Goal: Task Accomplishment & Management: Manage account settings

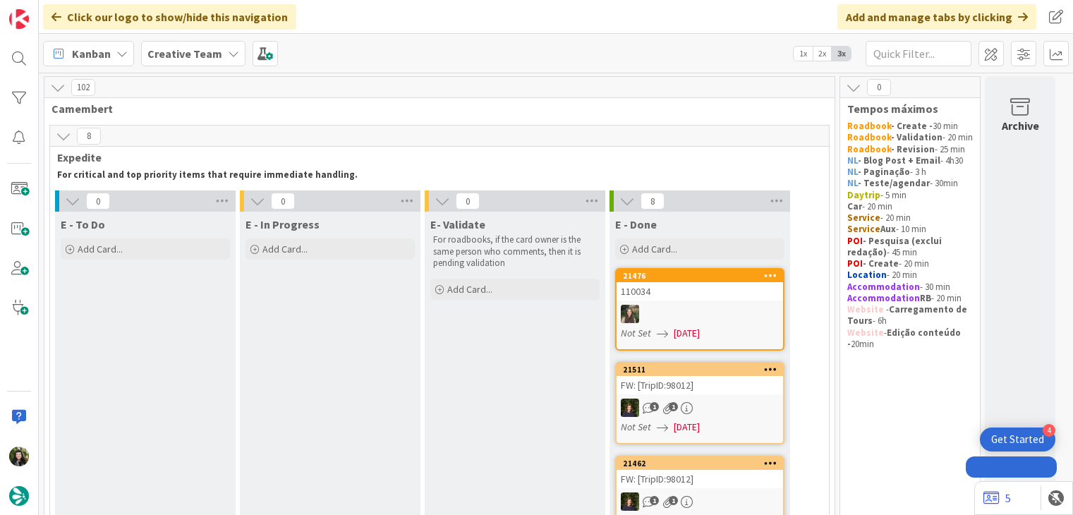
click at [164, 57] on b "Creative Team" at bounding box center [184, 54] width 75 height 14
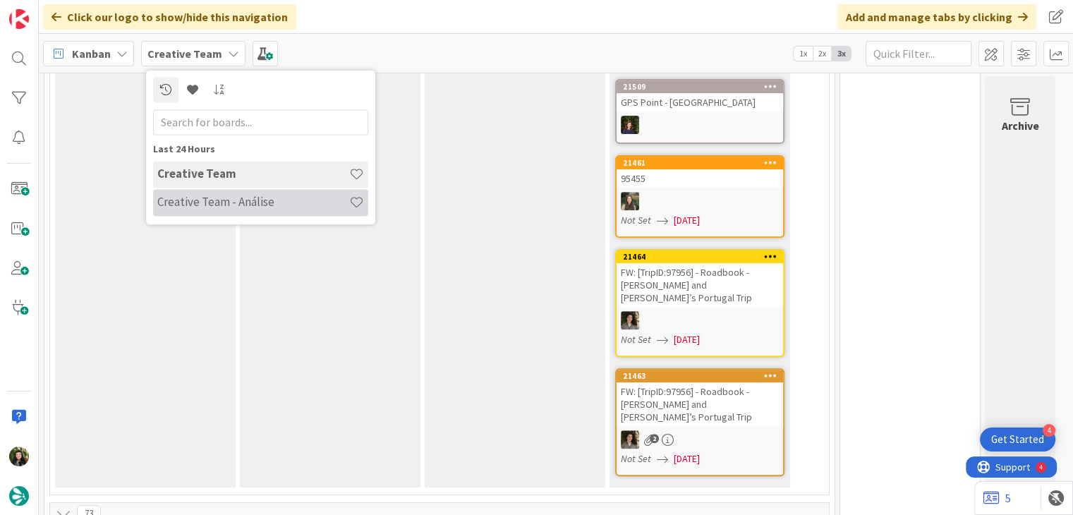
click at [221, 195] on h4 "Creative Team - Análise" at bounding box center [253, 202] width 192 height 14
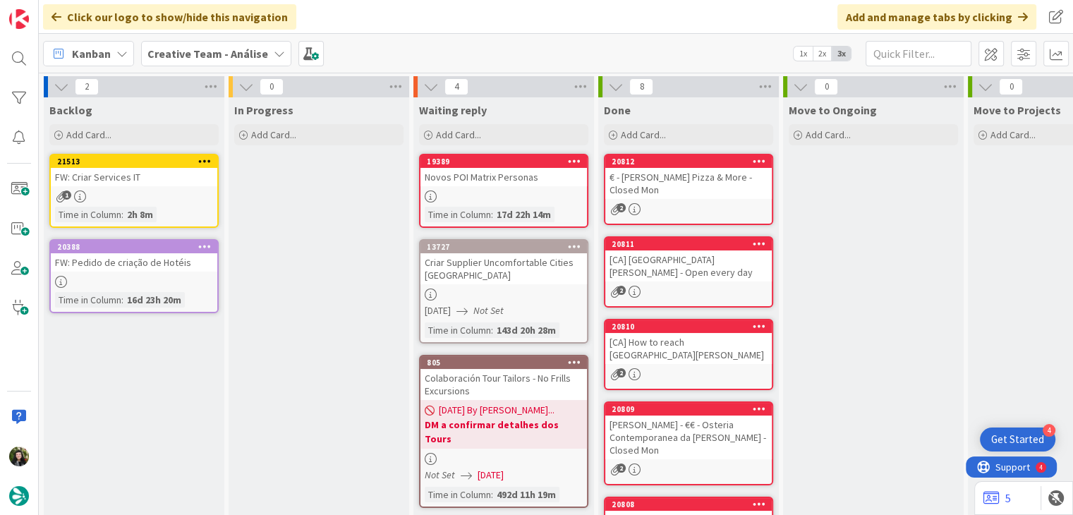
click at [238, 58] on b "Creative Team - Análise" at bounding box center [207, 54] width 121 height 14
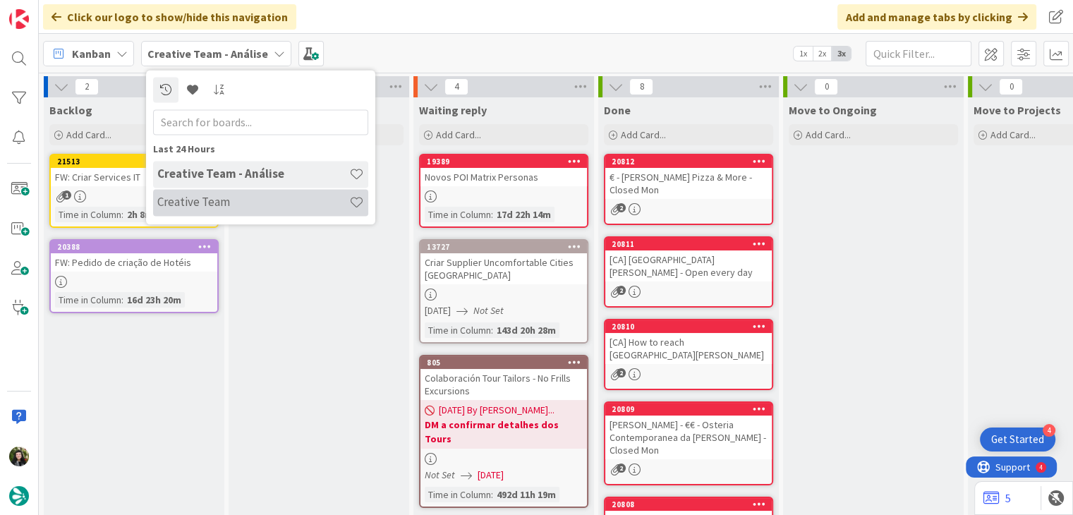
click at [219, 206] on h4 "Creative Team" at bounding box center [253, 202] width 192 height 14
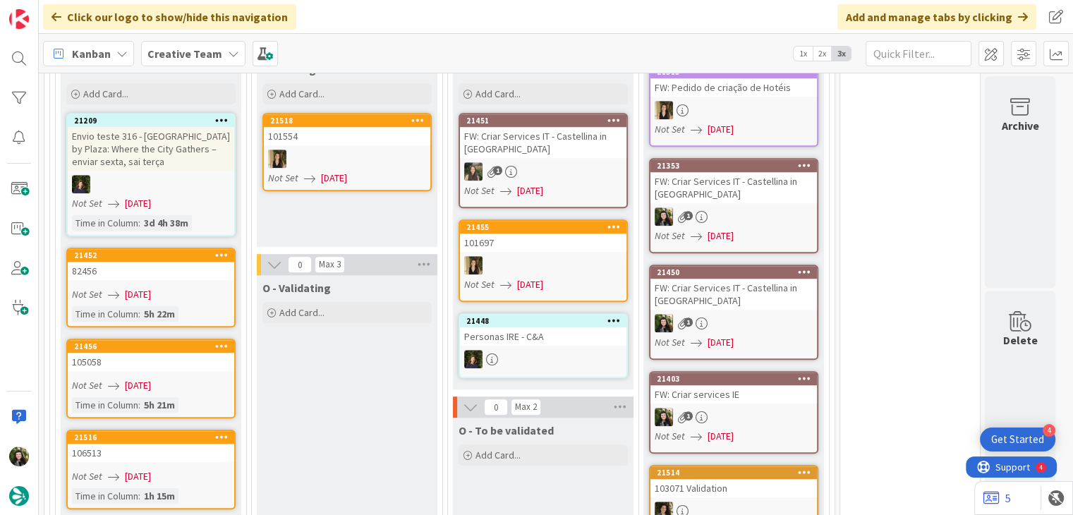
scroll to position [1034, 0]
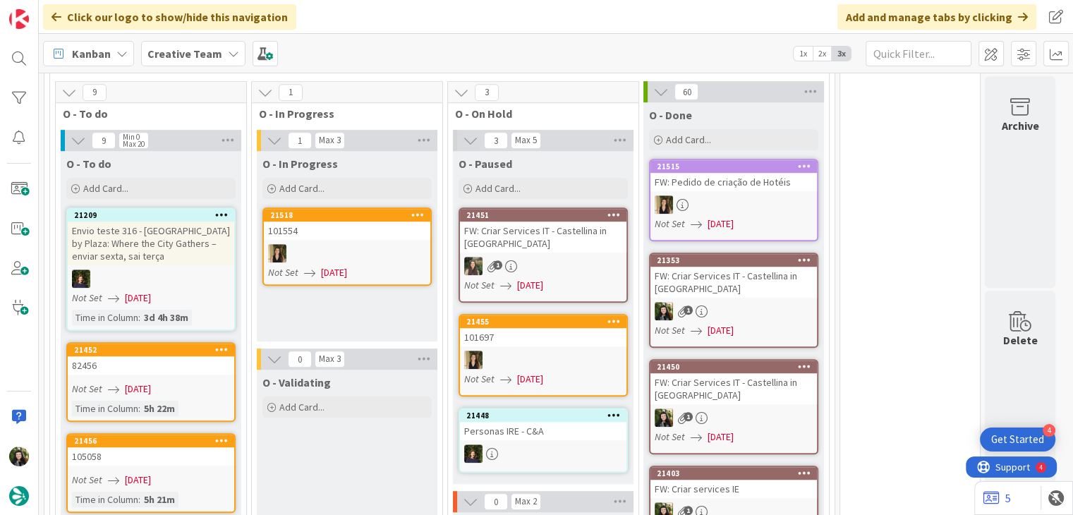
click at [171, 56] on b "Creative Team" at bounding box center [184, 54] width 75 height 14
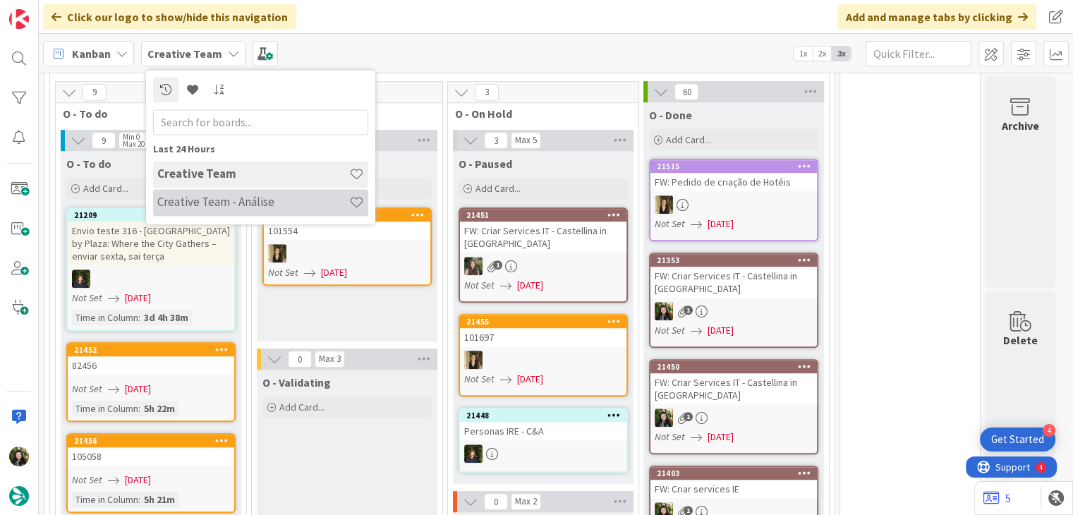
click at [241, 207] on h4 "Creative Team - Análise" at bounding box center [253, 202] width 192 height 14
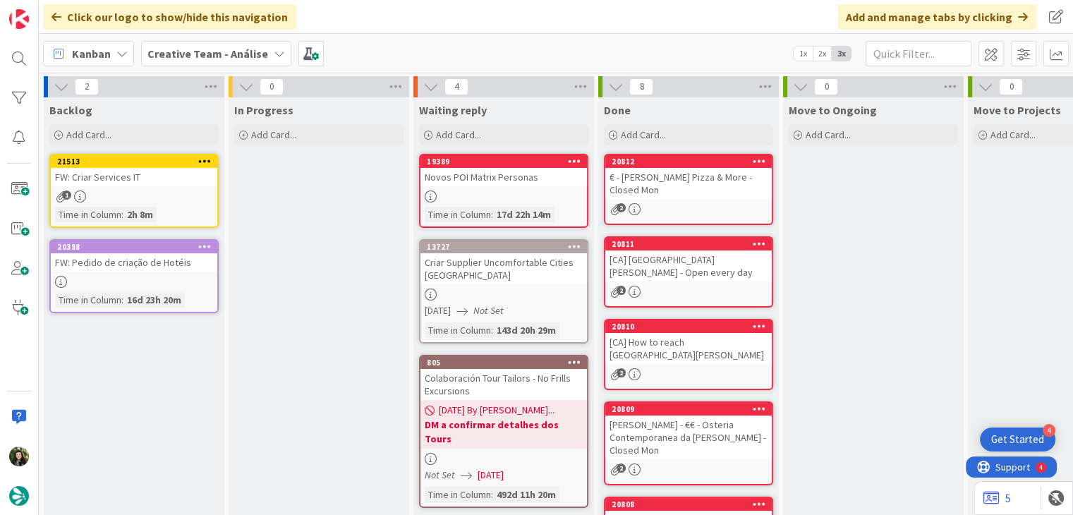
click at [150, 181] on div "FW: Criar Services IT" at bounding box center [134, 177] width 166 height 18
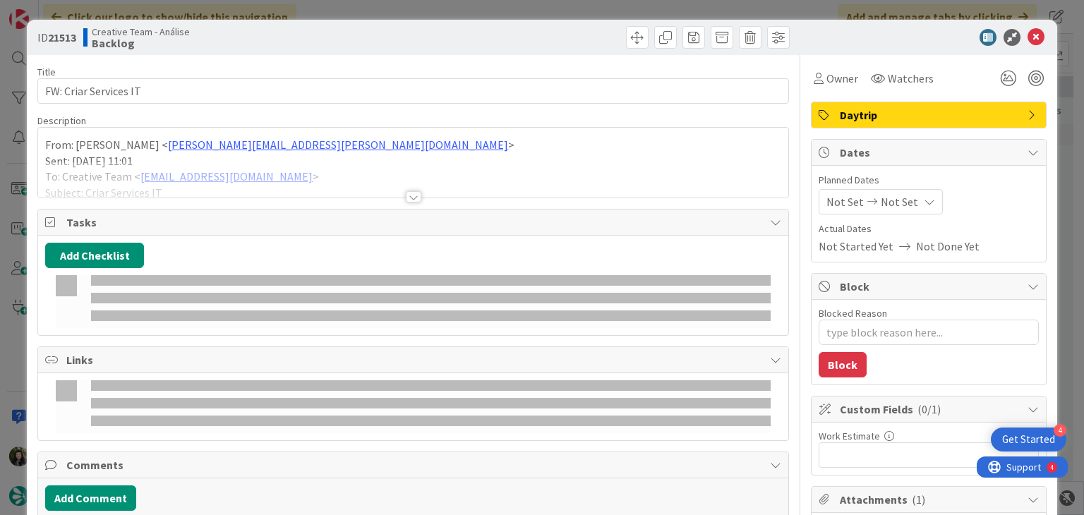
click at [312, 188] on div at bounding box center [412, 180] width 749 height 36
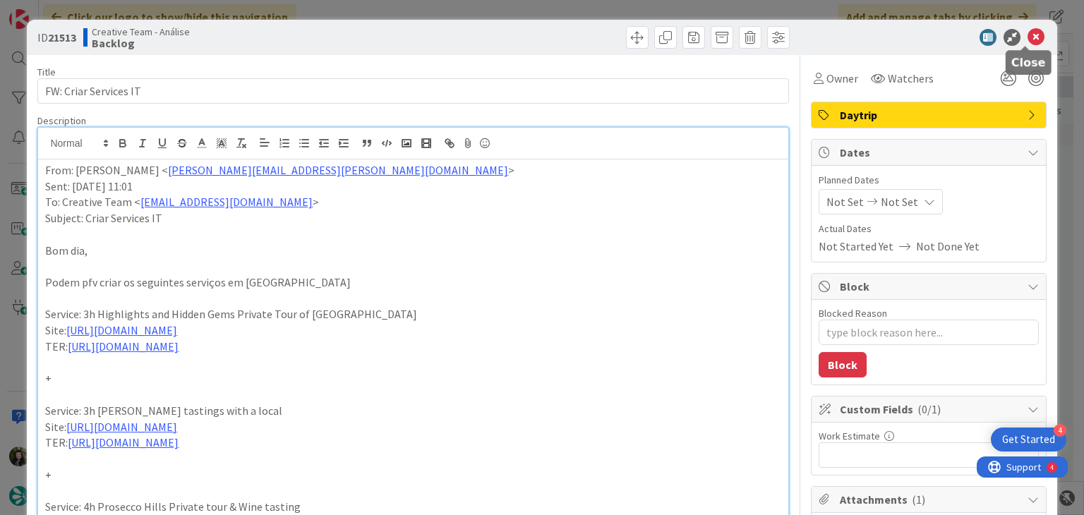
click at [1030, 34] on icon at bounding box center [1035, 37] width 17 height 17
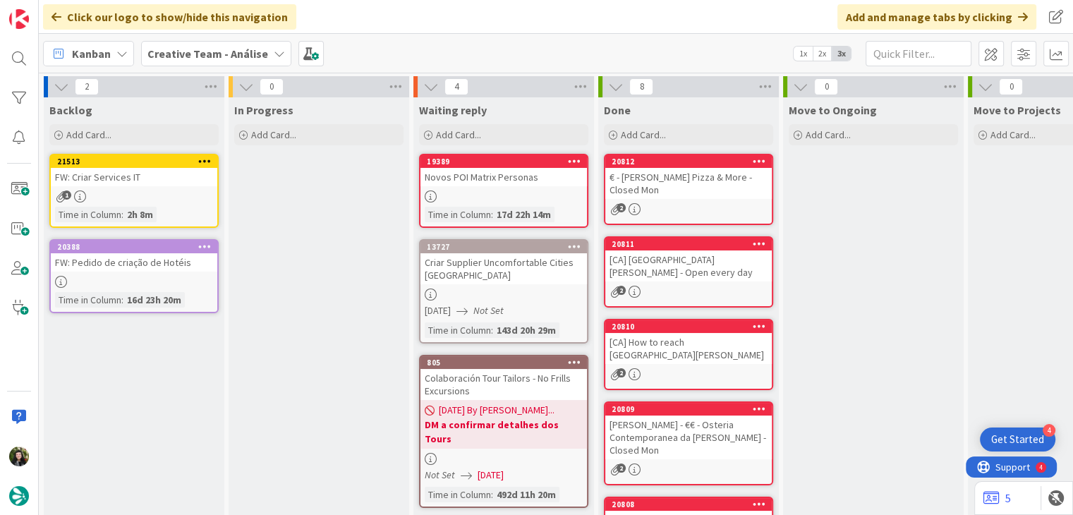
click at [169, 54] on b "Creative Team - Análise" at bounding box center [207, 54] width 121 height 14
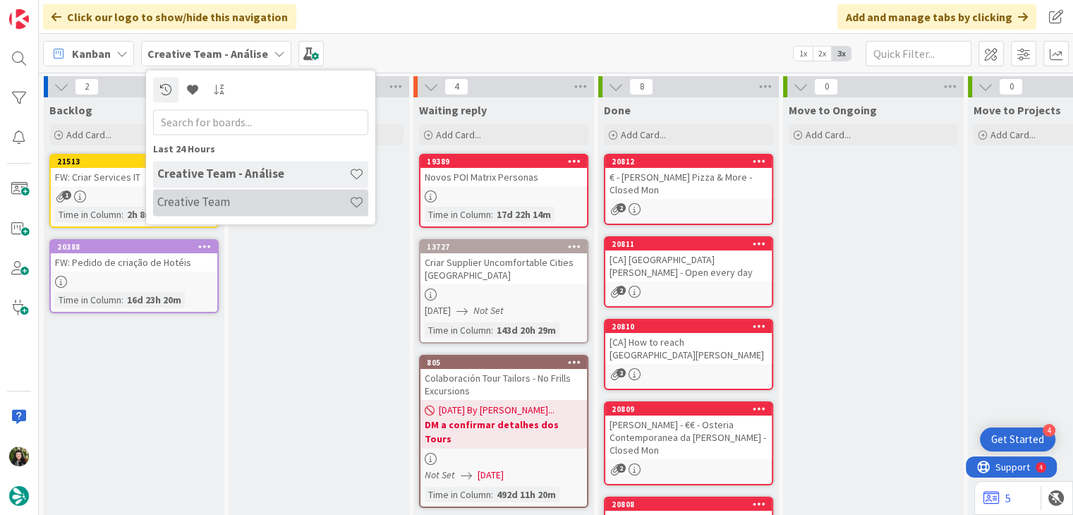
click at [201, 202] on h4 "Creative Team" at bounding box center [253, 202] width 192 height 14
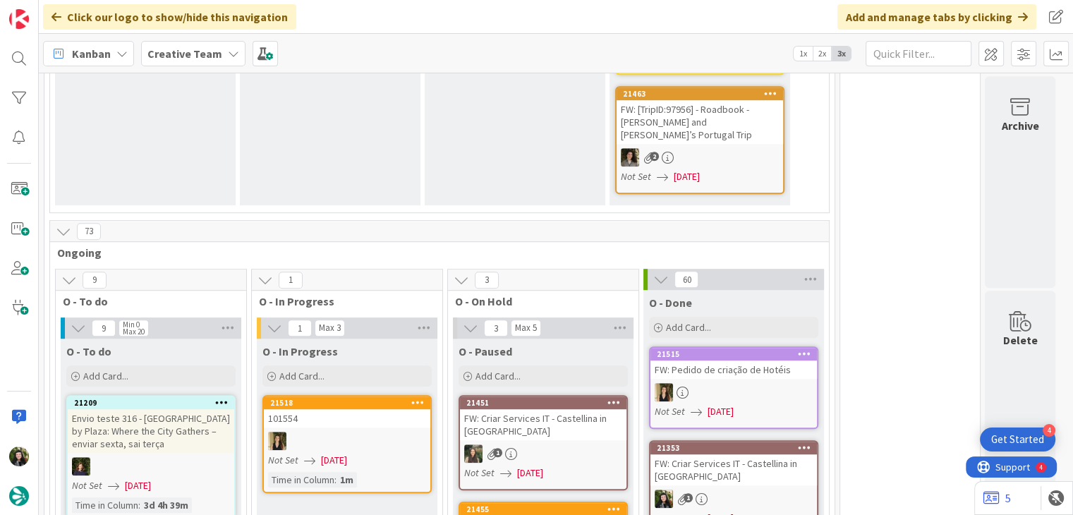
scroll to position [1034, 0]
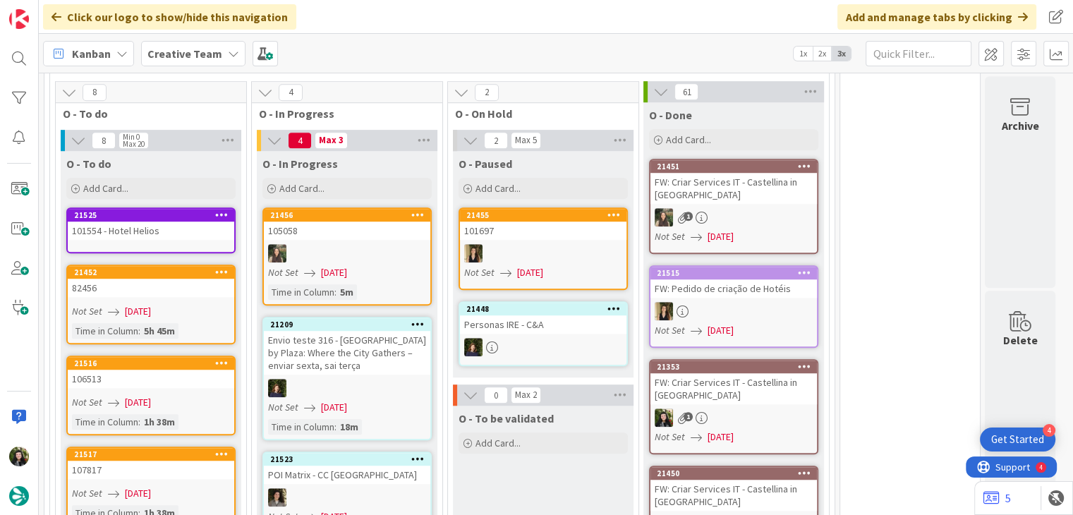
click at [170, 58] on b "Creative Team" at bounding box center [184, 54] width 75 height 14
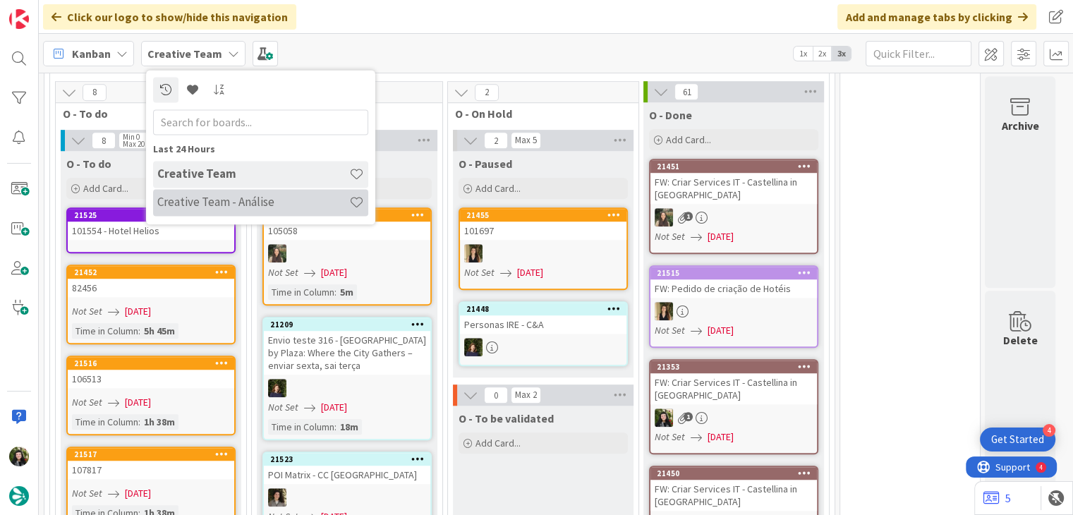
click at [210, 198] on h4 "Creative Team - Análise" at bounding box center [253, 202] width 192 height 14
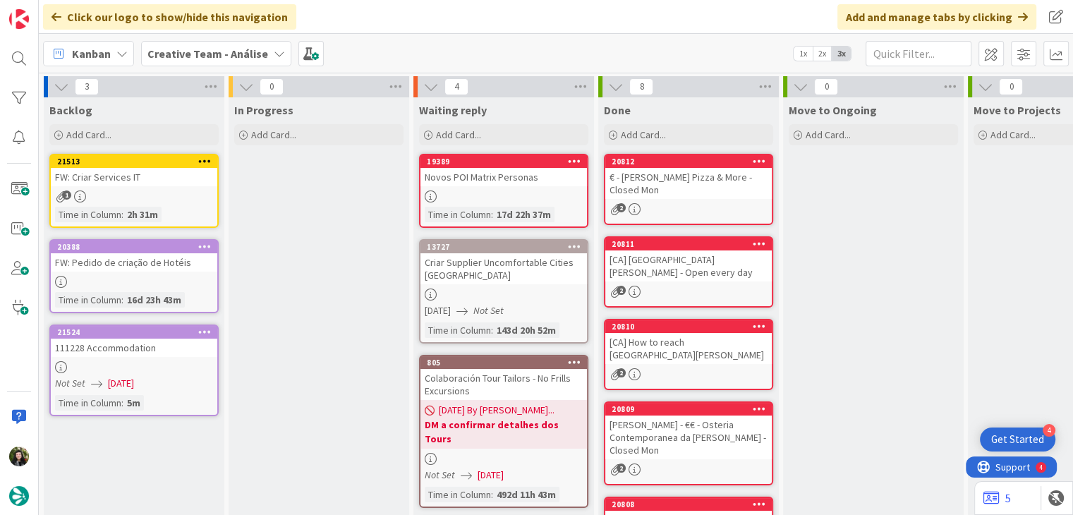
drag, startPoint x: 195, startPoint y: 51, endPoint x: 200, endPoint y: 68, distance: 17.8
click at [195, 51] on b "Creative Team - Análise" at bounding box center [207, 54] width 121 height 14
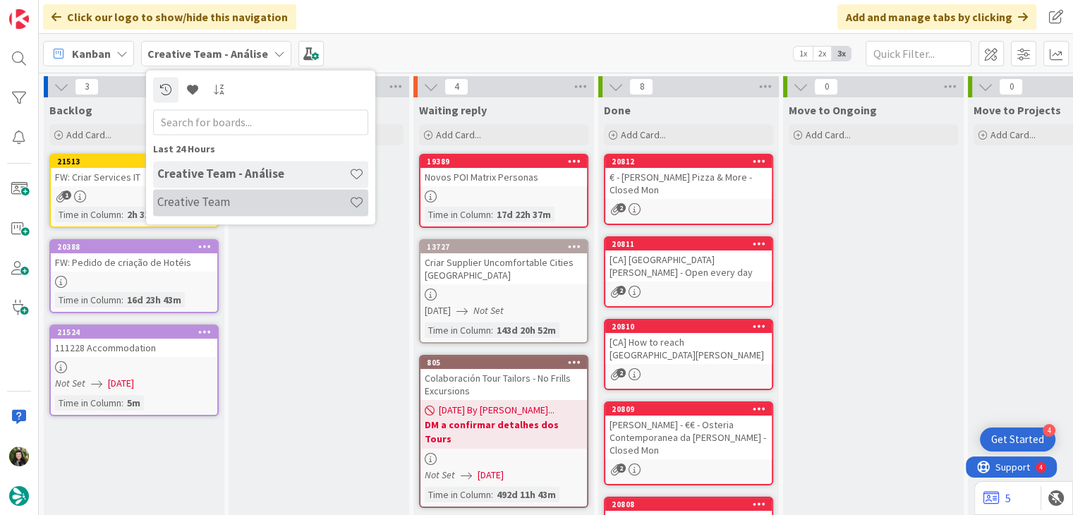
click at [219, 194] on div "Creative Team" at bounding box center [260, 202] width 215 height 27
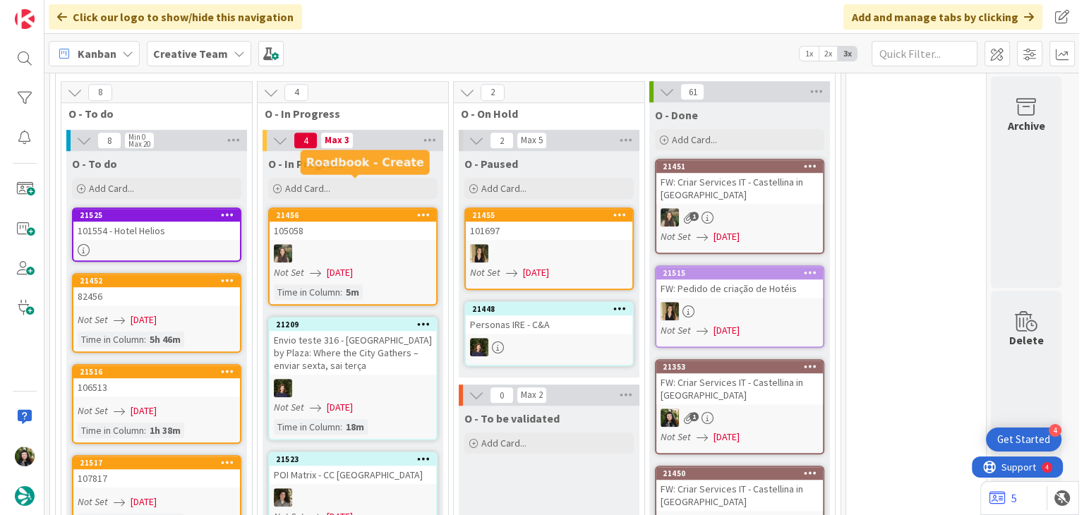
scroll to position [1129, 0]
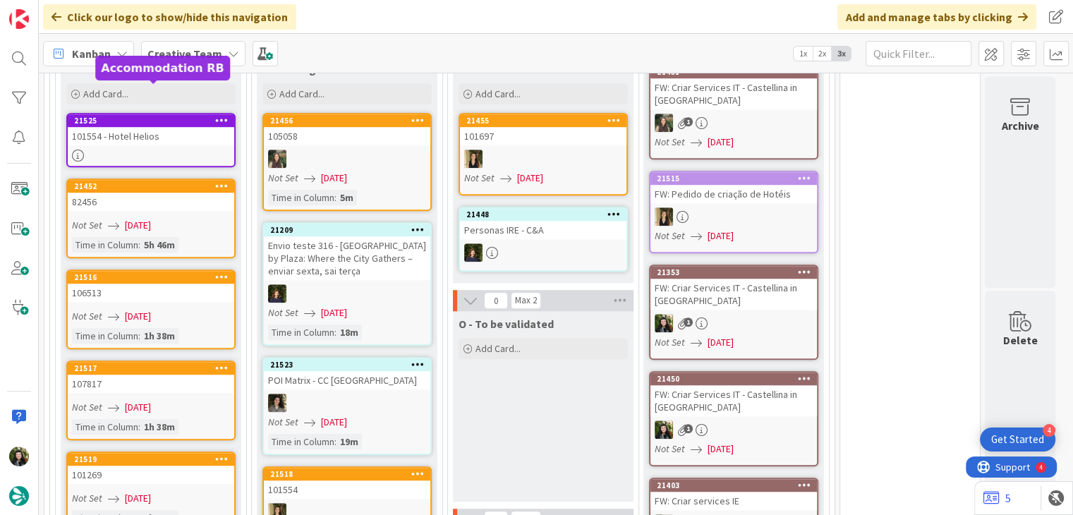
click at [139, 116] on div "21525" at bounding box center [154, 121] width 160 height 10
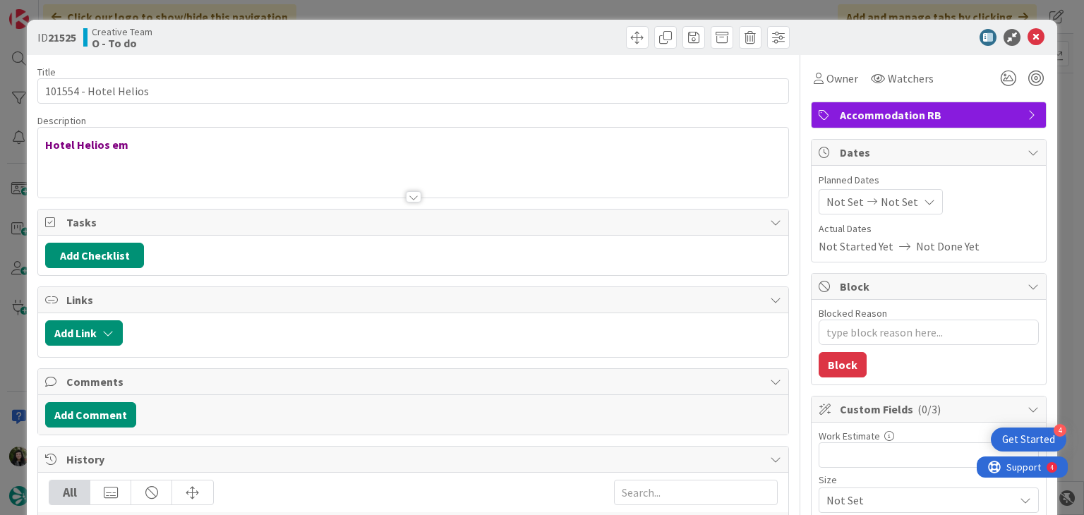
click at [903, 205] on div "Not Set Not Set" at bounding box center [880, 201] width 124 height 25
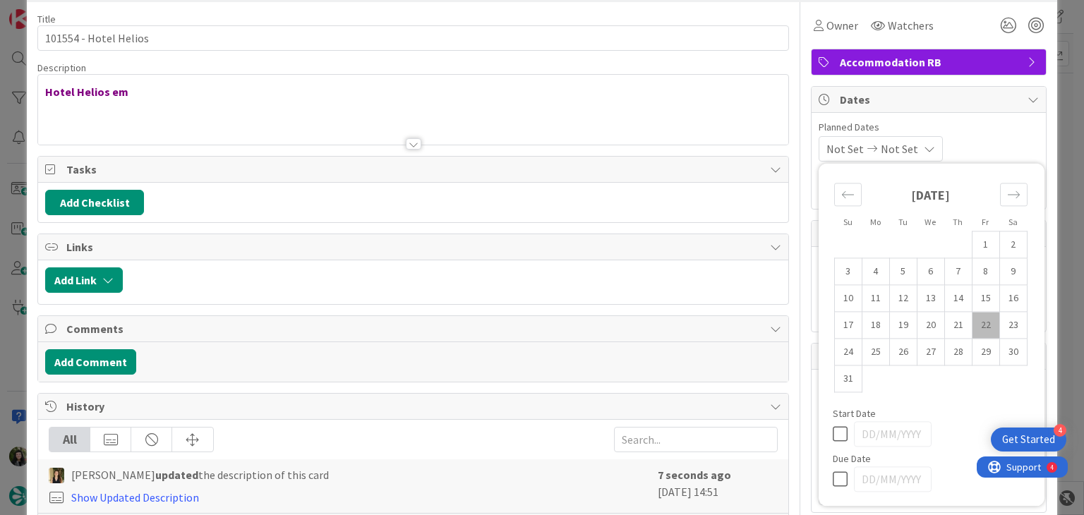
type textarea "x"
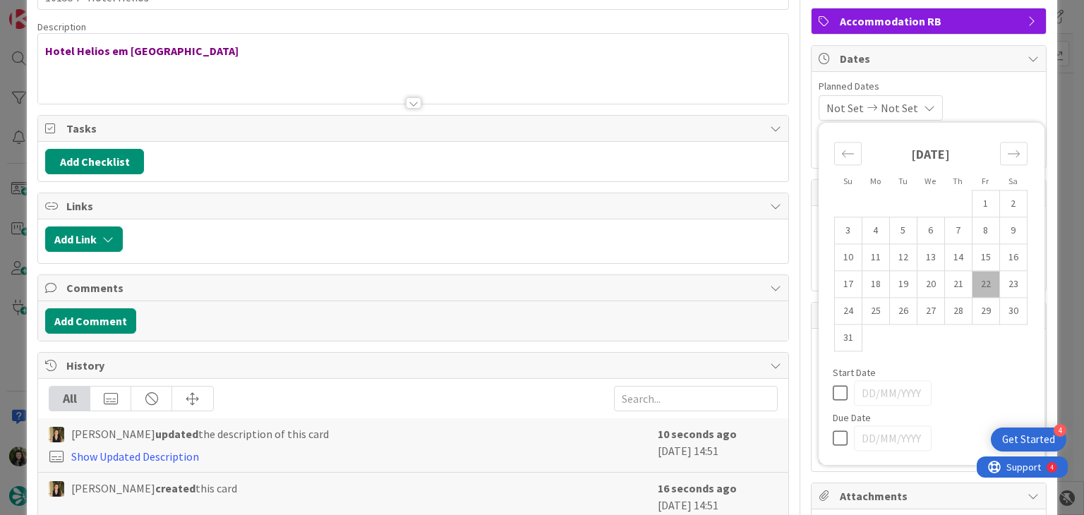
click at [832, 435] on icon at bounding box center [842, 438] width 21 height 17
type input "[DATE]"
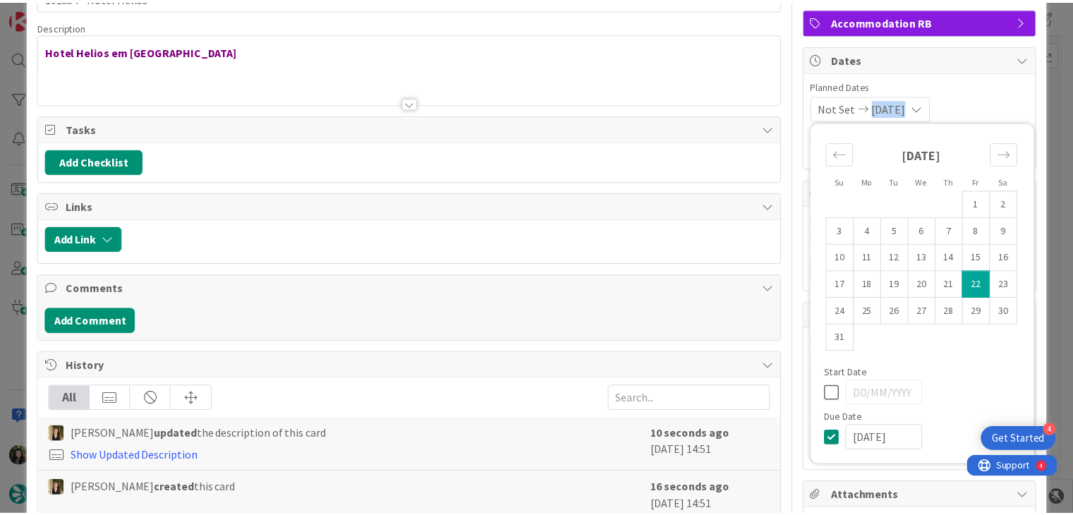
scroll to position [0, 0]
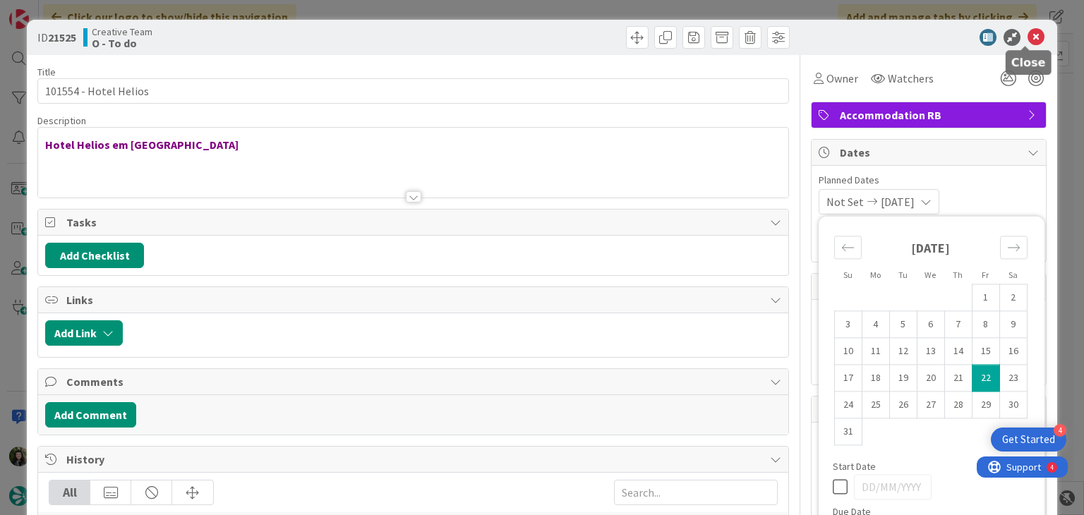
click at [1027, 29] on icon at bounding box center [1035, 37] width 17 height 17
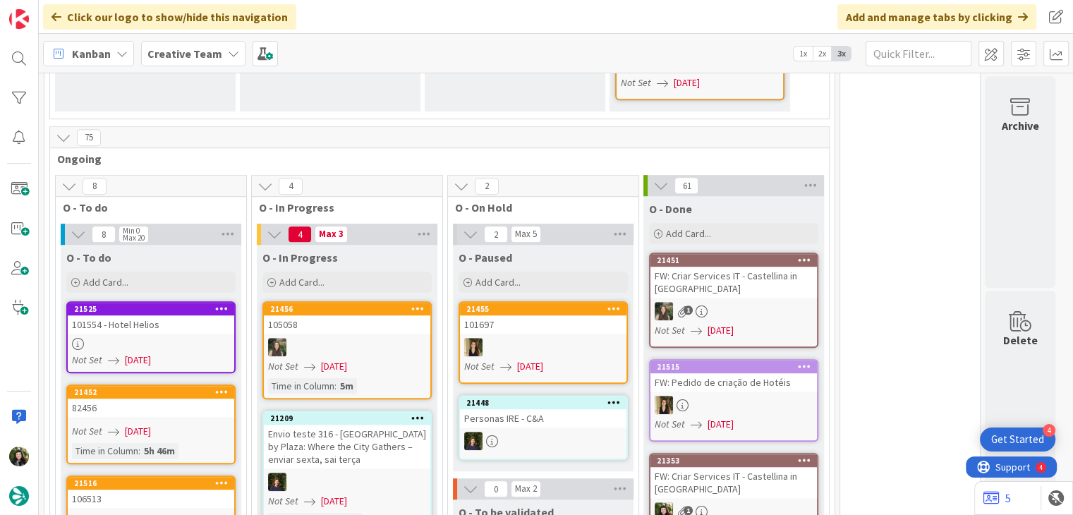
scroll to position [470, 0]
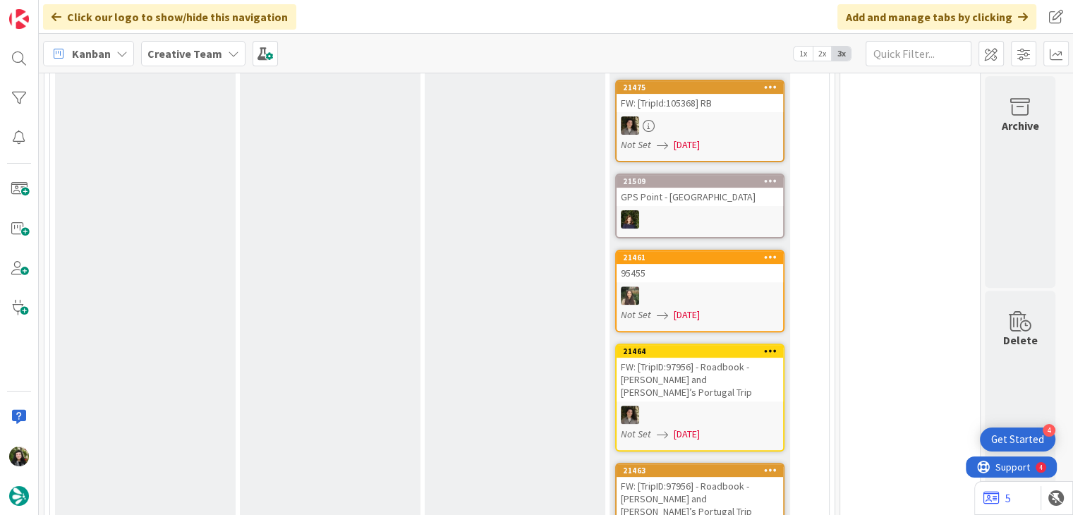
click at [166, 50] on b "Creative Team" at bounding box center [184, 54] width 75 height 14
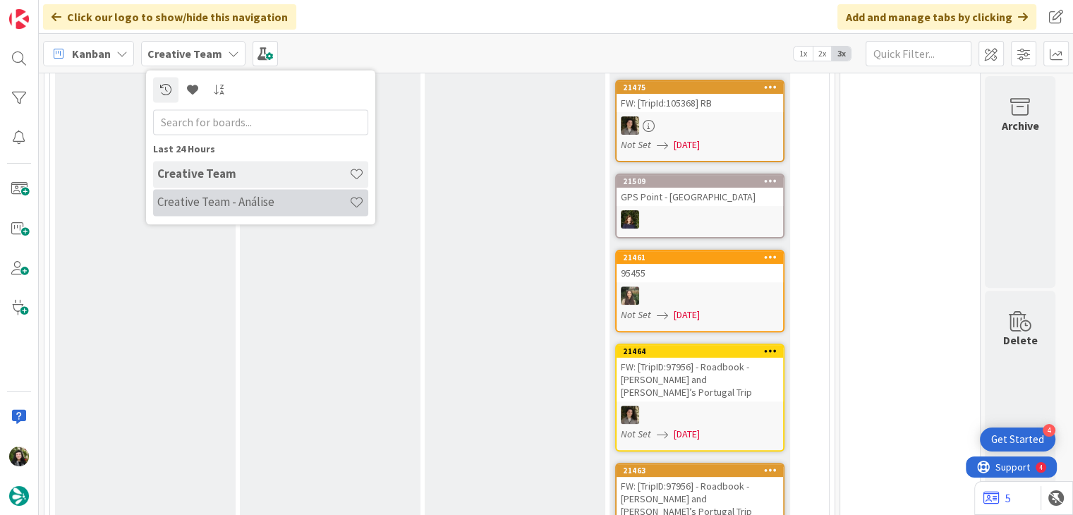
click at [244, 201] on h4 "Creative Team - Análise" at bounding box center [253, 202] width 192 height 14
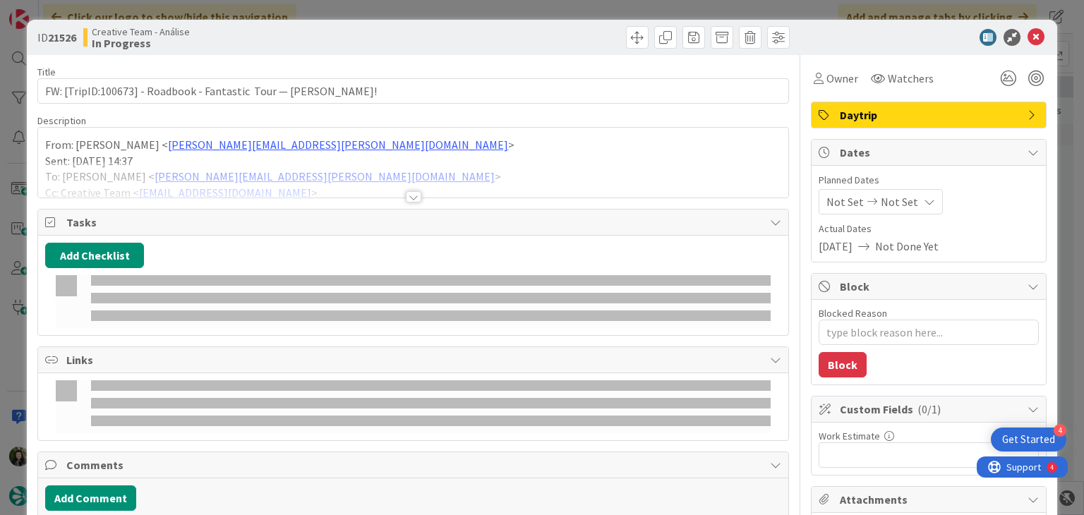
click at [890, 212] on div "Not Set Not Set" at bounding box center [880, 201] width 124 height 25
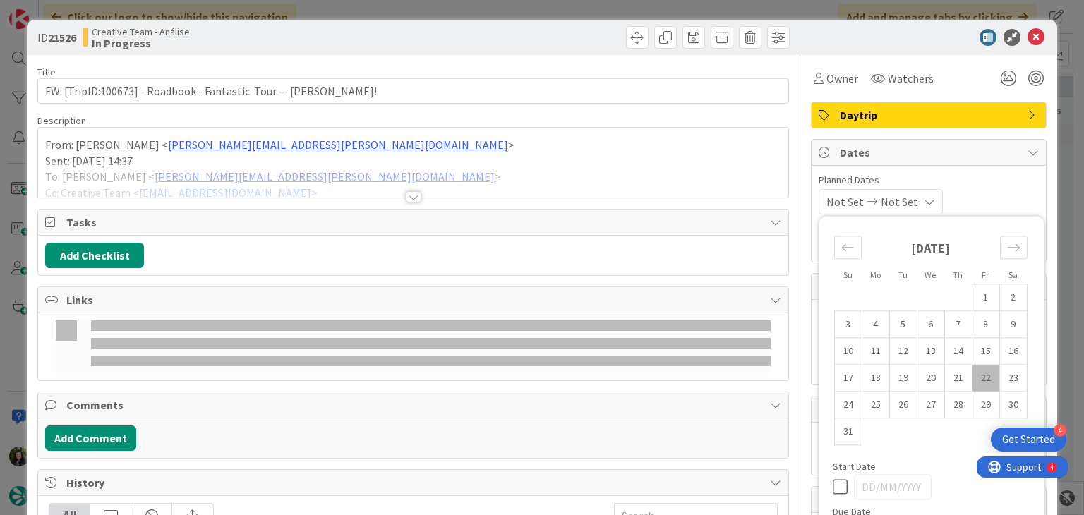
type textarea "x"
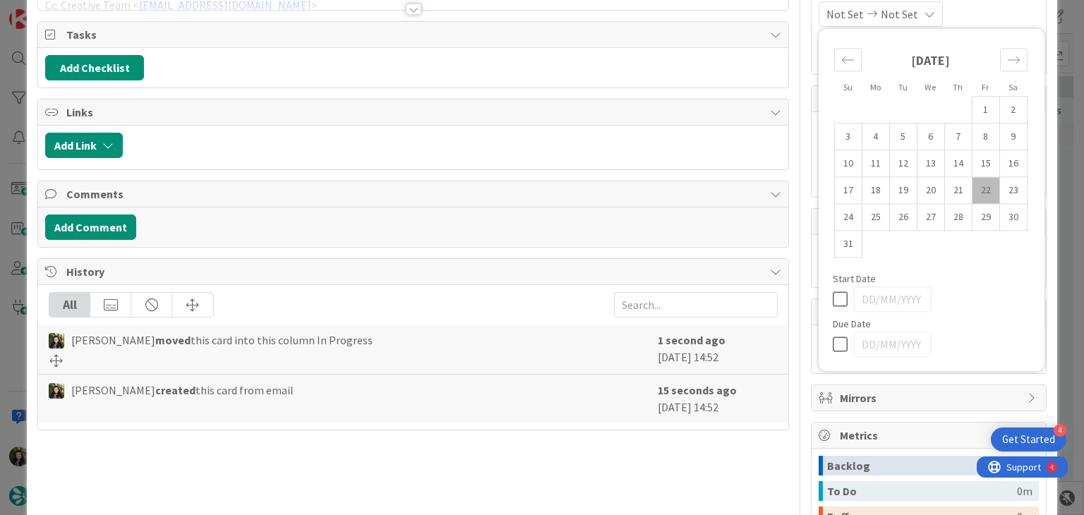
click at [832, 346] on icon at bounding box center [842, 344] width 21 height 17
type input "[DATE]"
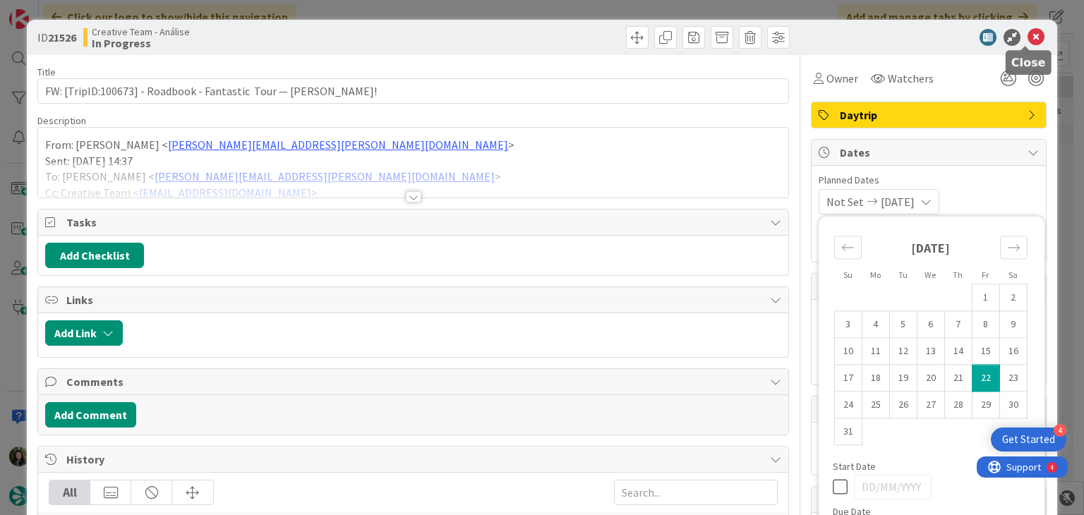
click at [1034, 40] on div at bounding box center [921, 37] width 250 height 17
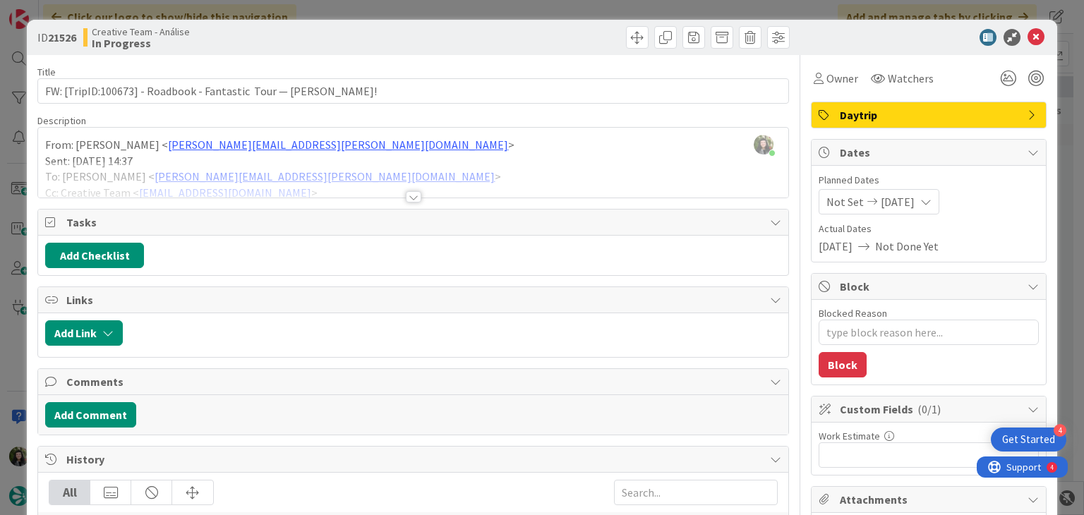
click at [1027, 40] on icon at bounding box center [1035, 37] width 17 height 17
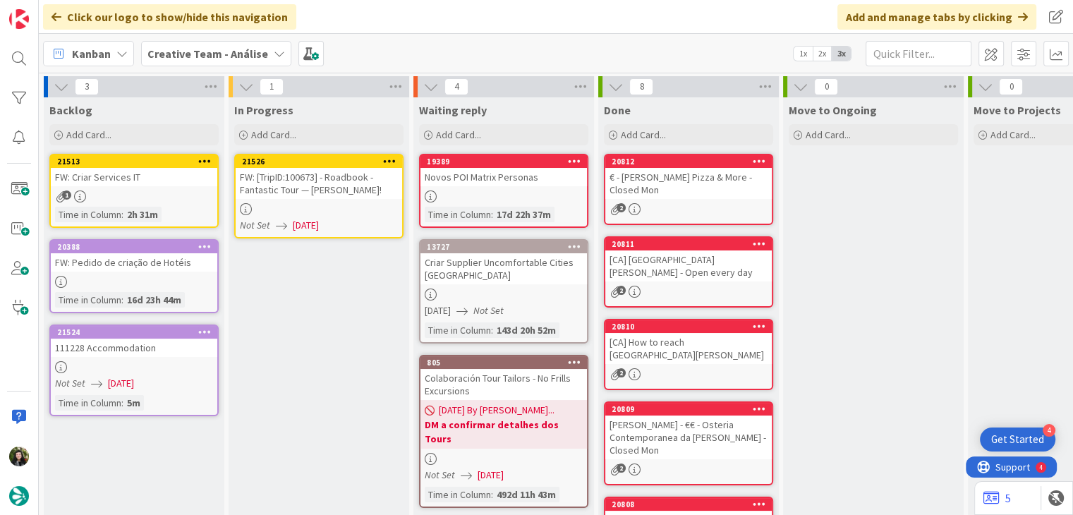
click at [387, 159] on icon at bounding box center [389, 161] width 13 height 10
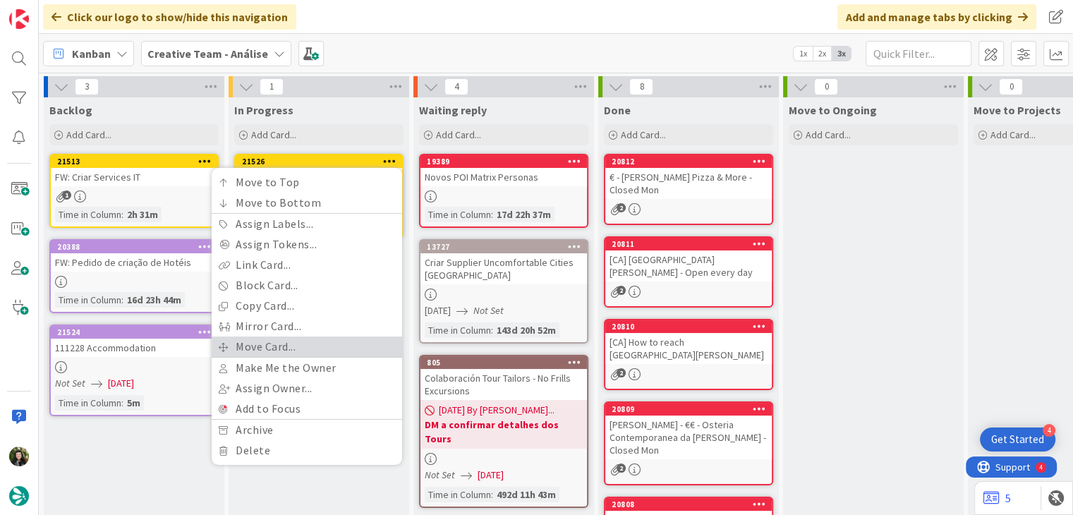
click at [347, 355] on link "Move Card..." at bounding box center [307, 347] width 190 height 20
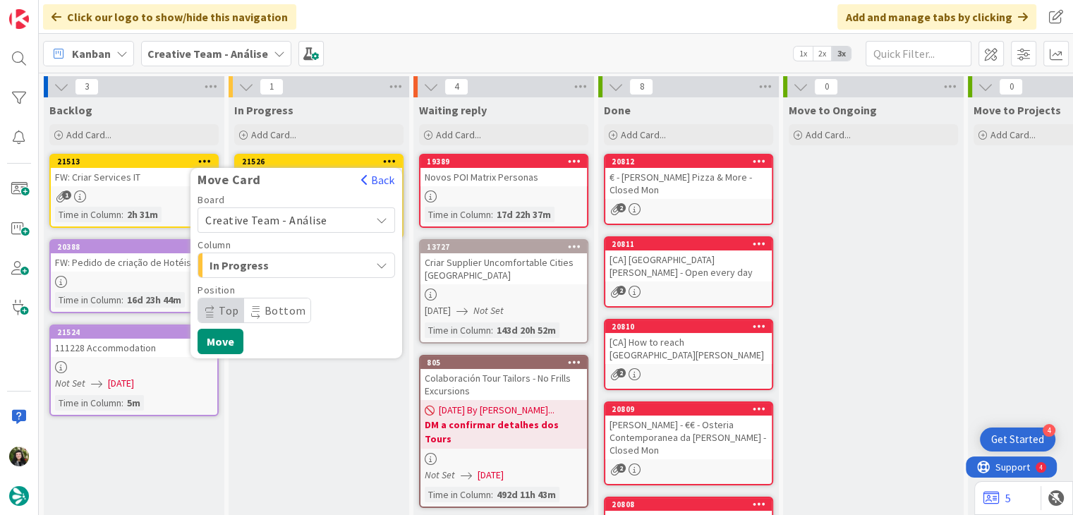
click at [300, 224] on span "Creative Team - Análise" at bounding box center [266, 220] width 122 height 14
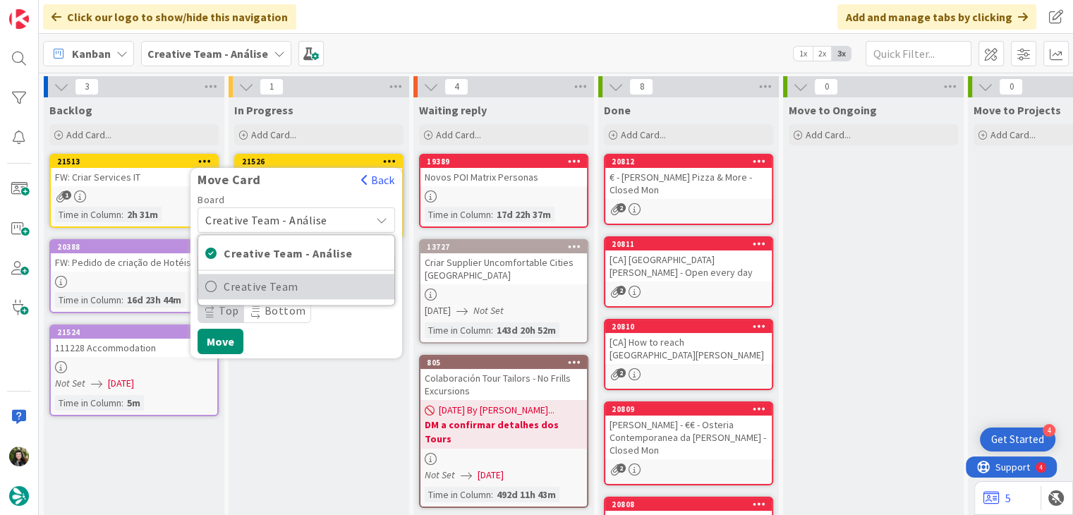
click at [291, 284] on span "Creative Team" at bounding box center [306, 286] width 164 height 21
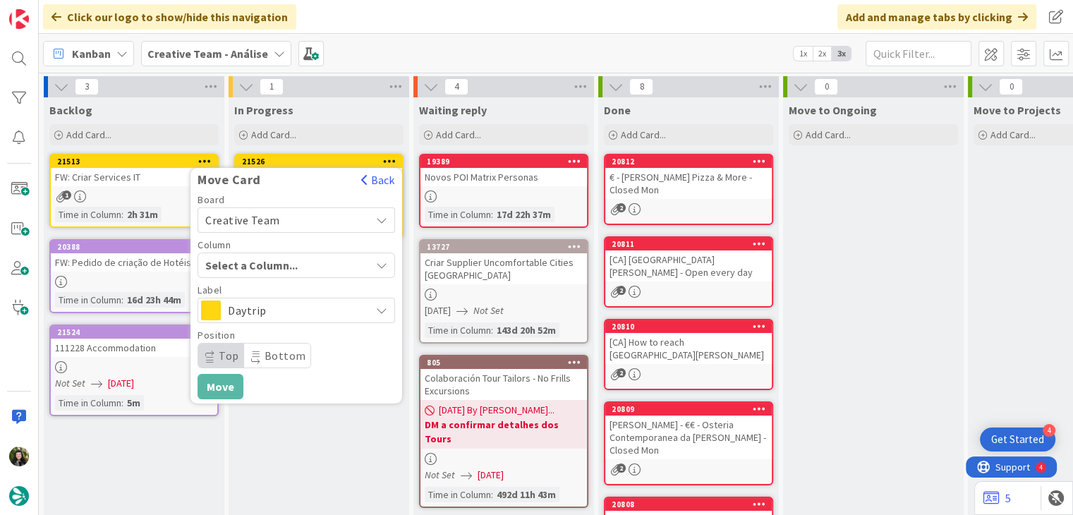
click at [292, 267] on span "Select a Column..." at bounding box center [258, 265] width 106 height 18
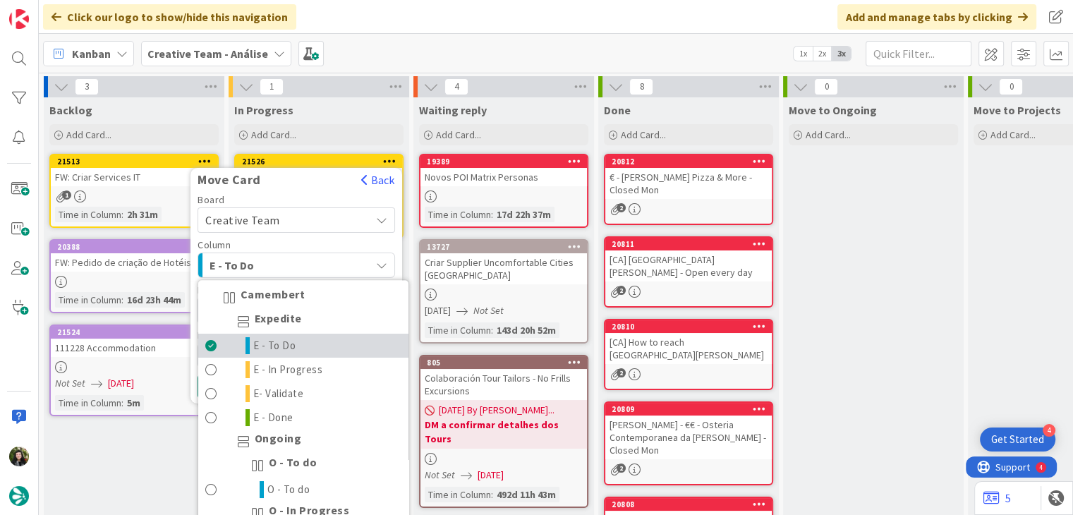
click at [307, 348] on link "E - To Do" at bounding box center [303, 346] width 210 height 24
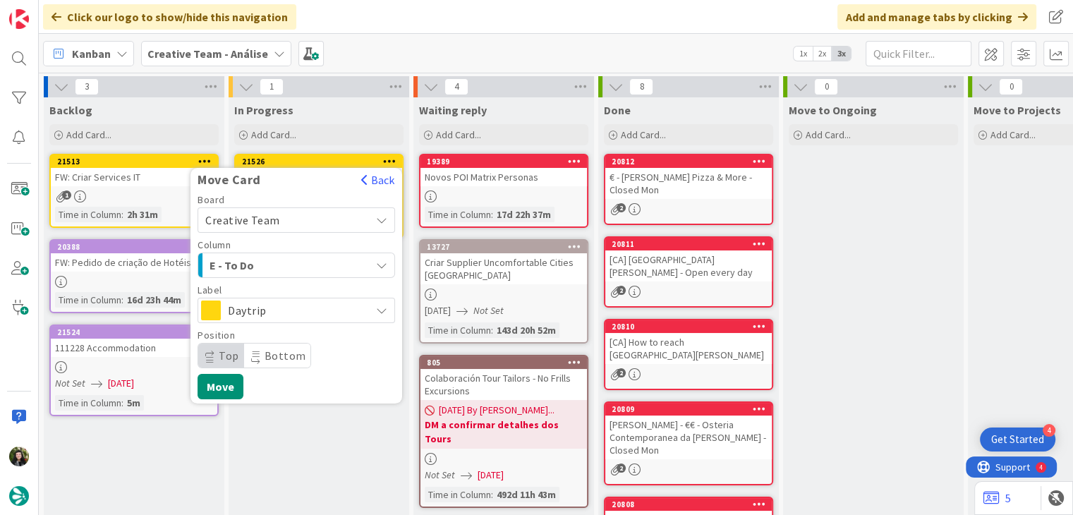
click at [307, 313] on span "Daytrip" at bounding box center [295, 311] width 135 height 20
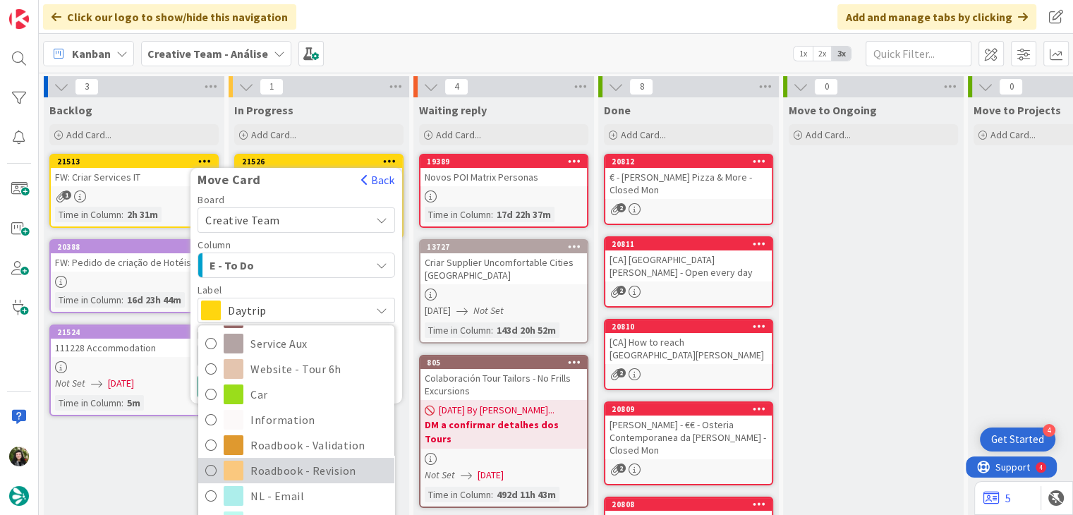
scroll to position [282, 0]
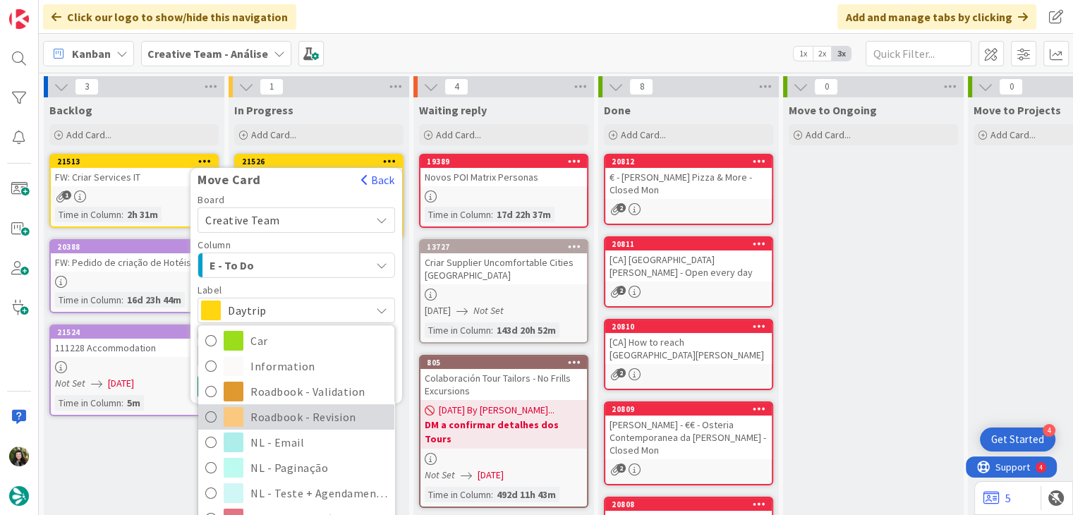
click at [316, 420] on span "Roadbook - Revision" at bounding box center [318, 416] width 137 height 21
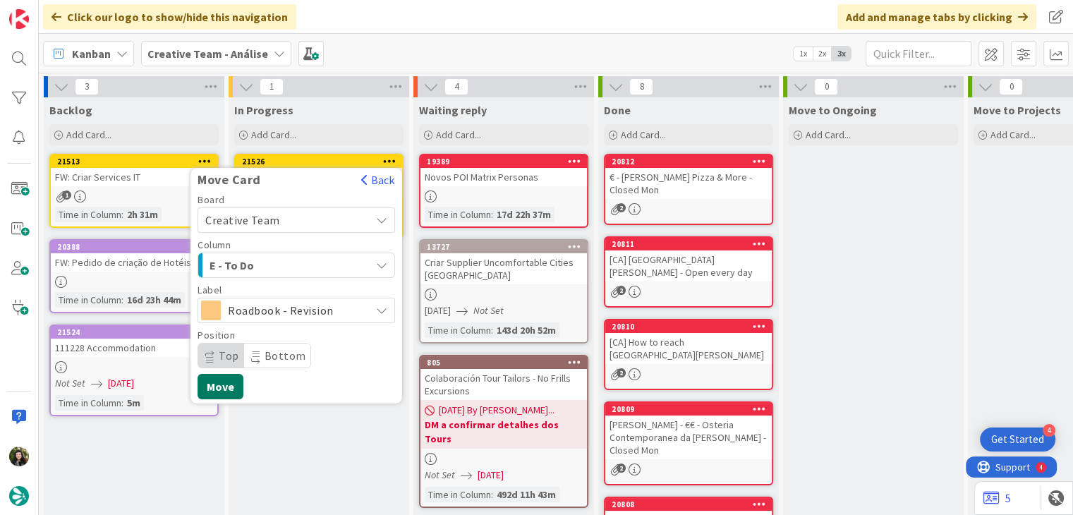
click at [236, 376] on button "Move" at bounding box center [221, 386] width 46 height 25
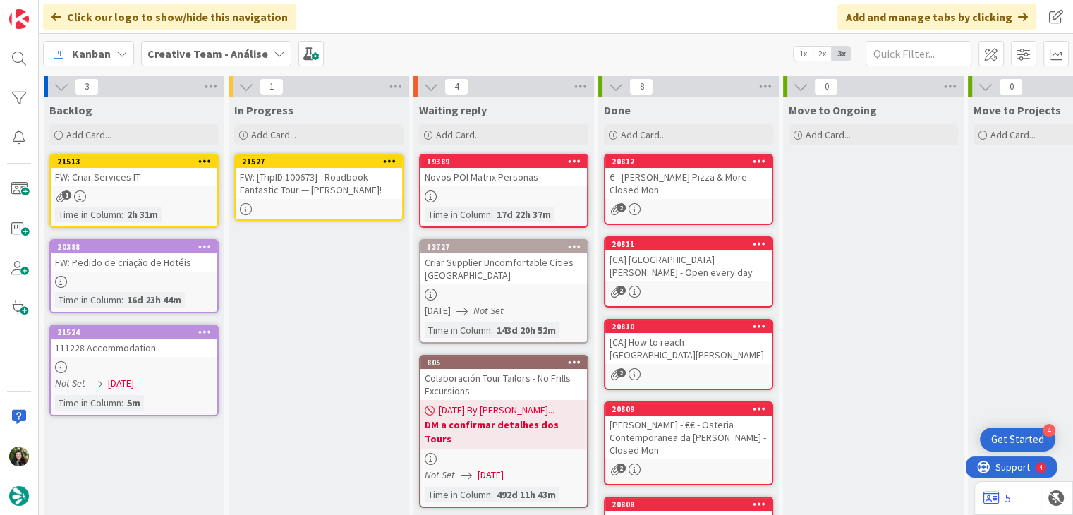
click at [197, 51] on b "Creative Team - Análise" at bounding box center [207, 54] width 121 height 14
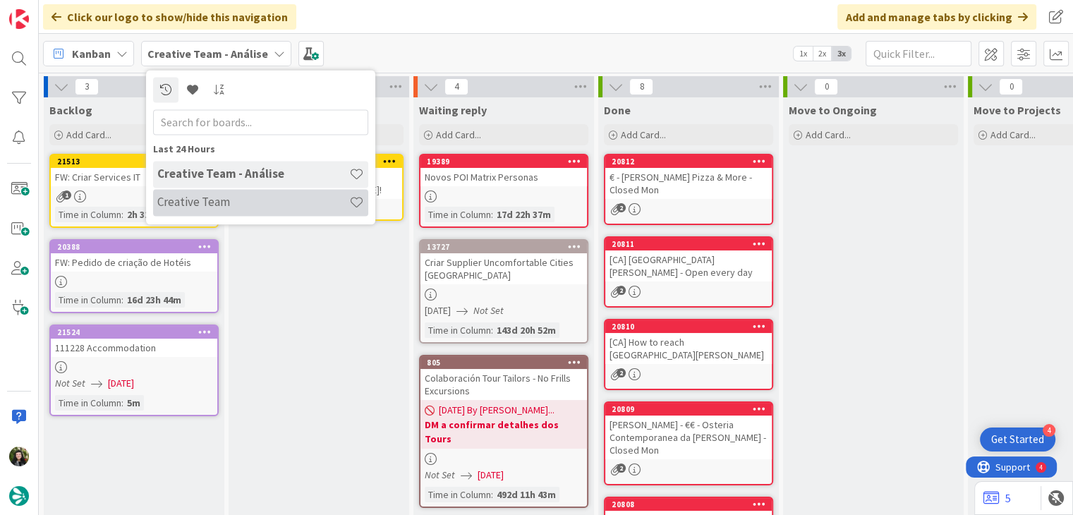
click at [206, 192] on div "Creative Team" at bounding box center [260, 202] width 215 height 27
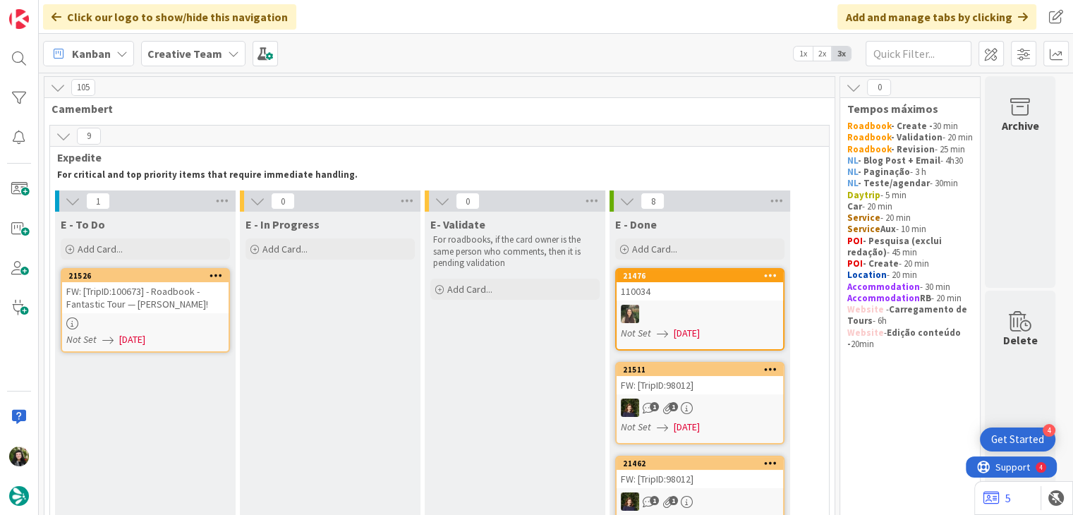
click at [204, 65] on div "Creative Team" at bounding box center [193, 53] width 104 height 25
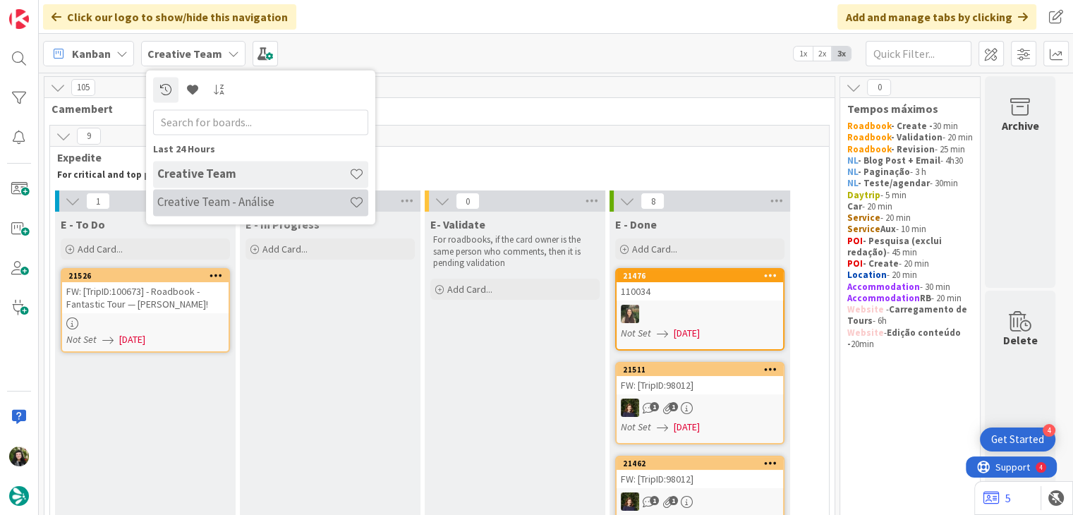
click at [230, 203] on h4 "Creative Team - Análise" at bounding box center [253, 202] width 192 height 14
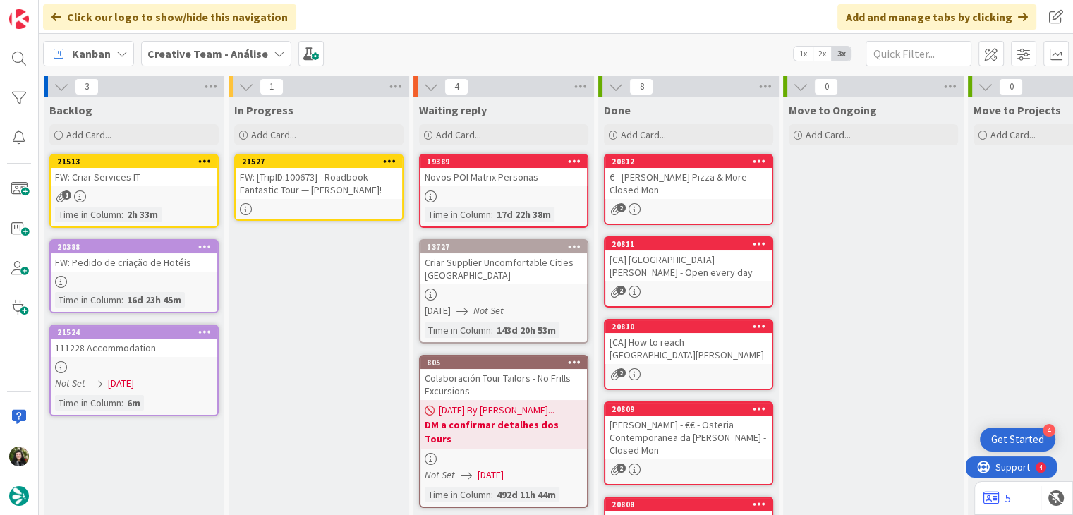
click at [356, 190] on div "FW: [TripID:100673] - Roadbook - Fantastic Tour — [PERSON_NAME]!" at bounding box center [319, 183] width 166 height 31
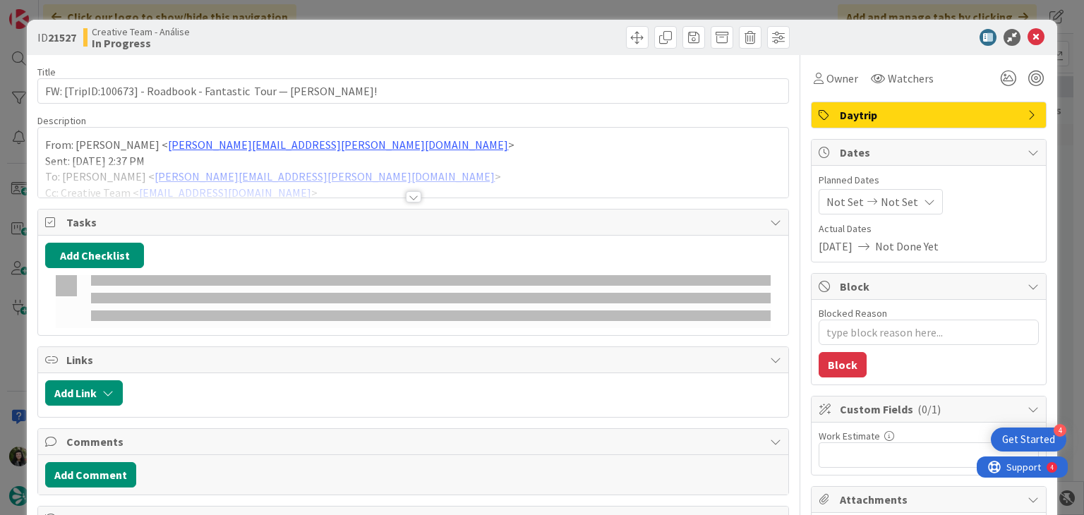
click at [423, 184] on div at bounding box center [412, 180] width 749 height 36
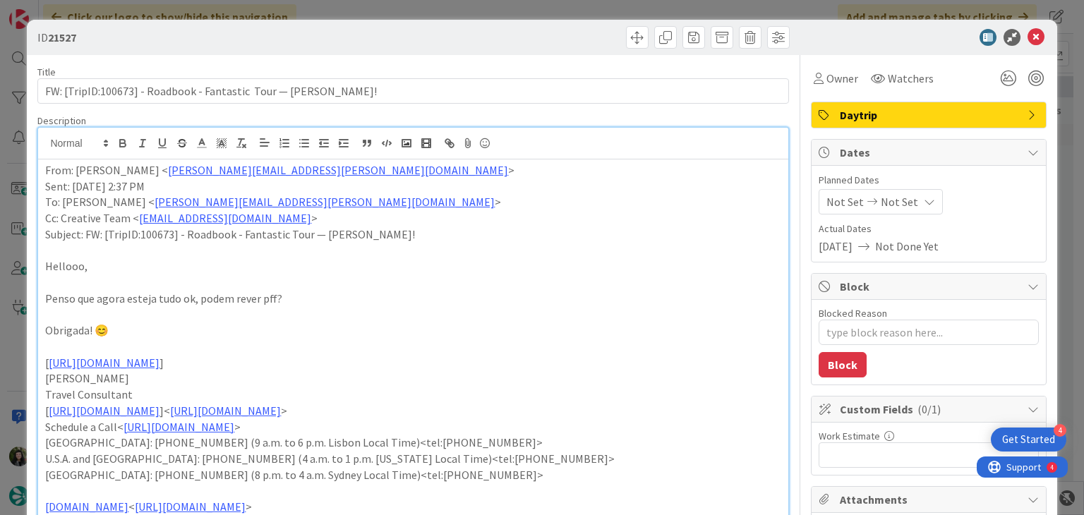
click at [1027, 32] on icon at bounding box center [1035, 37] width 17 height 17
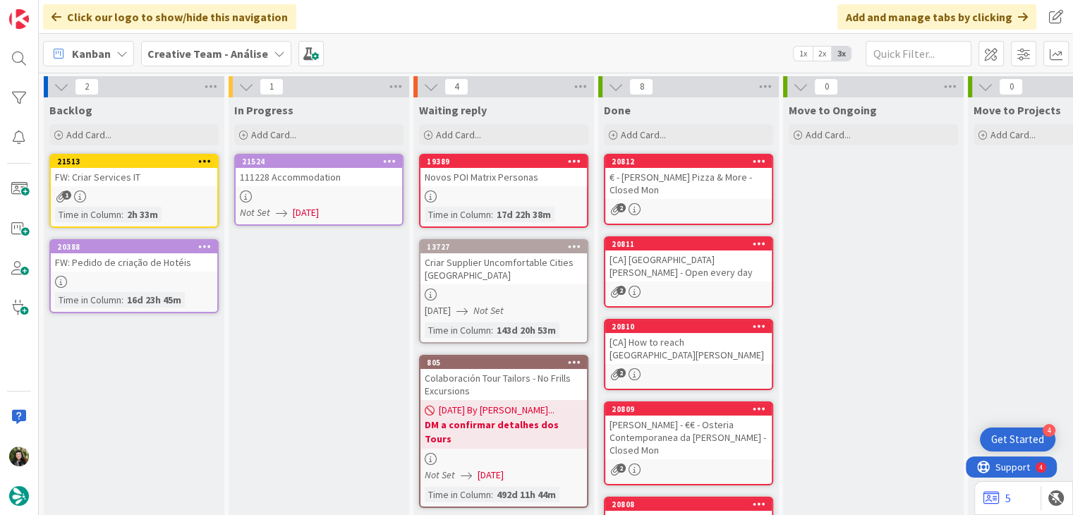
click at [322, 184] on div "111228 Accommodation" at bounding box center [319, 177] width 166 height 18
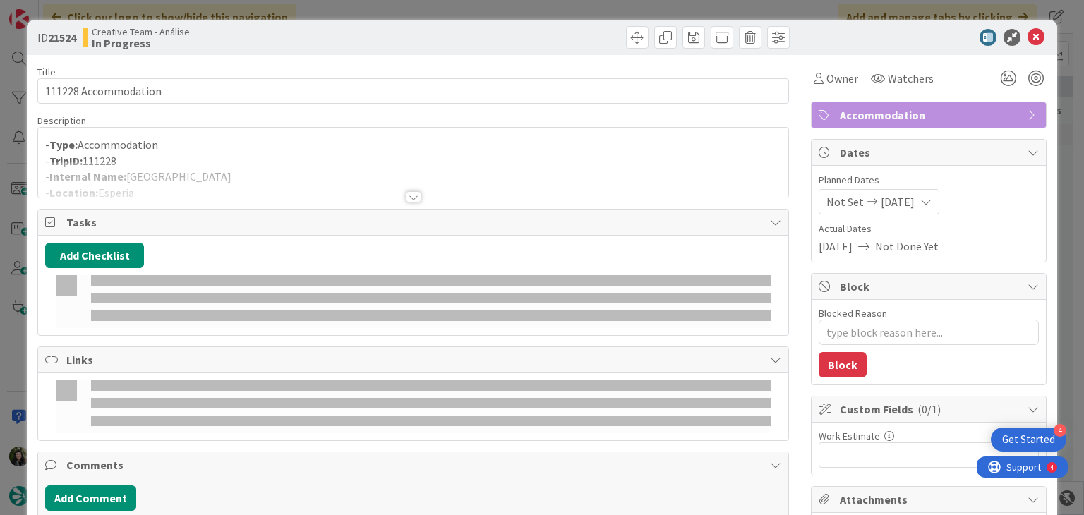
click at [323, 158] on p "- TripID: 111228" at bounding box center [412, 161] width 735 height 16
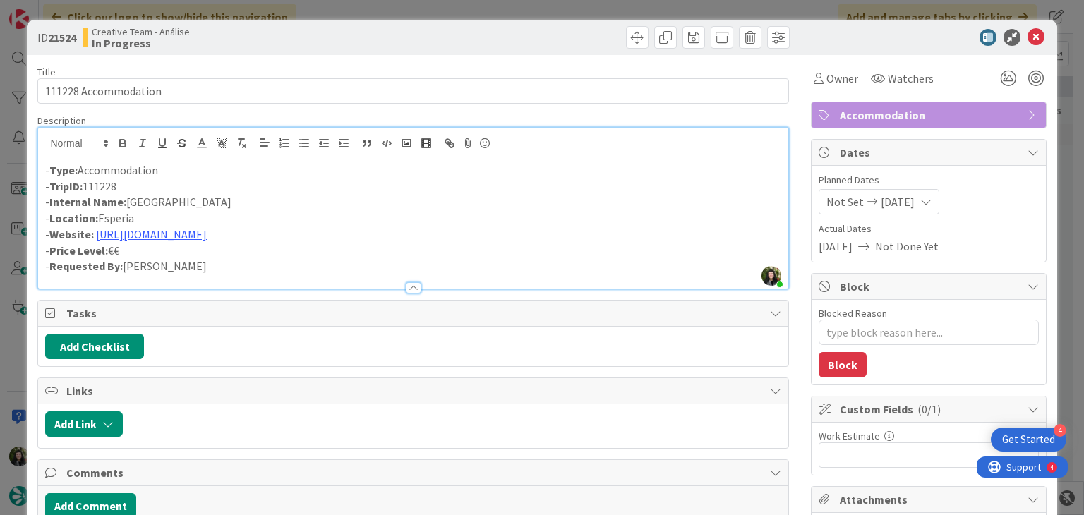
drag, startPoint x: 128, startPoint y: 200, endPoint x: 358, endPoint y: 217, distance: 230.7
click at [336, 215] on div "- Type: Accommodation - TripID: 111228 - Internal Name: [GEOGRAPHIC_DATA] & Spa…" at bounding box center [412, 223] width 749 height 129
click at [277, 232] on p "- Website: [URL][DOMAIN_NAME]" at bounding box center [412, 234] width 735 height 16
type textarea "x"
drag, startPoint x: 209, startPoint y: 204, endPoint x: 130, endPoint y: 202, distance: 79.0
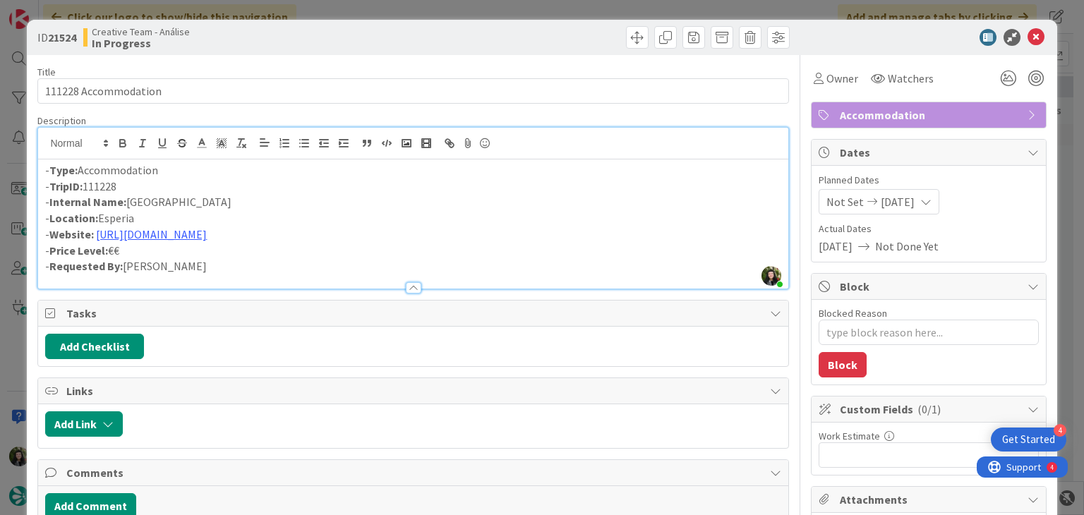
click at [130, 202] on p "- Internal Name: [GEOGRAPHIC_DATA]" at bounding box center [412, 202] width 735 height 16
copy p "[GEOGRAPHIC_DATA]"
click at [40, 177] on div "- Type: Accommodation - TripID: 111228 - Internal Name: [GEOGRAPHIC_DATA] & Spa…" at bounding box center [412, 223] width 749 height 129
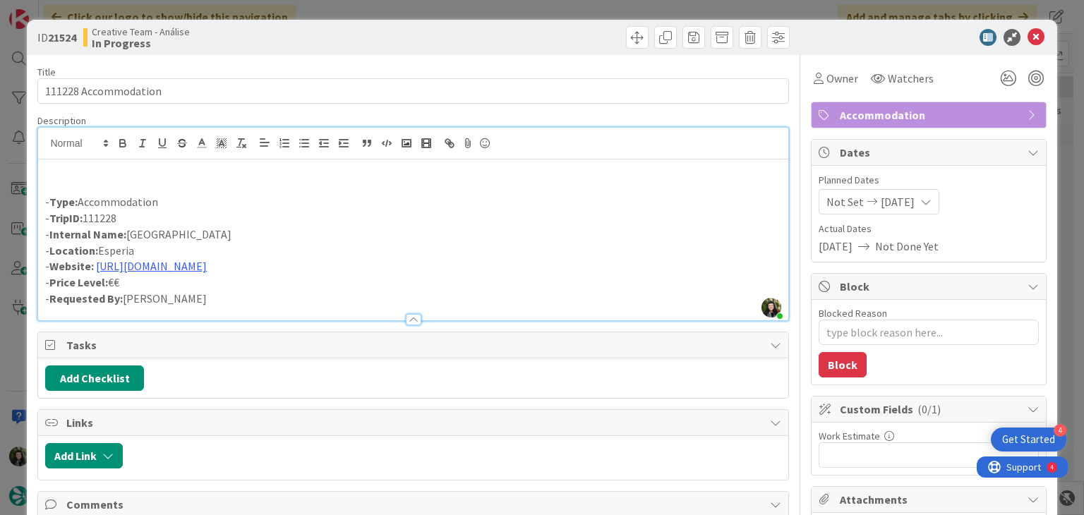
click at [90, 174] on p at bounding box center [412, 170] width 735 height 16
click at [1029, 43] on icon at bounding box center [1035, 37] width 17 height 17
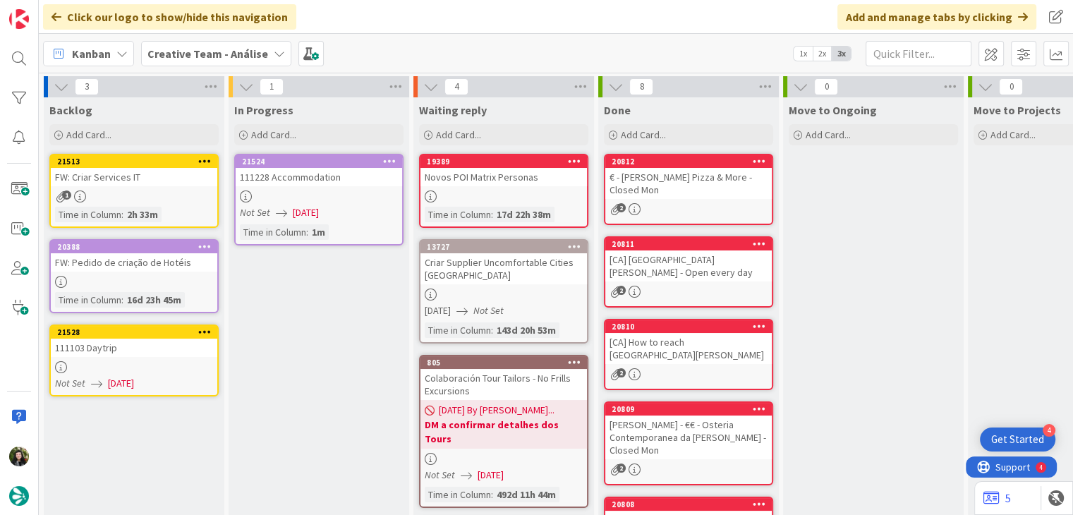
click at [394, 158] on icon at bounding box center [389, 161] width 13 height 10
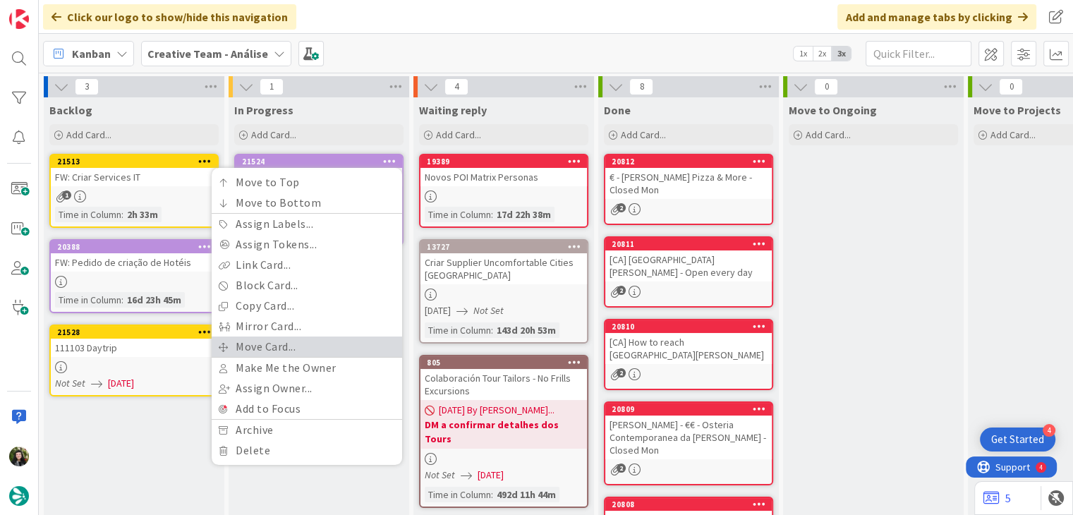
click at [272, 341] on link "Move Card..." at bounding box center [307, 347] width 190 height 20
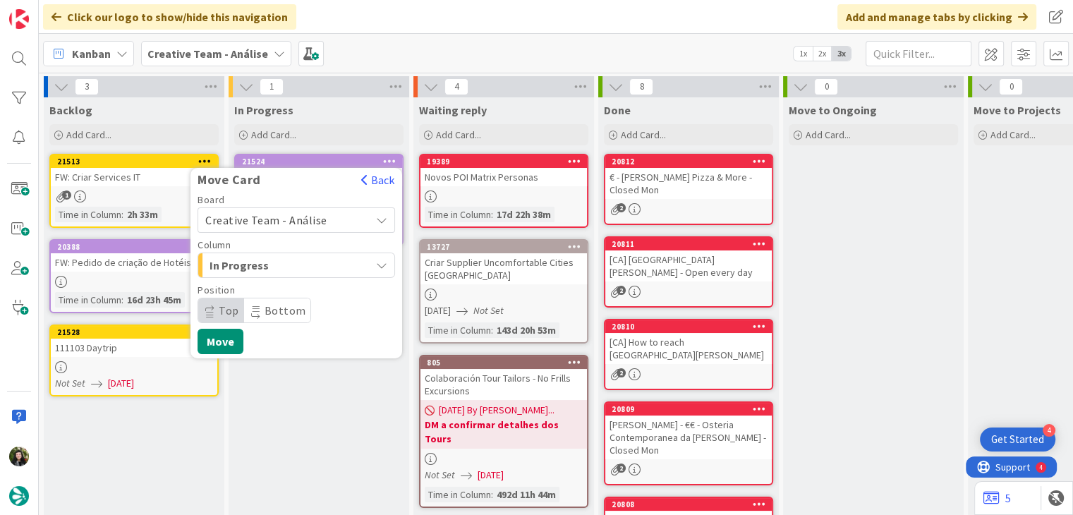
click at [289, 229] on span "Creative Team - Análise" at bounding box center [284, 220] width 158 height 20
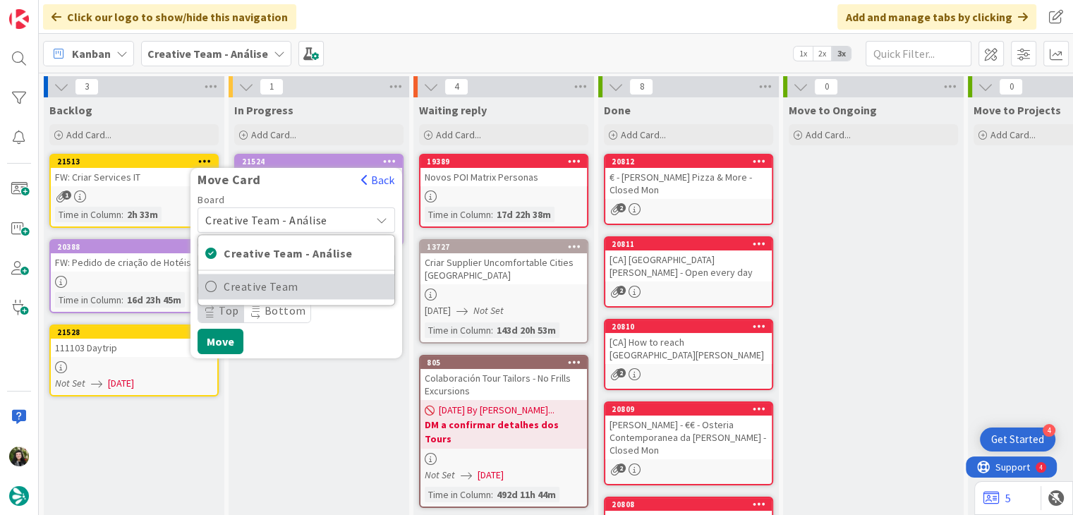
click at [291, 289] on span "Creative Team" at bounding box center [306, 286] width 164 height 21
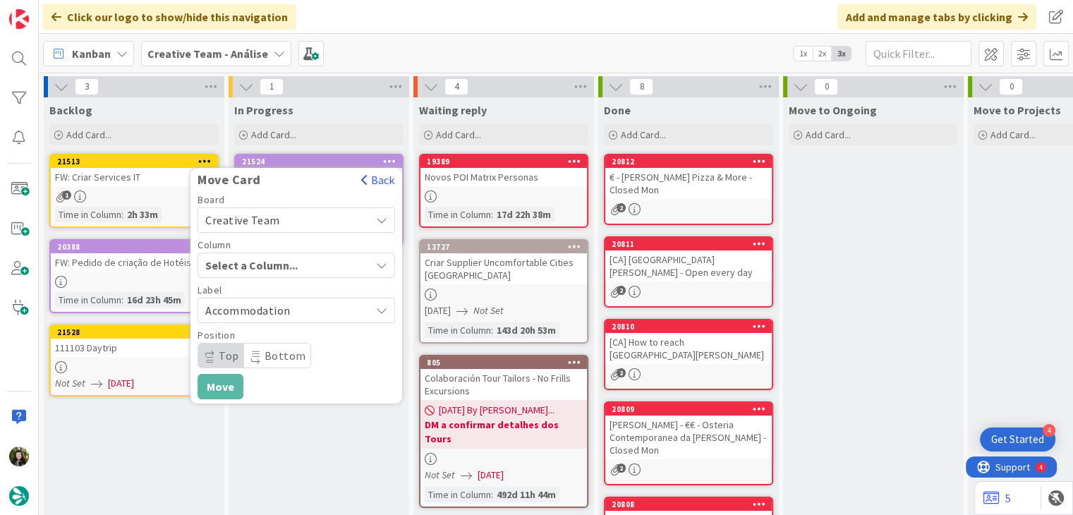
click at [296, 266] on span "Select a Column..." at bounding box center [258, 265] width 106 height 18
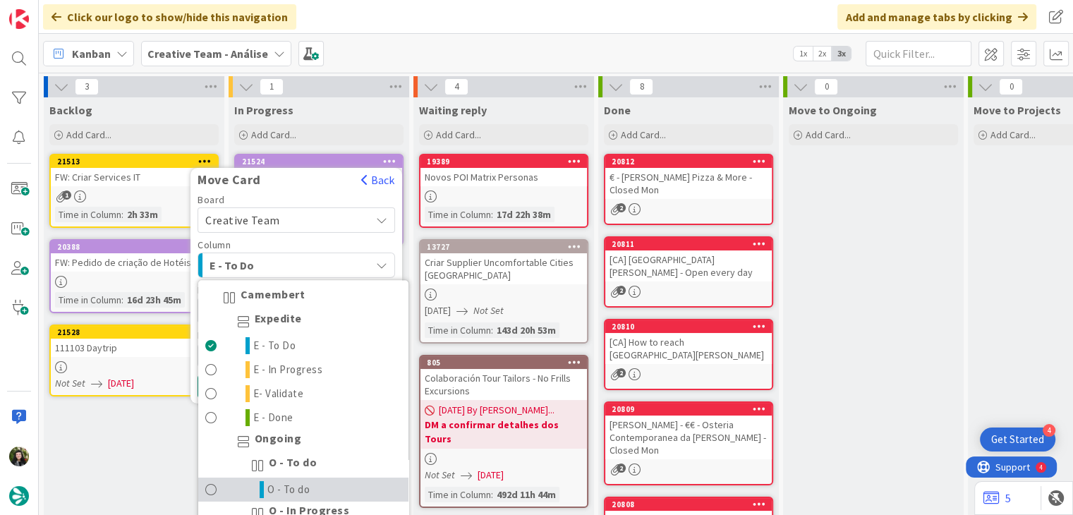
click at [293, 480] on link "O - To do" at bounding box center [303, 490] width 210 height 24
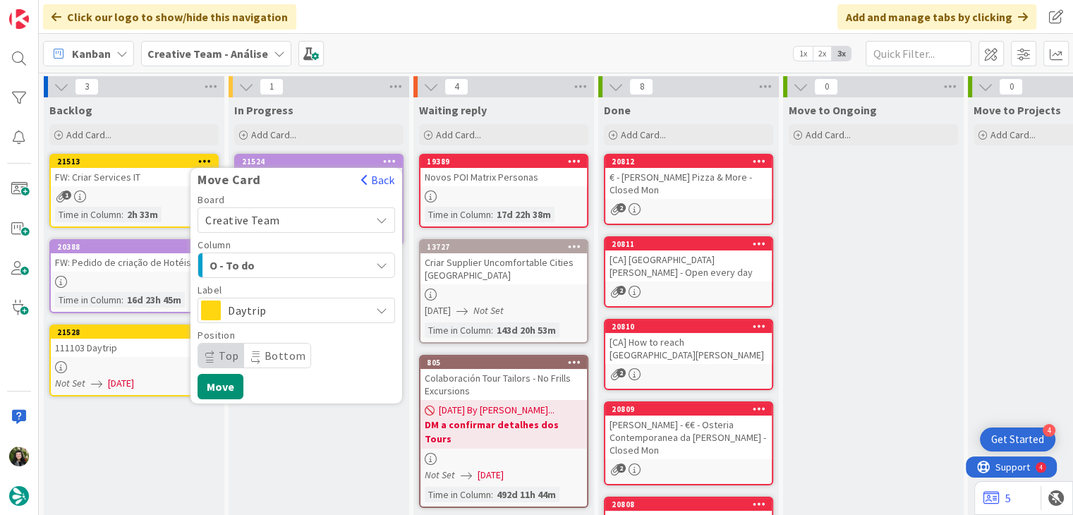
click at [308, 311] on span "Daytrip" at bounding box center [295, 311] width 135 height 20
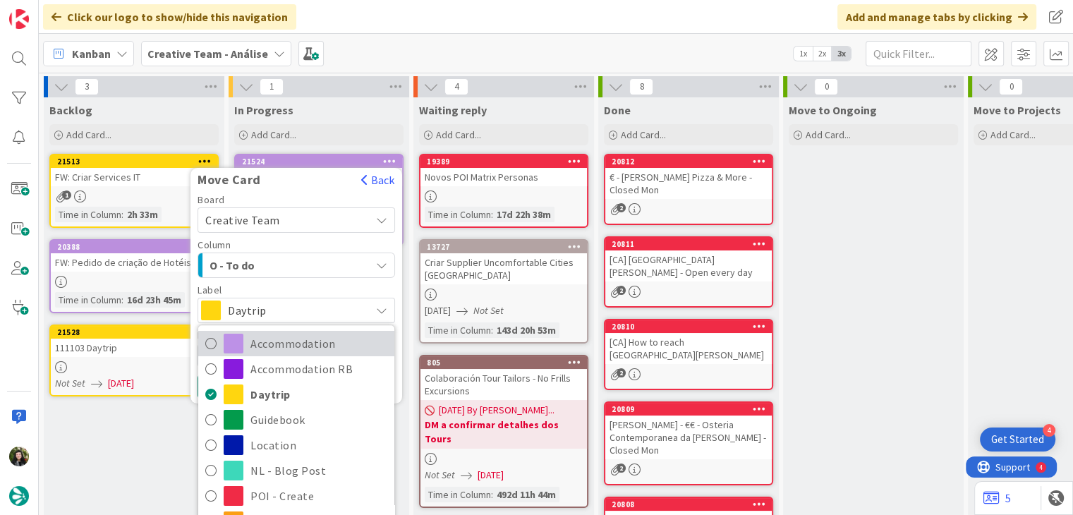
click at [299, 345] on span "Accommodation" at bounding box center [318, 343] width 137 height 21
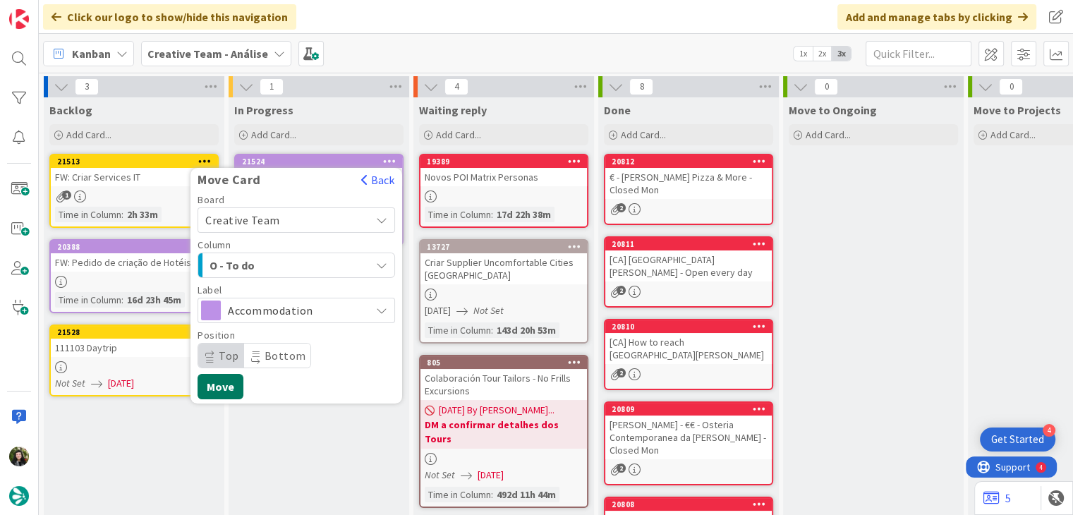
click at [214, 377] on button "Move" at bounding box center [221, 386] width 46 height 25
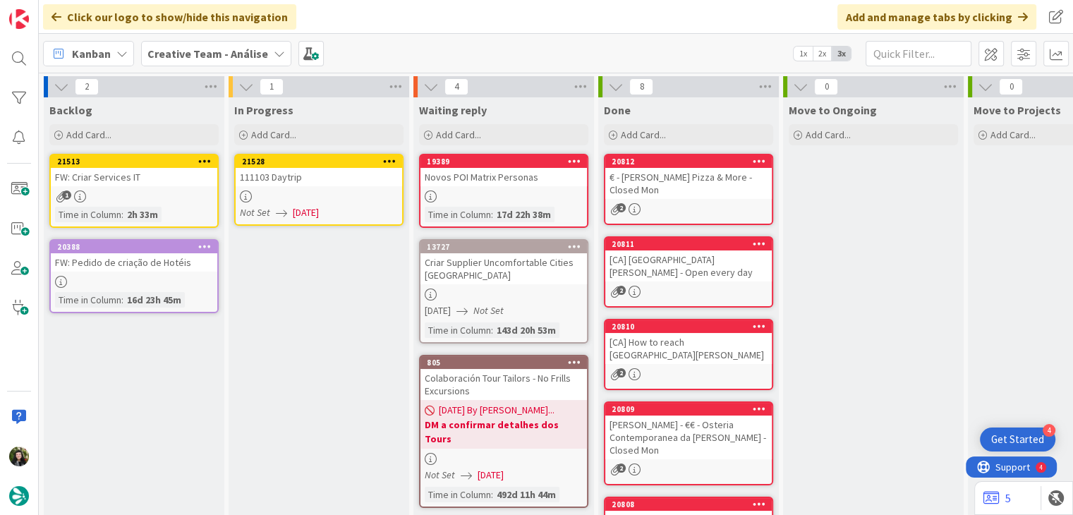
click at [319, 205] on span "[DATE]" at bounding box center [306, 212] width 26 height 15
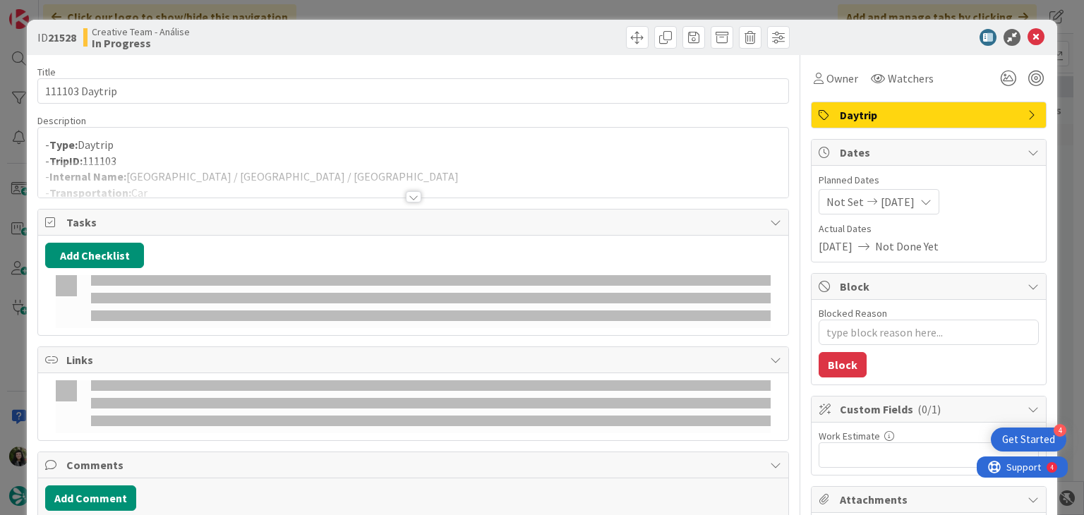
click at [325, 164] on div at bounding box center [412, 180] width 749 height 36
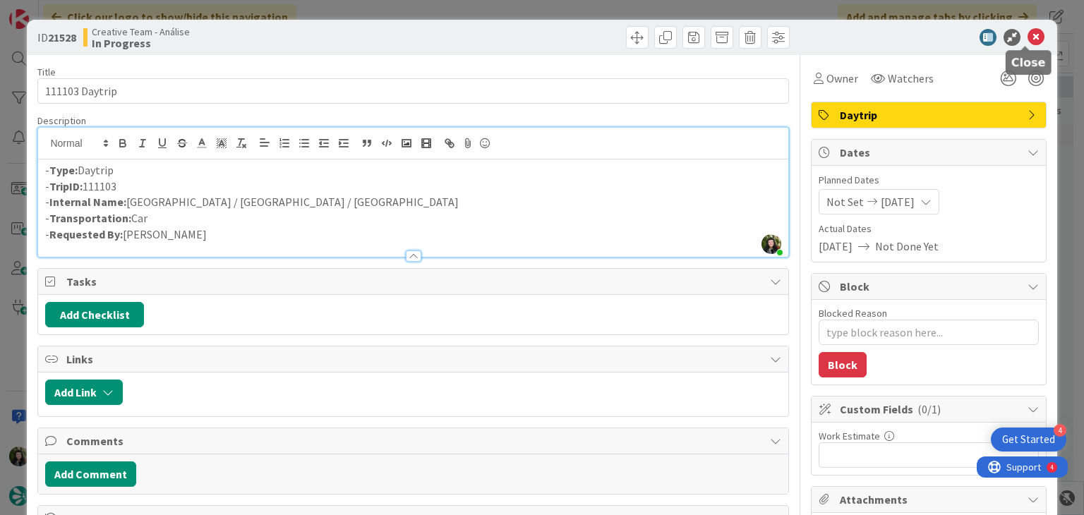
click at [1027, 37] on icon at bounding box center [1035, 37] width 17 height 17
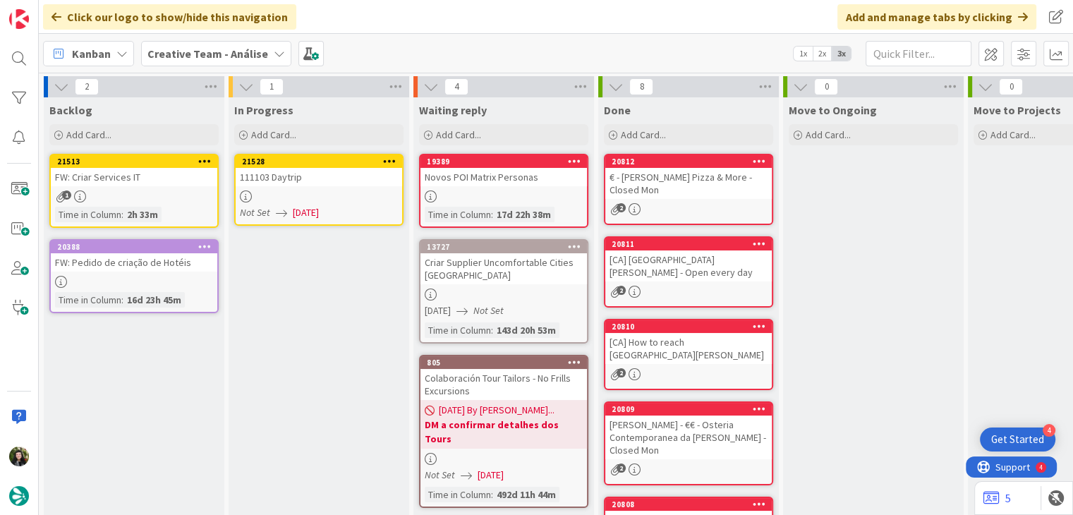
click at [389, 164] on icon at bounding box center [389, 161] width 13 height 10
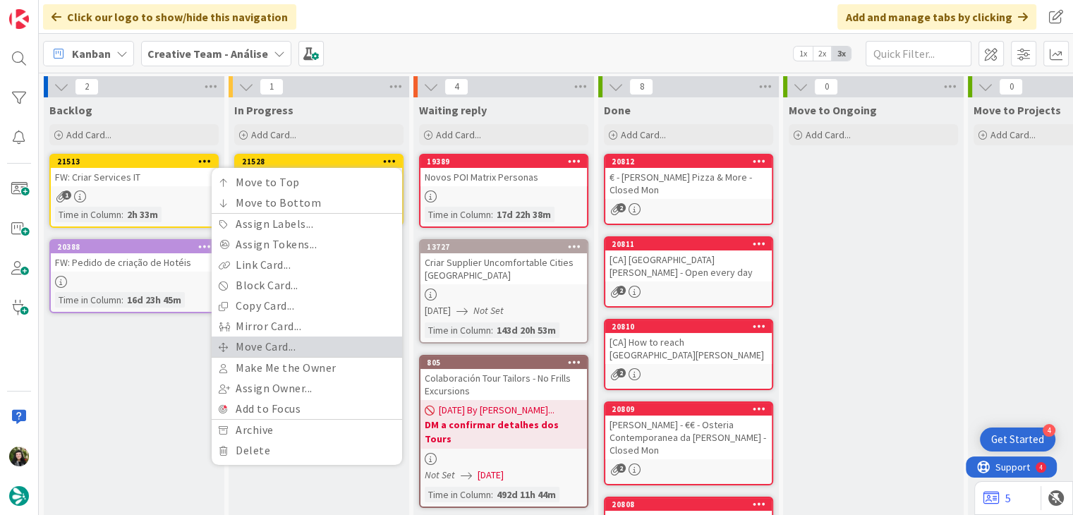
click at [289, 351] on link "Move Card..." at bounding box center [307, 347] width 190 height 20
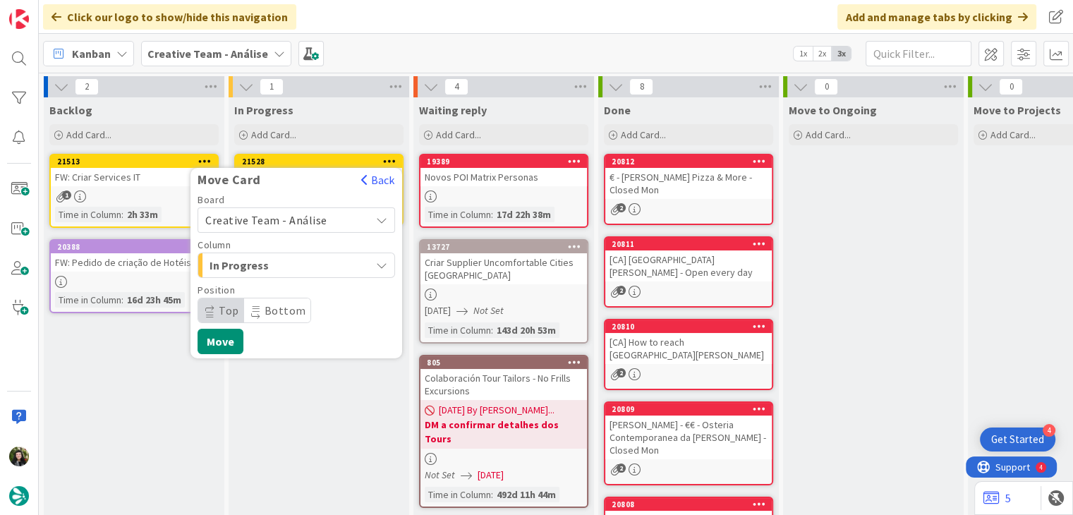
click at [274, 224] on span "Creative Team - Análise" at bounding box center [266, 220] width 122 height 14
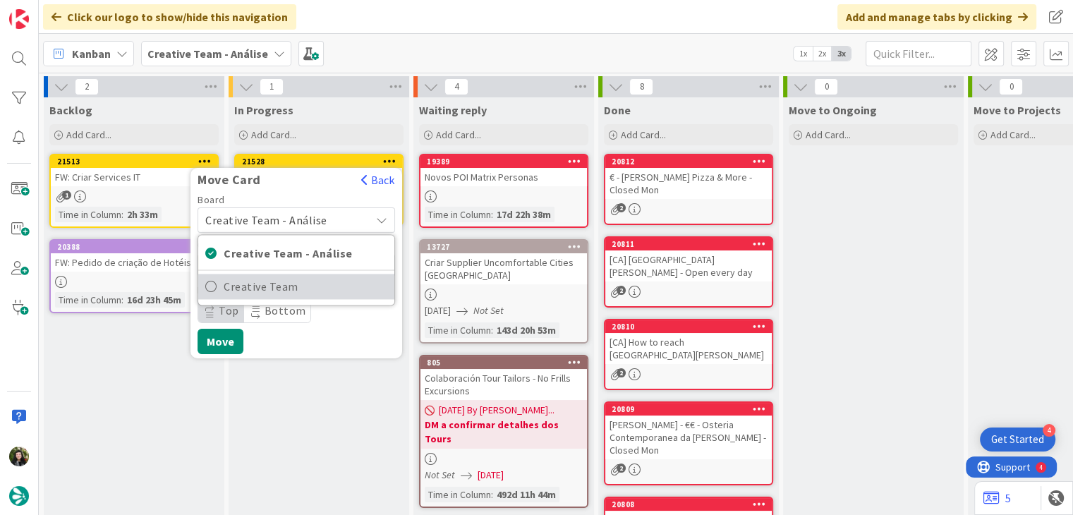
click at [264, 286] on span "Creative Team" at bounding box center [306, 286] width 164 height 21
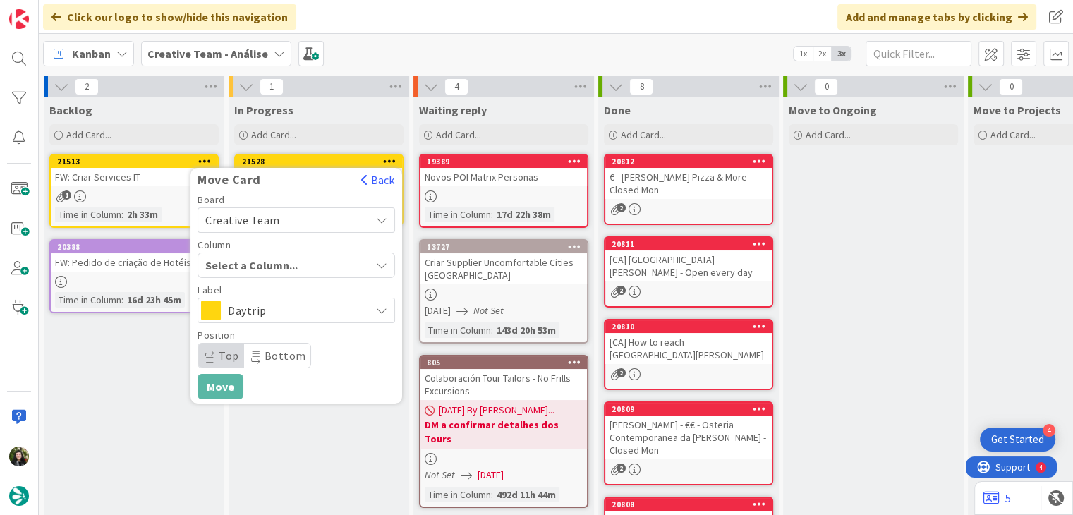
click at [266, 272] on span "Select a Column..." at bounding box center [258, 265] width 106 height 18
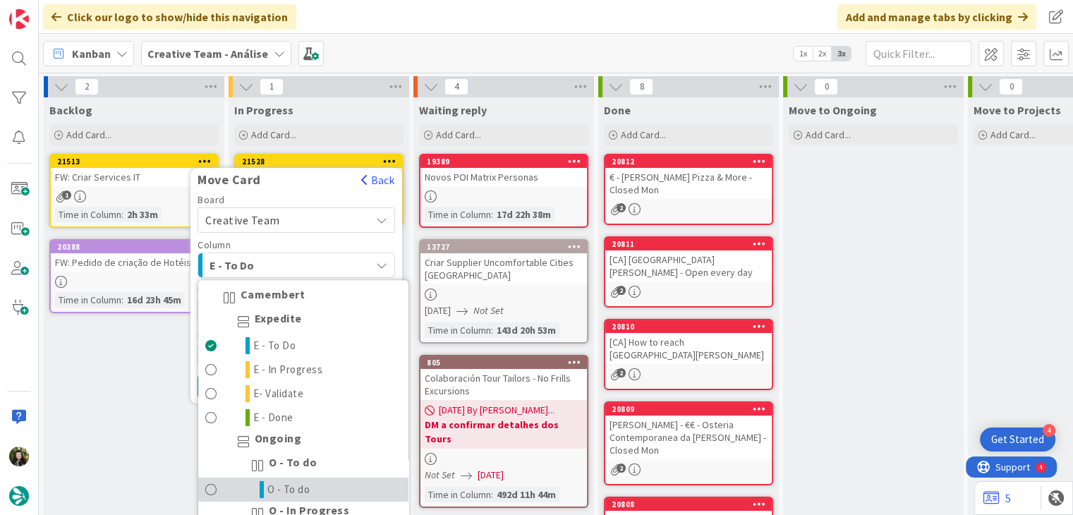
click at [310, 485] on link "O - To do" at bounding box center [303, 490] width 210 height 24
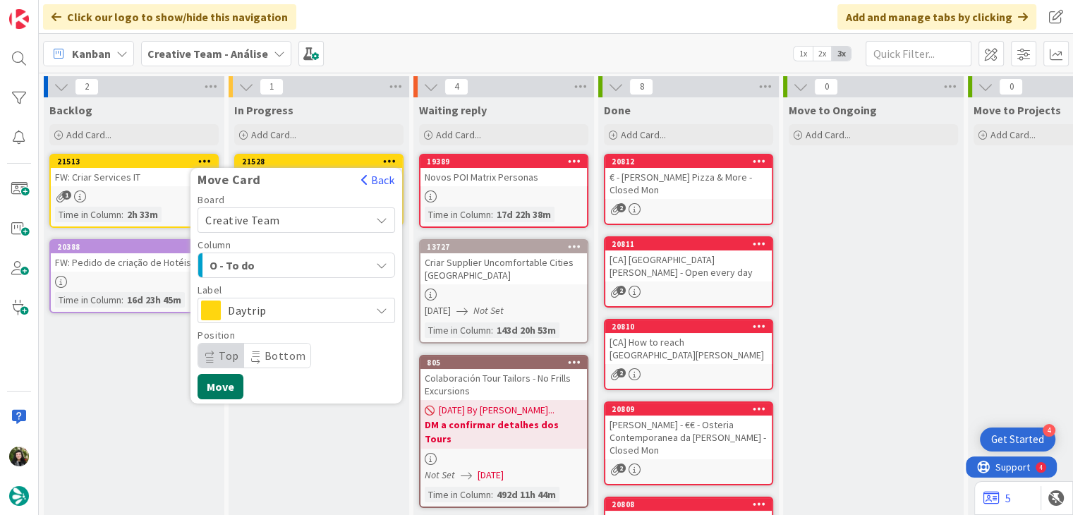
click at [225, 387] on button "Move" at bounding box center [221, 386] width 46 height 25
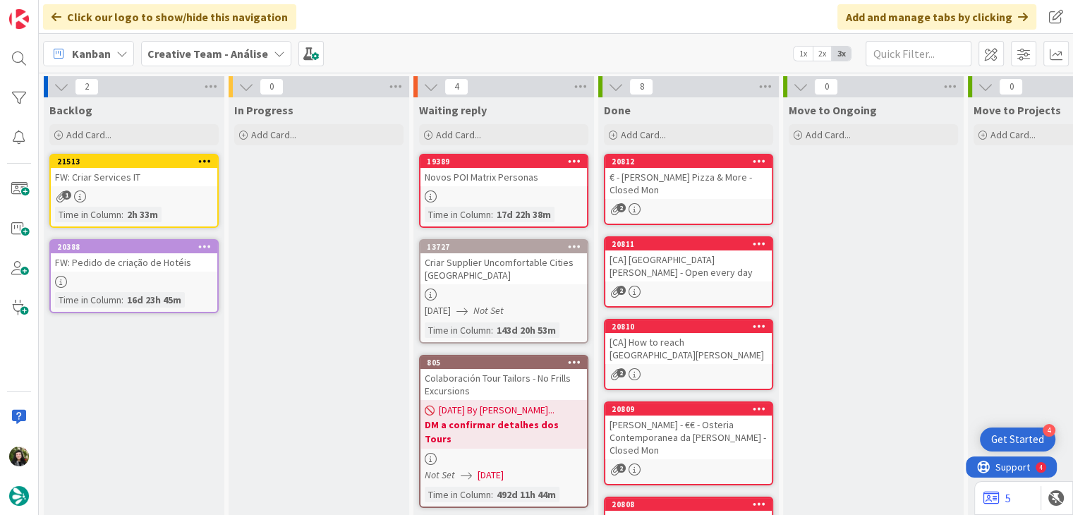
click at [199, 49] on b "Creative Team - Análise" at bounding box center [207, 54] width 121 height 14
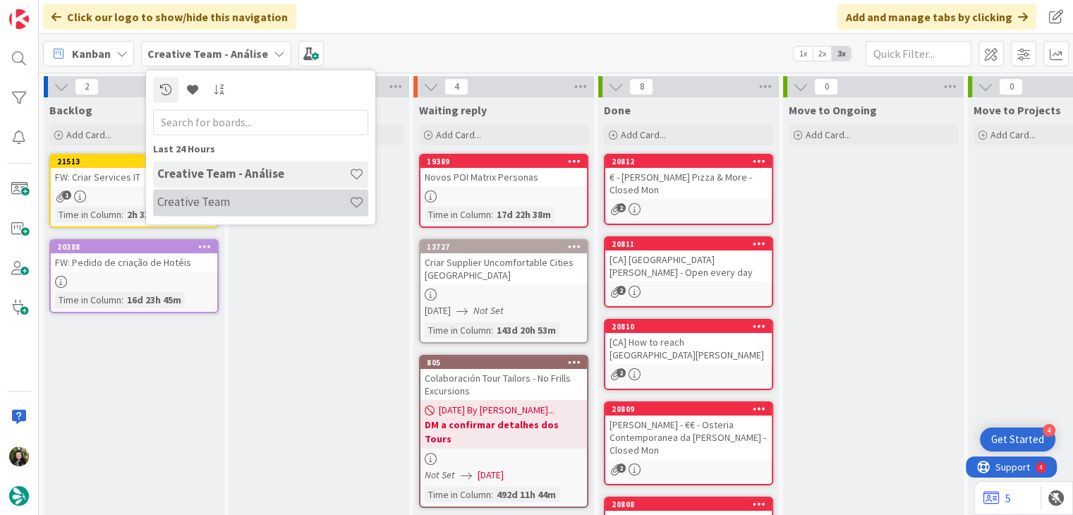
click at [214, 195] on h4 "Creative Team" at bounding box center [253, 202] width 192 height 14
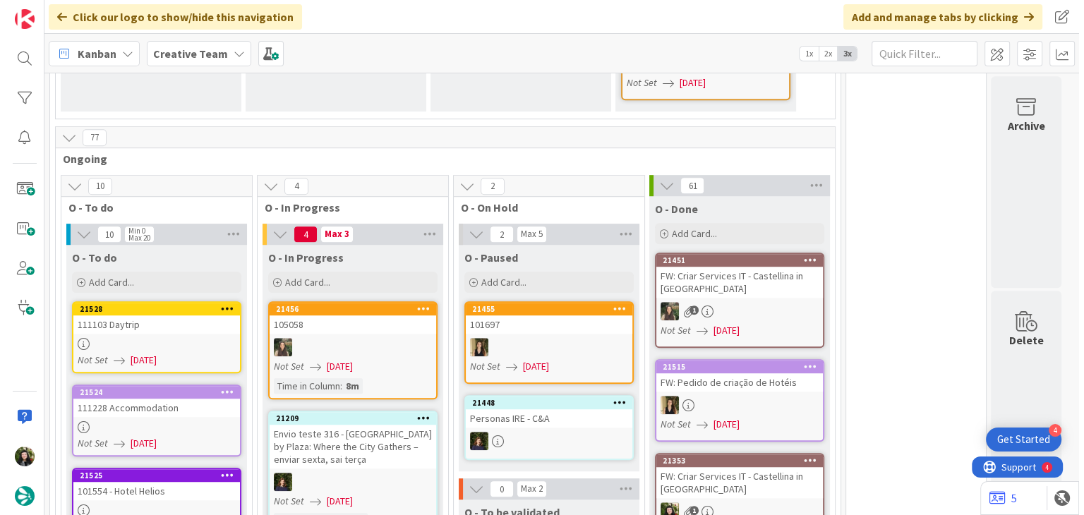
scroll to position [1034, 0]
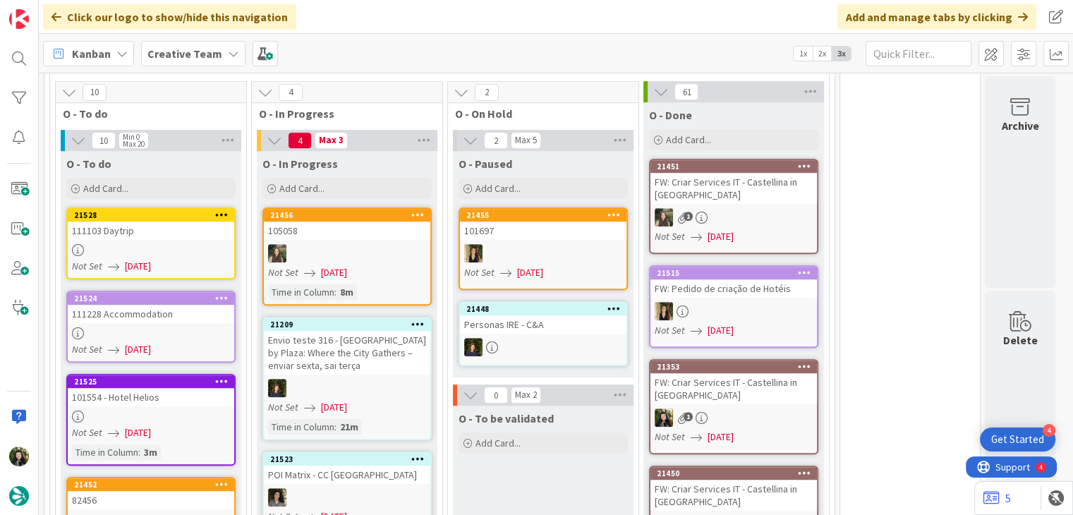
click at [733, 208] on div "1" at bounding box center [733, 217] width 166 height 18
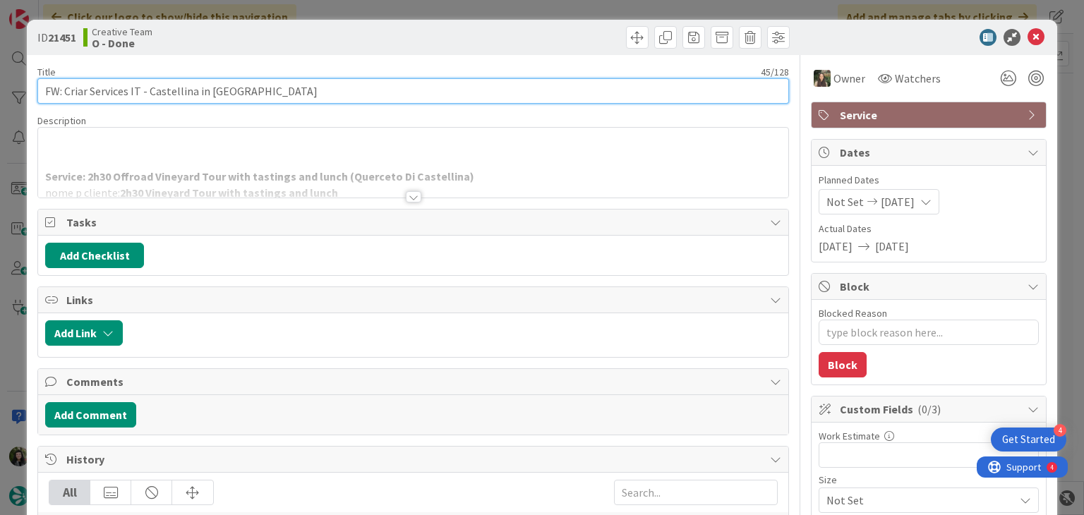
drag, startPoint x: 255, startPoint y: 88, endPoint x: 39, endPoint y: 77, distance: 216.9
click at [39, 77] on div "Title 45 / 128 FW: Criar Services IT - [GEOGRAPHIC_DATA] in [GEOGRAPHIC_DATA]" at bounding box center [412, 85] width 751 height 38
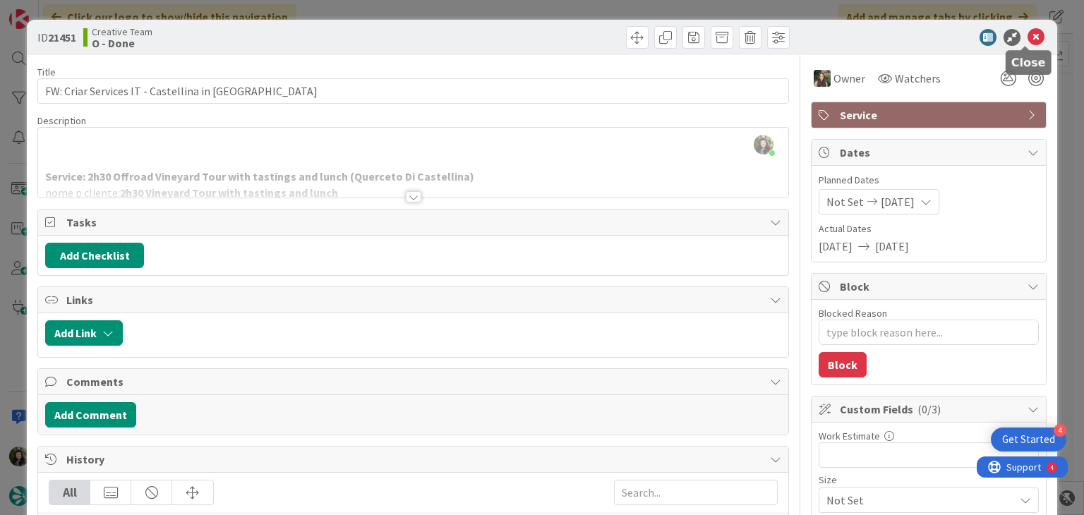
click at [1027, 32] on icon at bounding box center [1035, 37] width 17 height 17
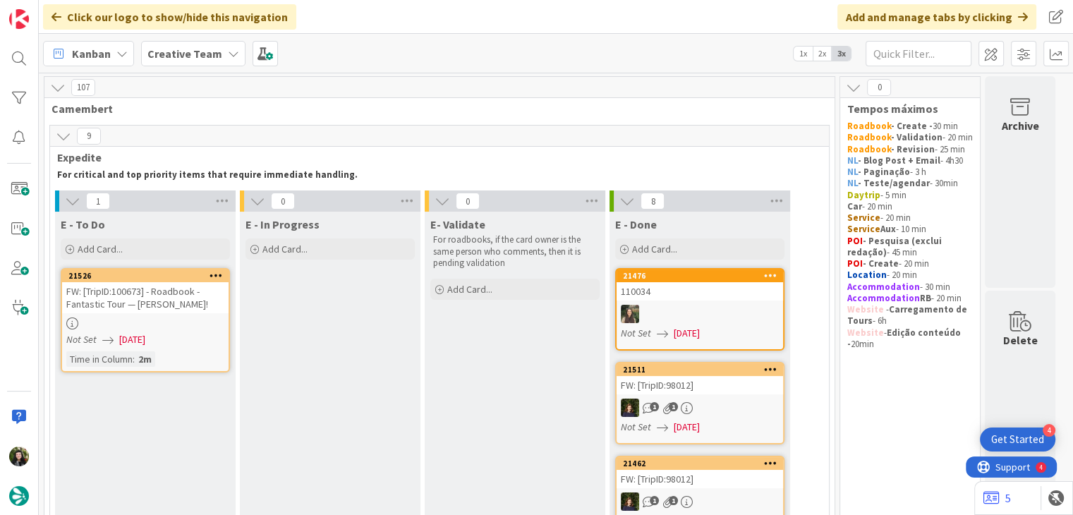
click at [186, 53] on b "Creative Team" at bounding box center [184, 54] width 75 height 14
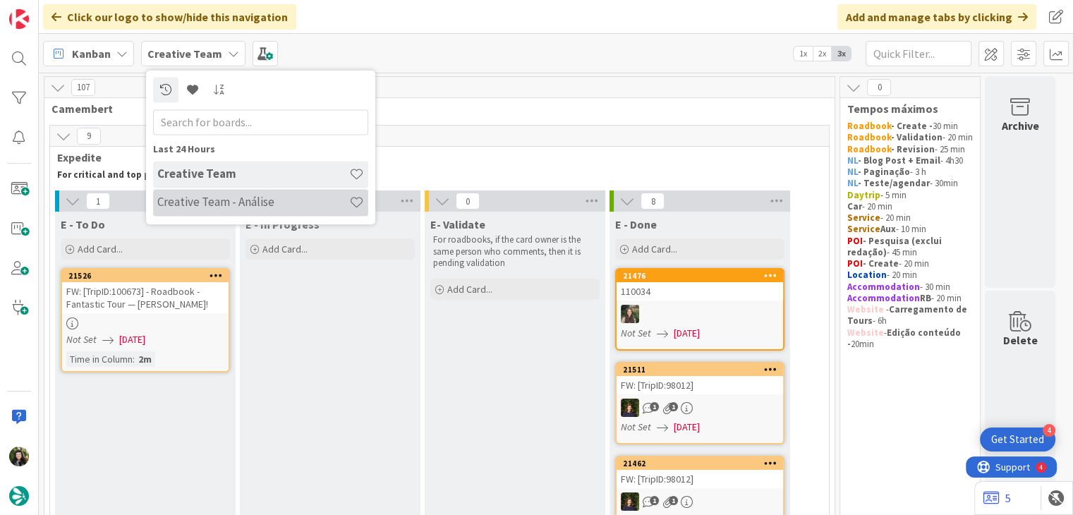
click at [238, 202] on h4 "Creative Team - Análise" at bounding box center [253, 202] width 192 height 14
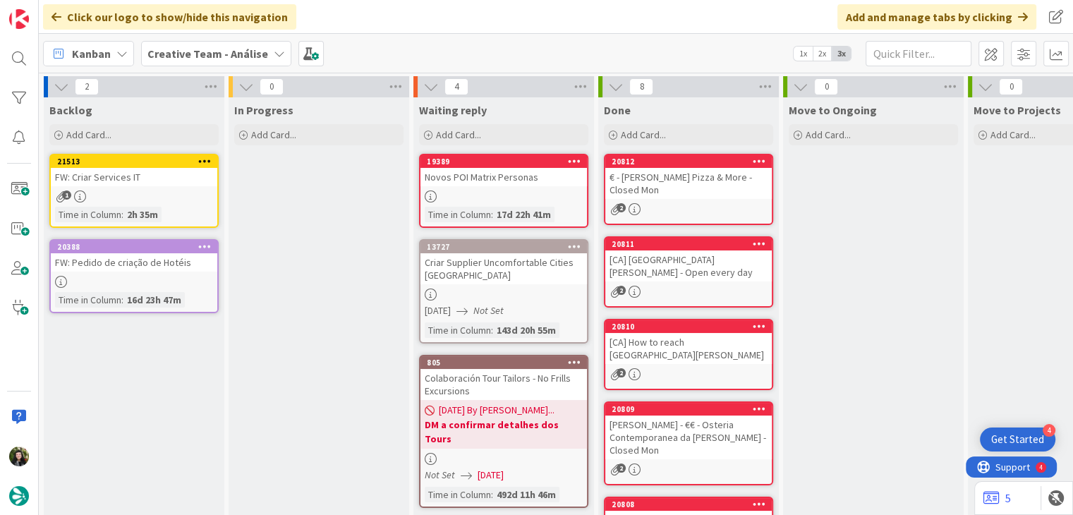
click at [229, 53] on b "Creative Team - Análise" at bounding box center [207, 54] width 121 height 14
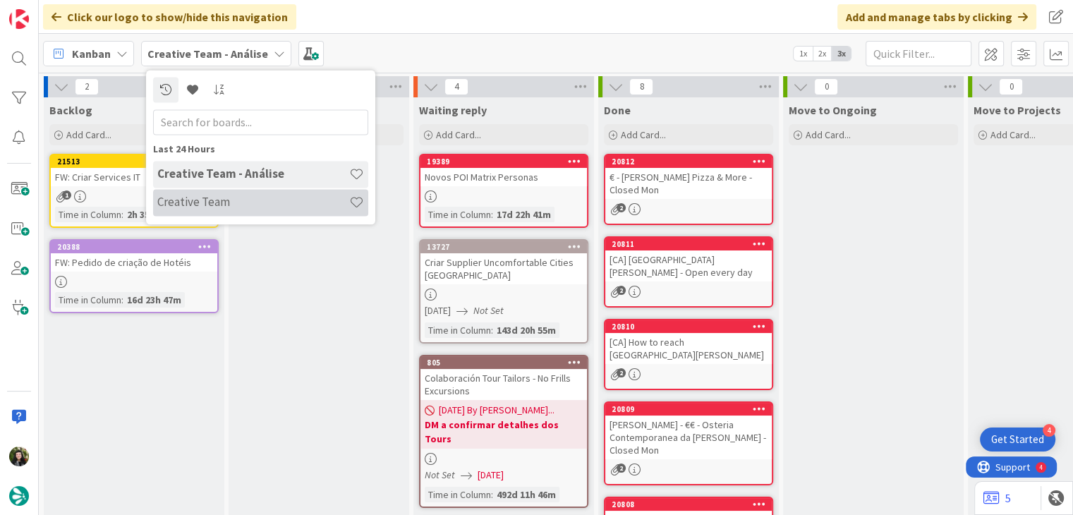
click at [240, 214] on div "Creative Team" at bounding box center [260, 202] width 215 height 27
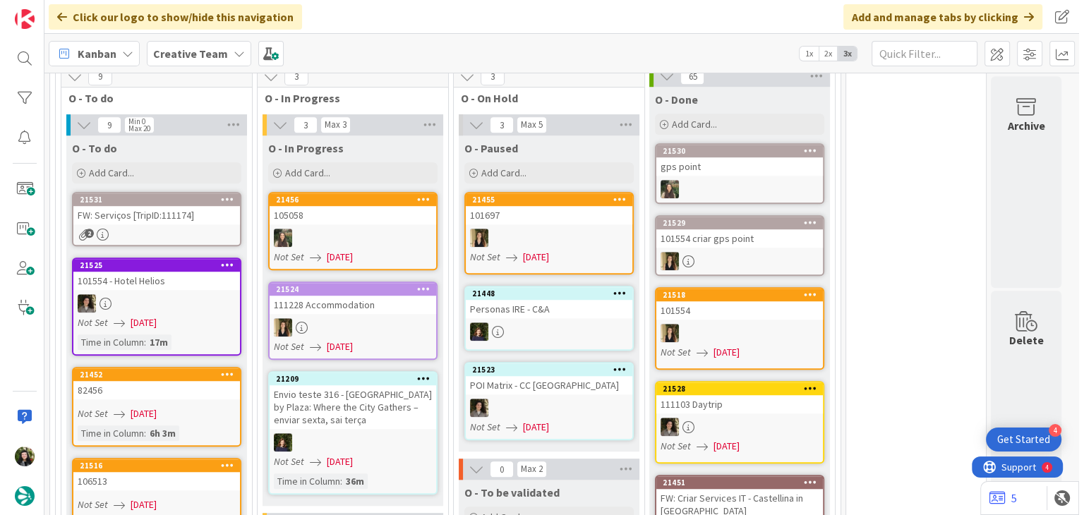
scroll to position [1034, 0]
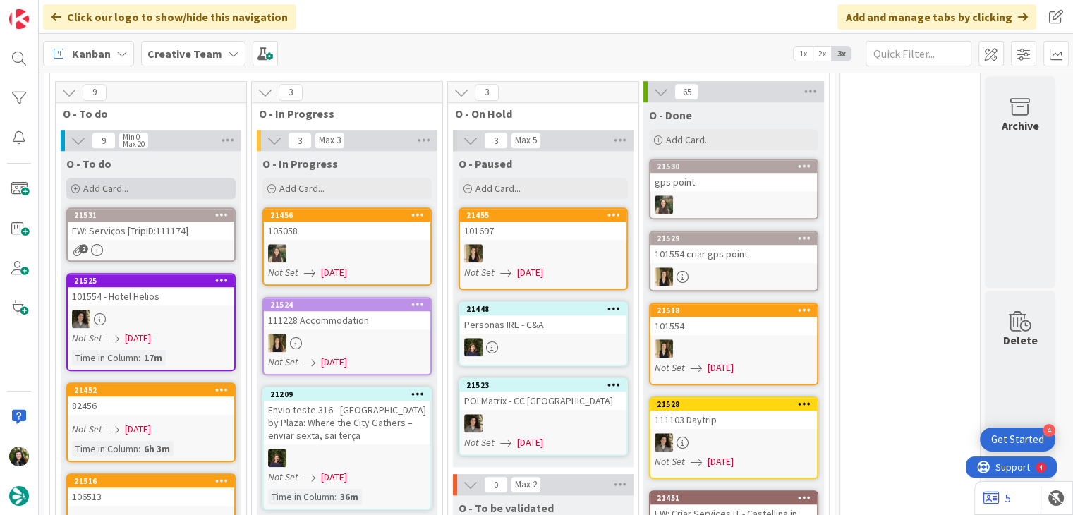
click at [147, 178] on div "Add Card..." at bounding box center [150, 188] width 169 height 21
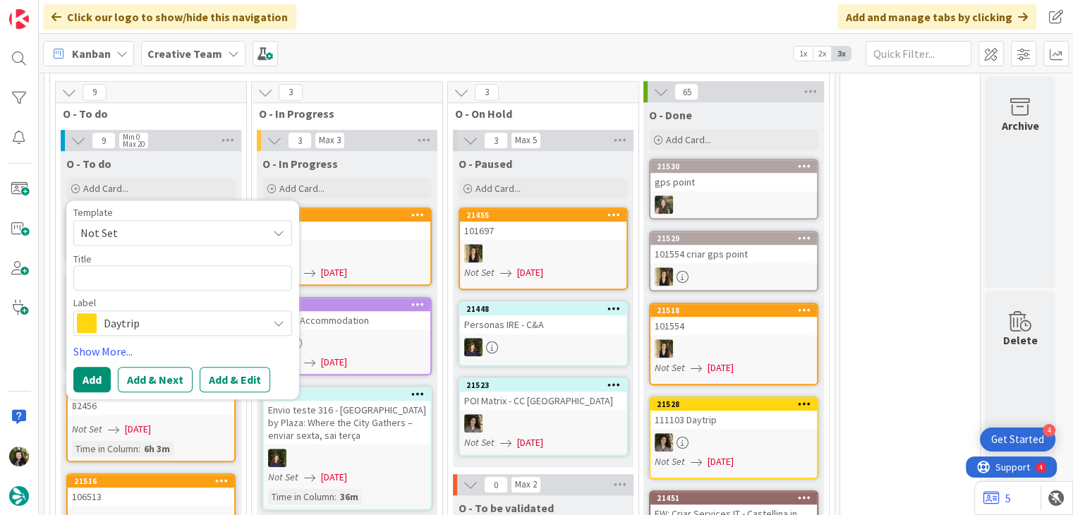
type textarea "x"
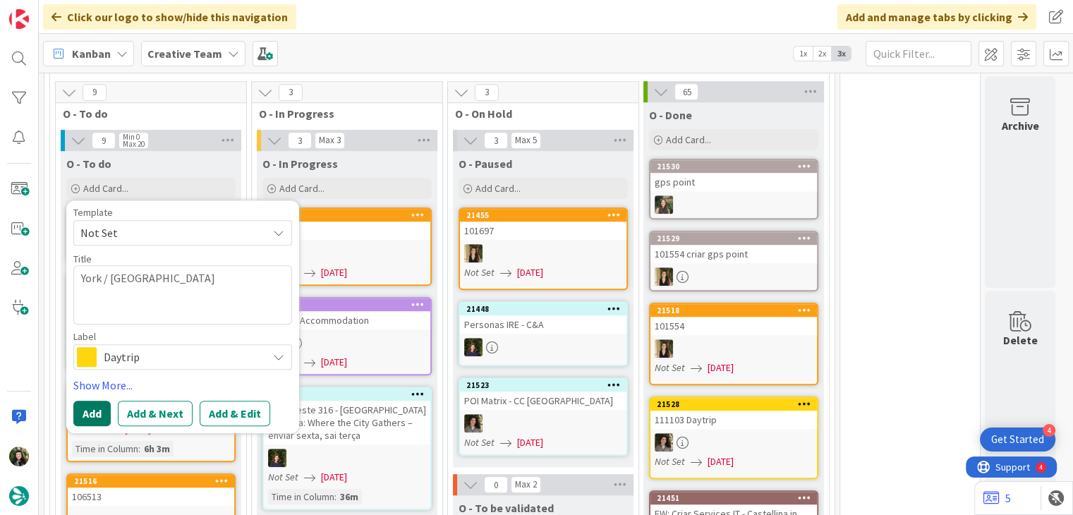
type textarea "York / [GEOGRAPHIC_DATA]"
click at [95, 401] on button "Add" at bounding box center [91, 413] width 37 height 25
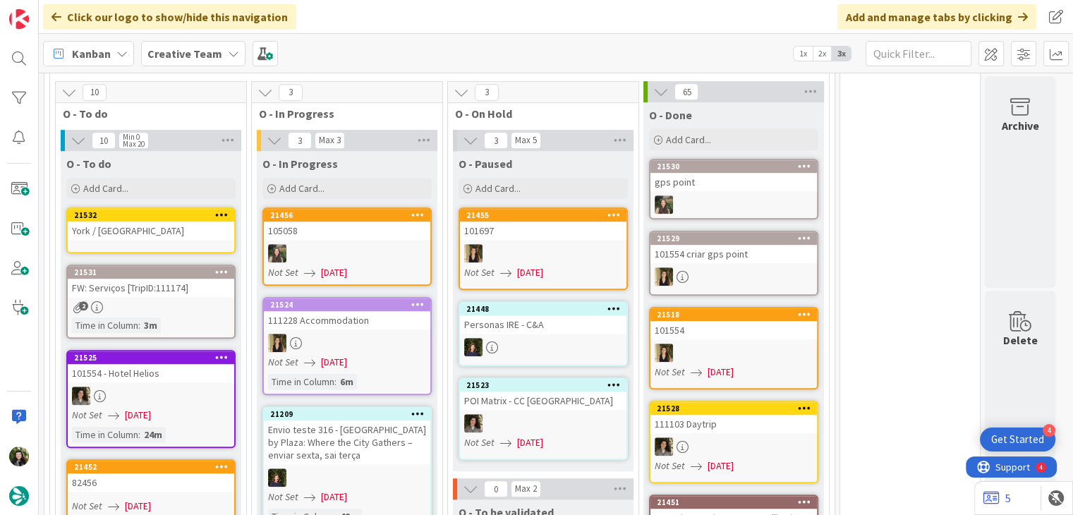
click at [135, 222] on div "York / [GEOGRAPHIC_DATA]" at bounding box center [151, 231] width 166 height 18
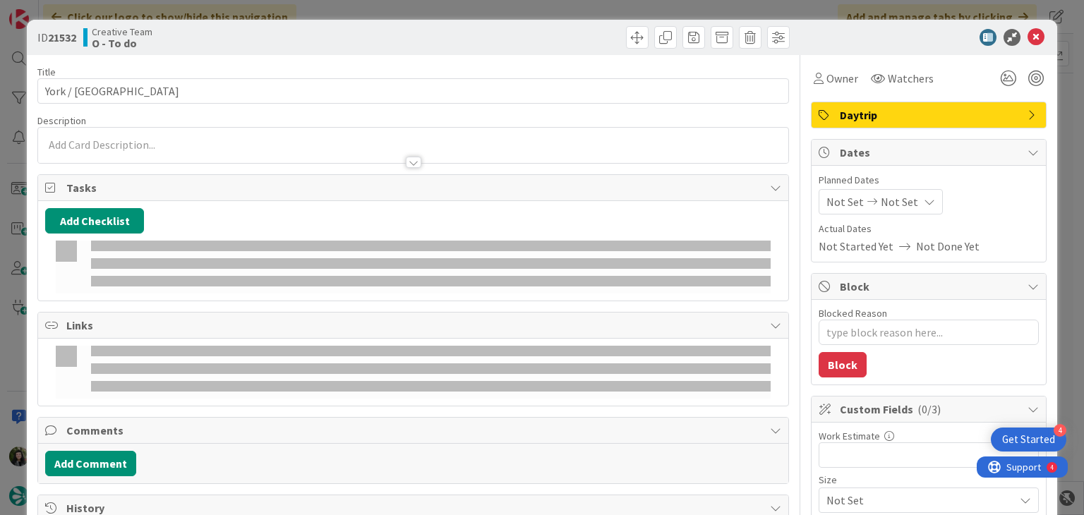
type textarea "x"
type input "York / [GEOGRAPHIC_DATA]"
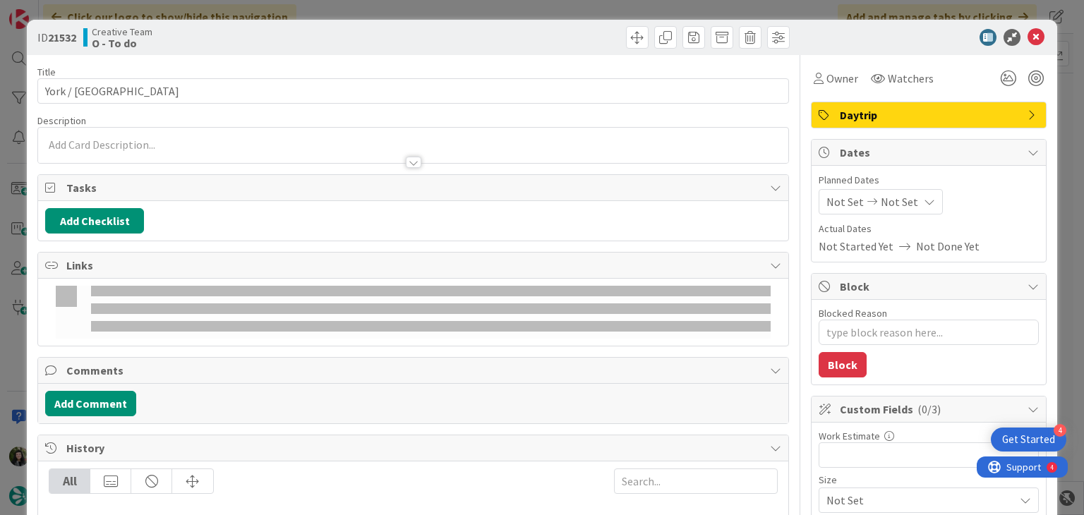
click at [187, 147] on p at bounding box center [412, 145] width 735 height 16
type textarea "x"
type input "York / [GEOGRAPHIC_DATA]"
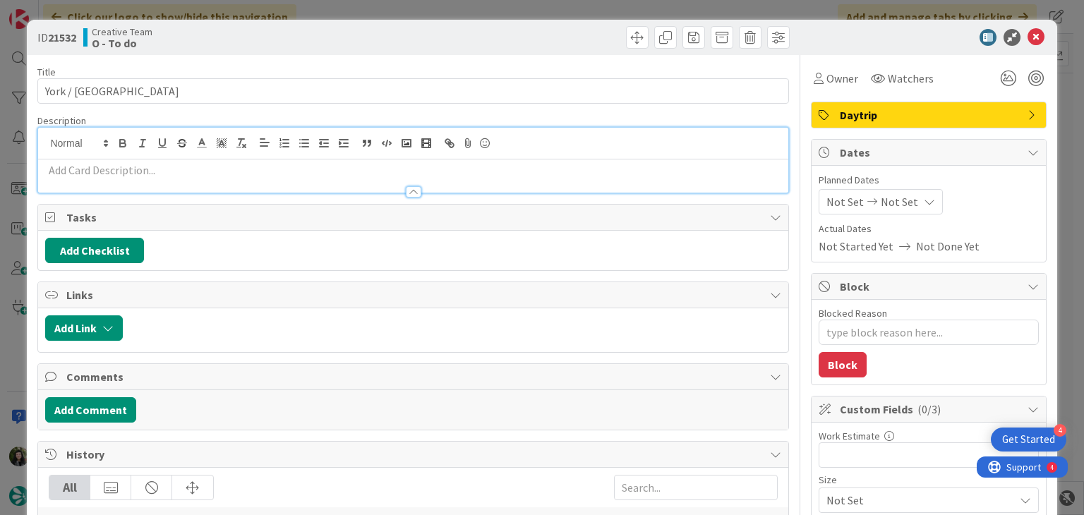
click at [185, 163] on p at bounding box center [412, 170] width 735 height 16
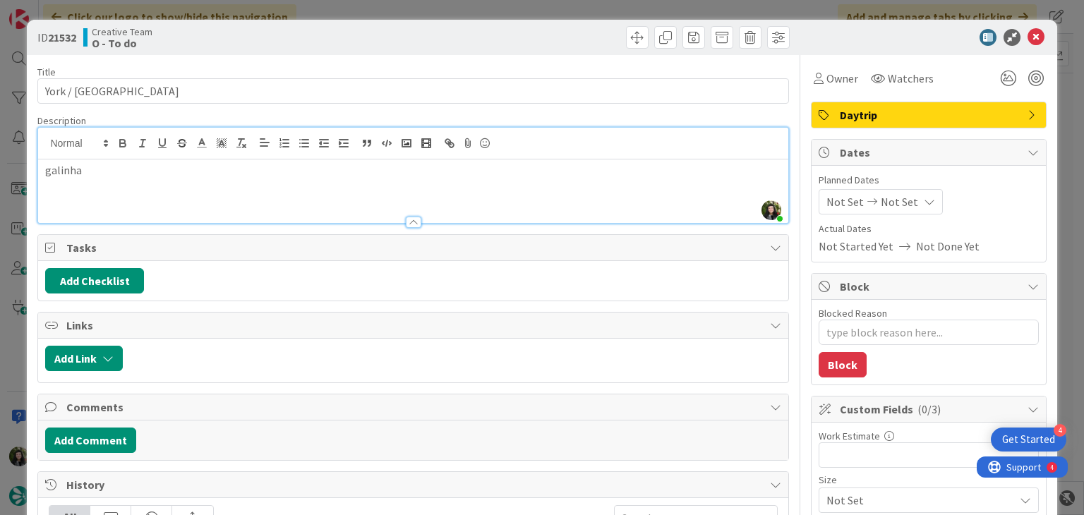
type textarea "x"
type input "York / [GEOGRAPHIC_DATA]"
click at [878, 190] on div "Not Set Not Set" at bounding box center [880, 201] width 124 height 25
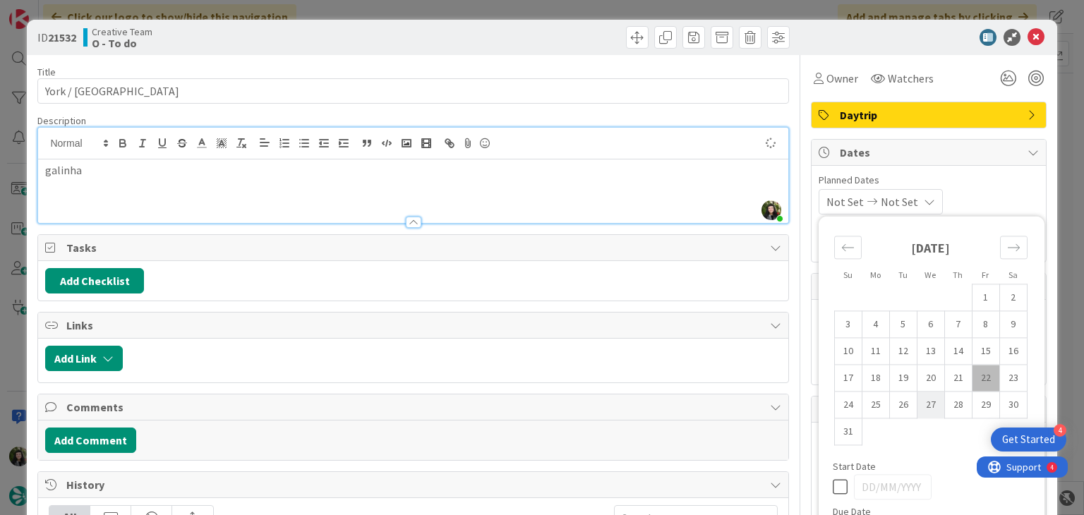
type textarea "x"
type input "York / [GEOGRAPHIC_DATA]"
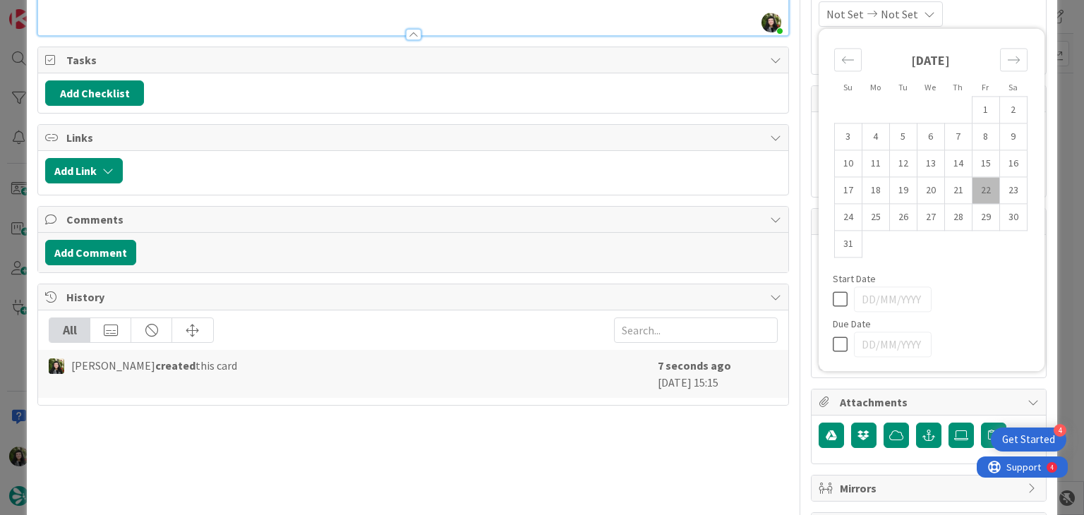
click at [832, 348] on icon at bounding box center [842, 344] width 21 height 17
type input "[DATE]"
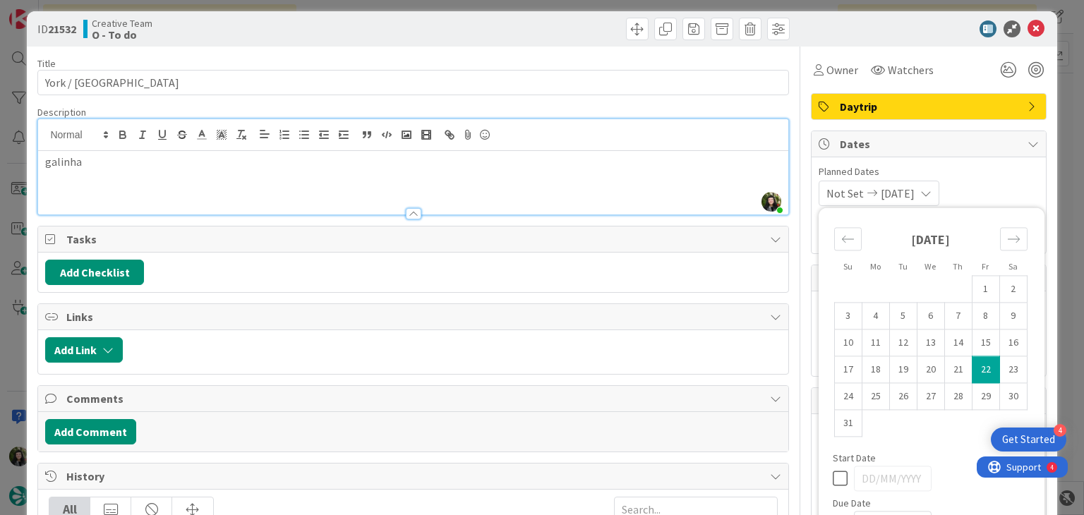
type textarea "x"
type input "York / [GEOGRAPHIC_DATA]"
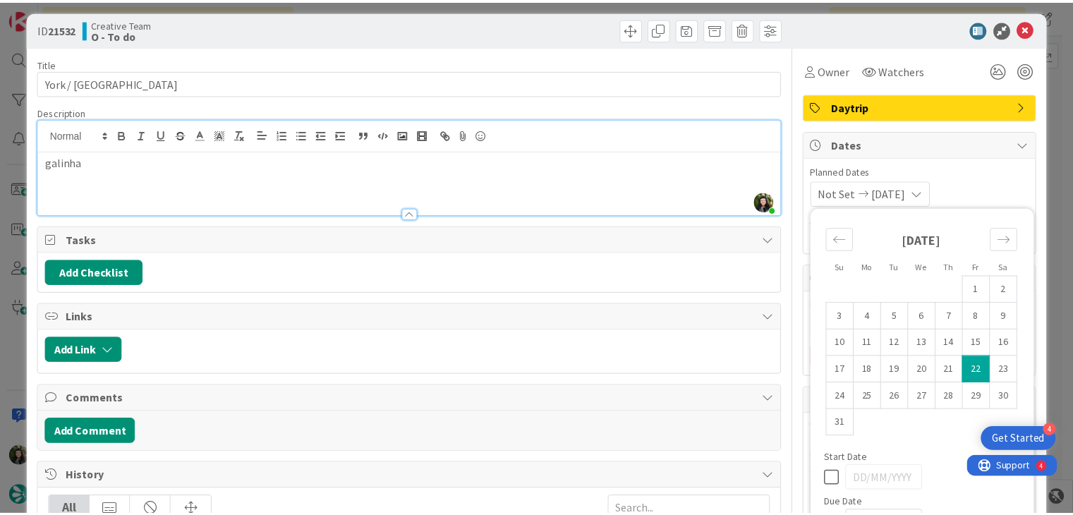
scroll to position [0, 0]
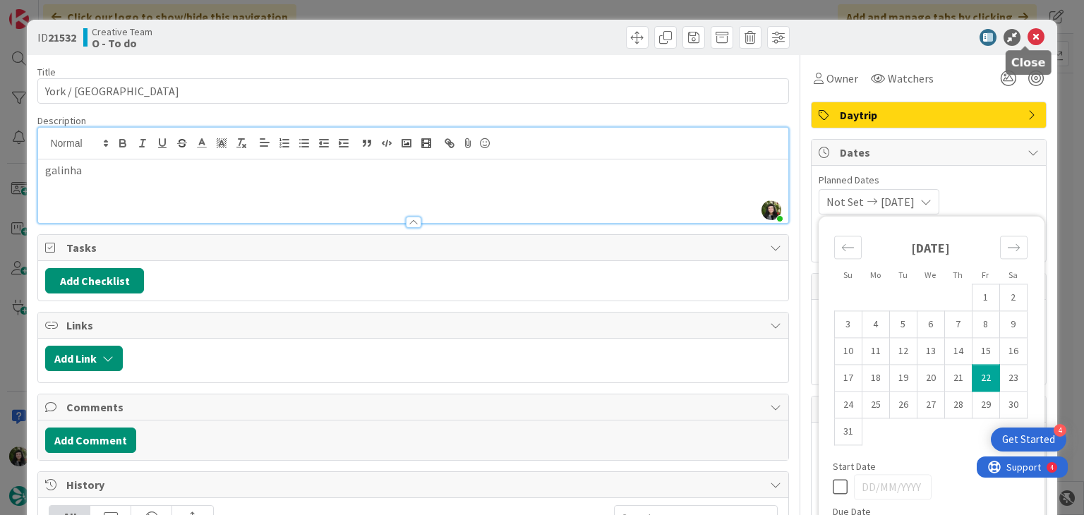
type textarea "x"
type input "York / [GEOGRAPHIC_DATA]"
click at [1027, 39] on icon at bounding box center [1035, 37] width 17 height 17
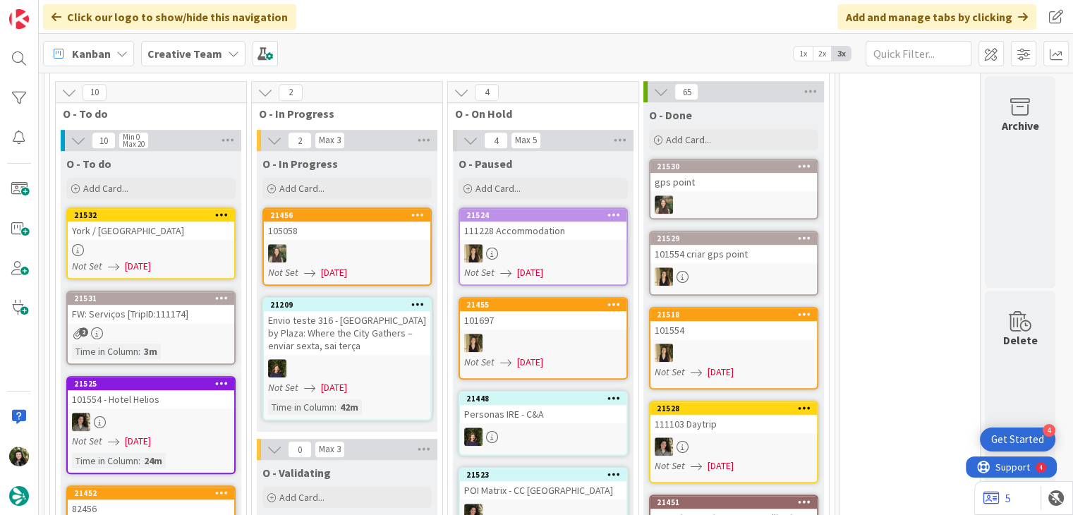
click at [195, 178] on div "Add Card..." at bounding box center [150, 188] width 169 height 21
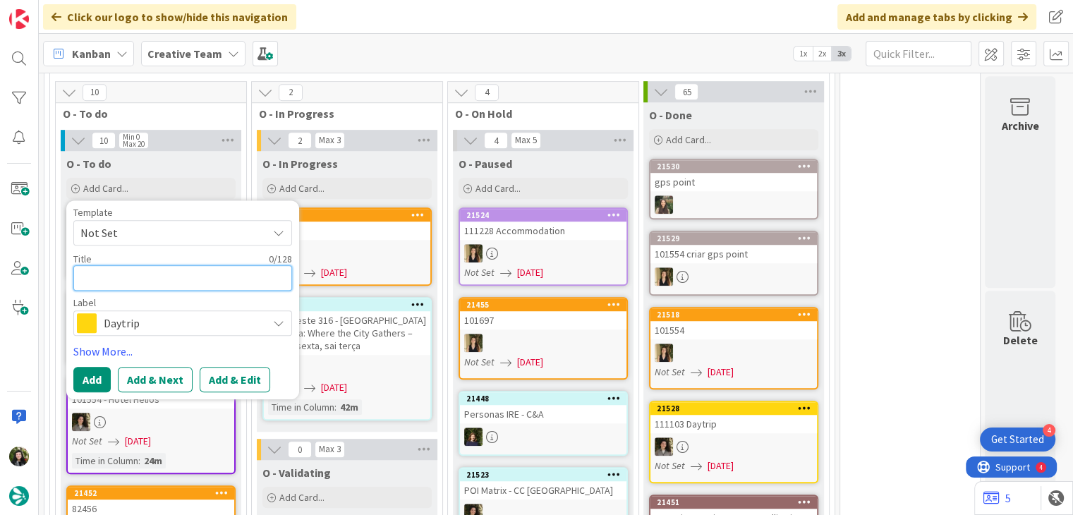
paste textarea "Oxford / Narberth"
type textarea "x"
type textarea "Oxford / Narberth"
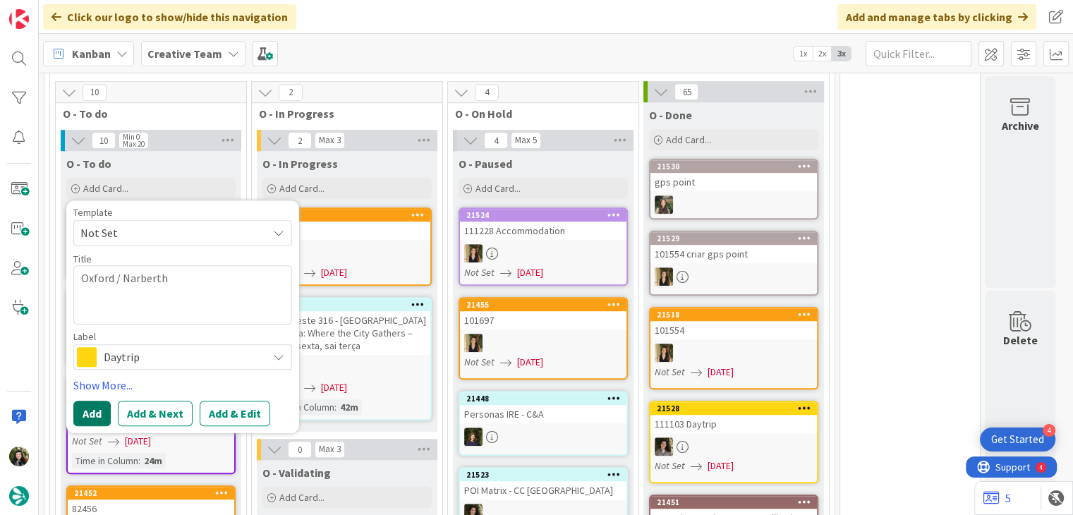
click at [99, 401] on button "Add" at bounding box center [91, 413] width 37 height 25
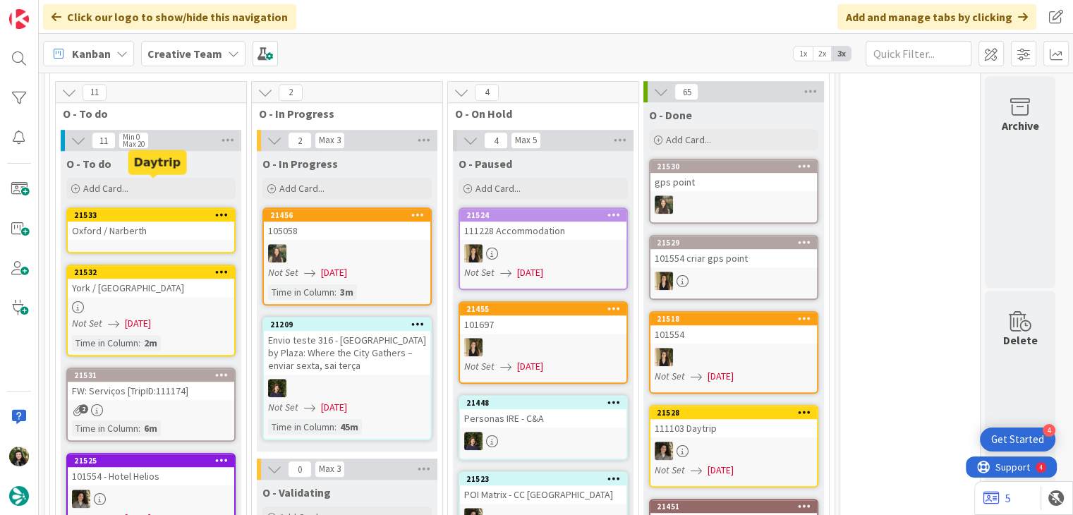
click at [137, 222] on div "Oxford / Narberth" at bounding box center [151, 231] width 166 height 18
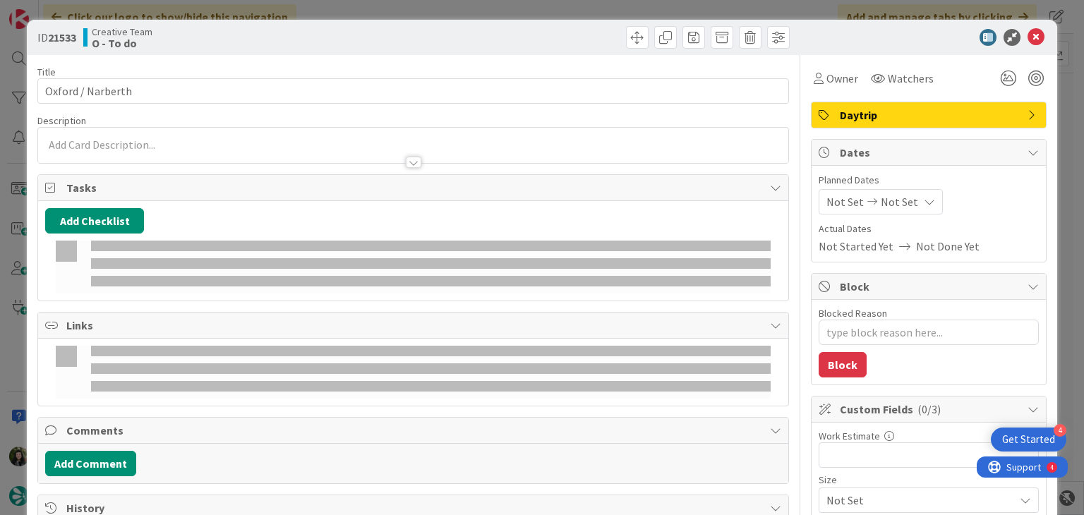
click at [173, 144] on p at bounding box center [412, 145] width 735 height 16
type textarea "x"
type input "Oxford / Narberth"
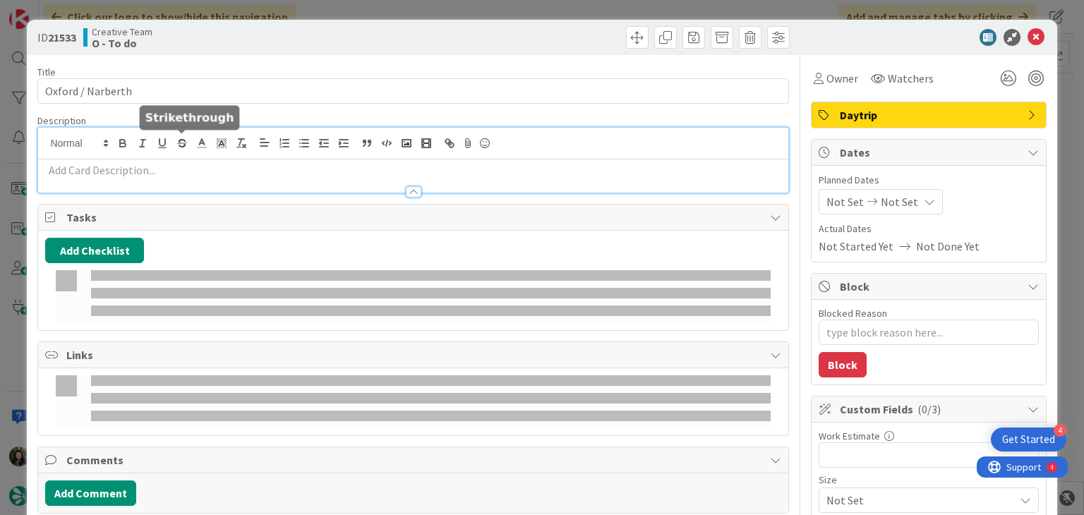
type textarea "x"
type input "Oxford / Narberth"
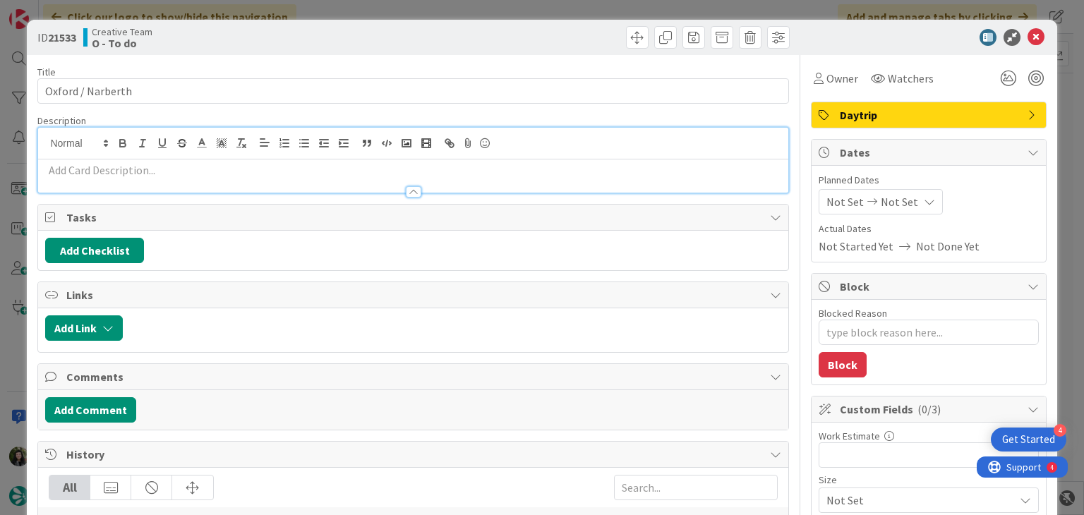
click at [190, 171] on p at bounding box center [412, 170] width 735 height 16
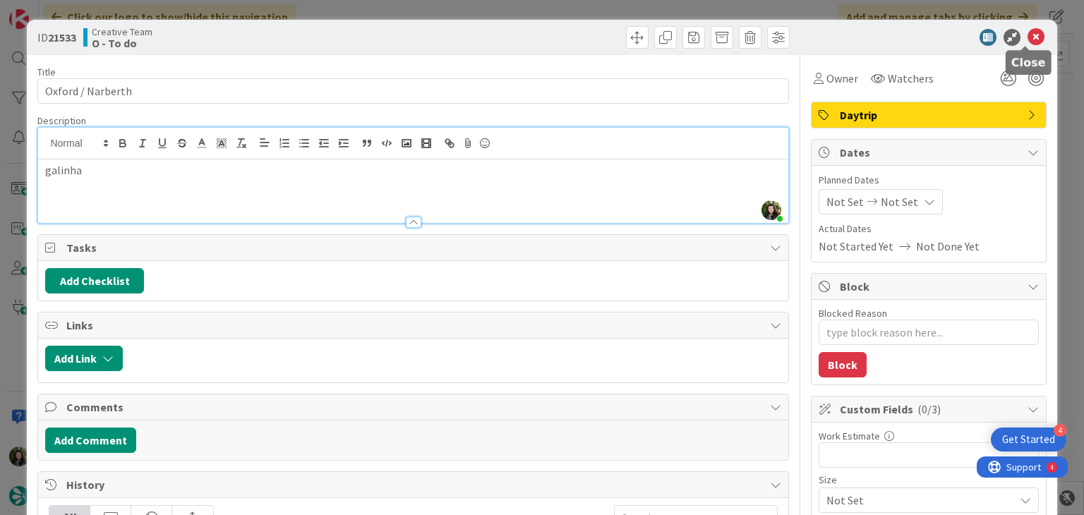
type textarea "x"
type input "Oxford / Narberth"
click at [1027, 35] on icon at bounding box center [1035, 37] width 17 height 17
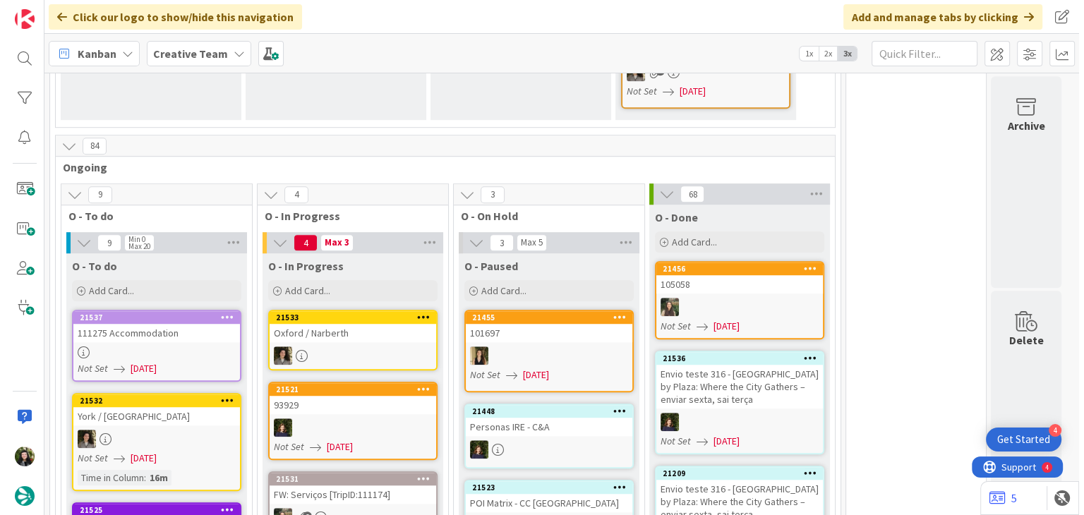
scroll to position [1136, 0]
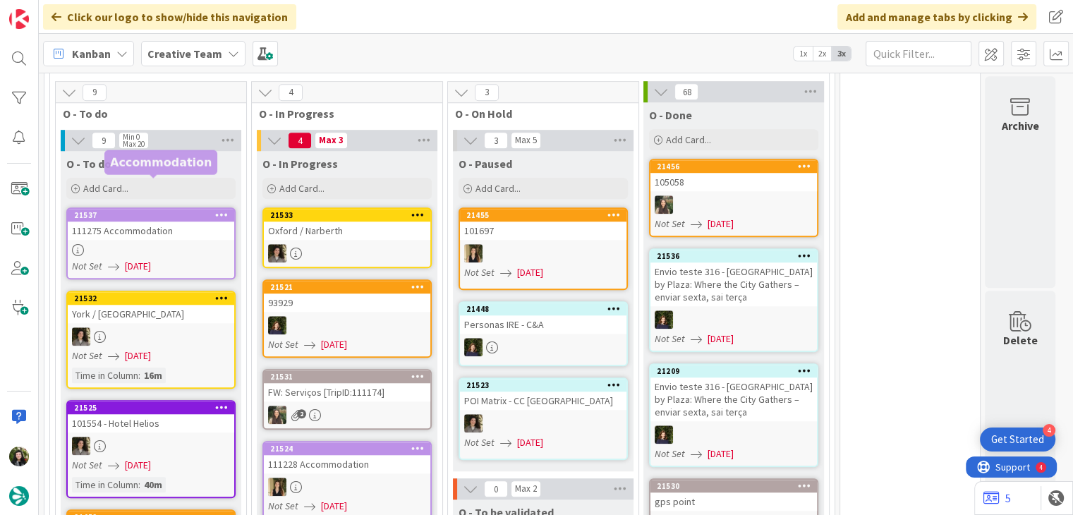
click at [164, 222] on div "111275 Accommodation" at bounding box center [151, 231] width 166 height 18
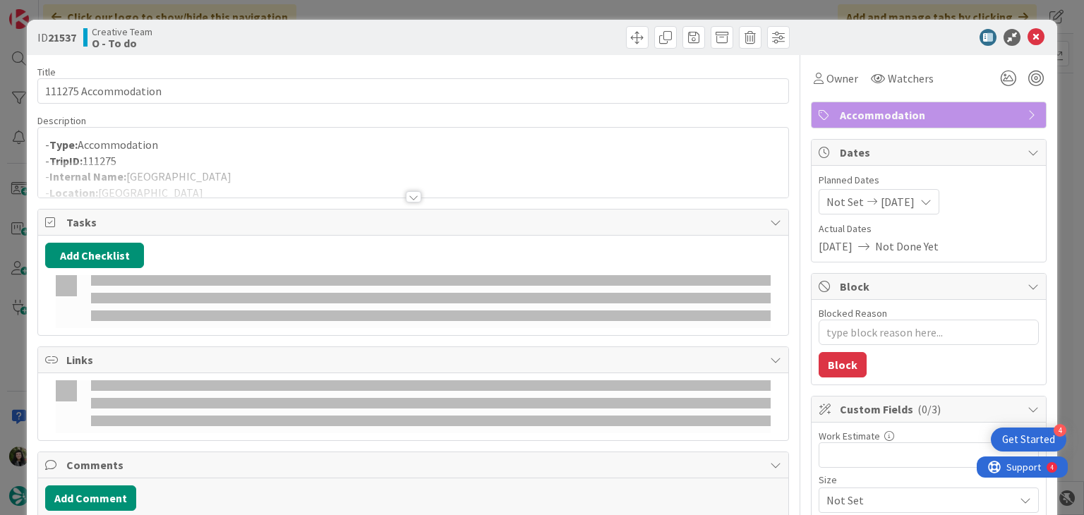
click at [247, 178] on div at bounding box center [412, 180] width 749 height 36
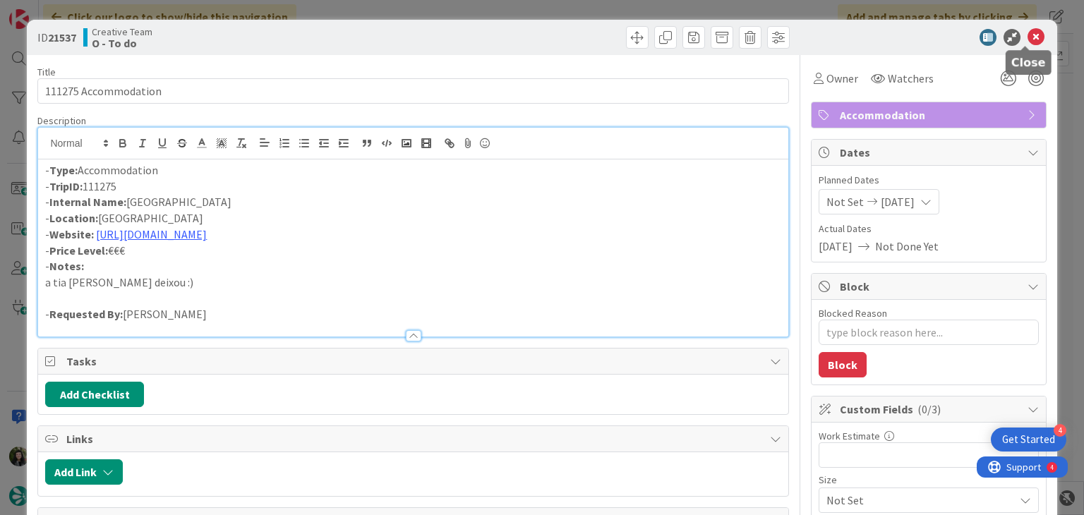
click at [1027, 43] on icon at bounding box center [1035, 37] width 17 height 17
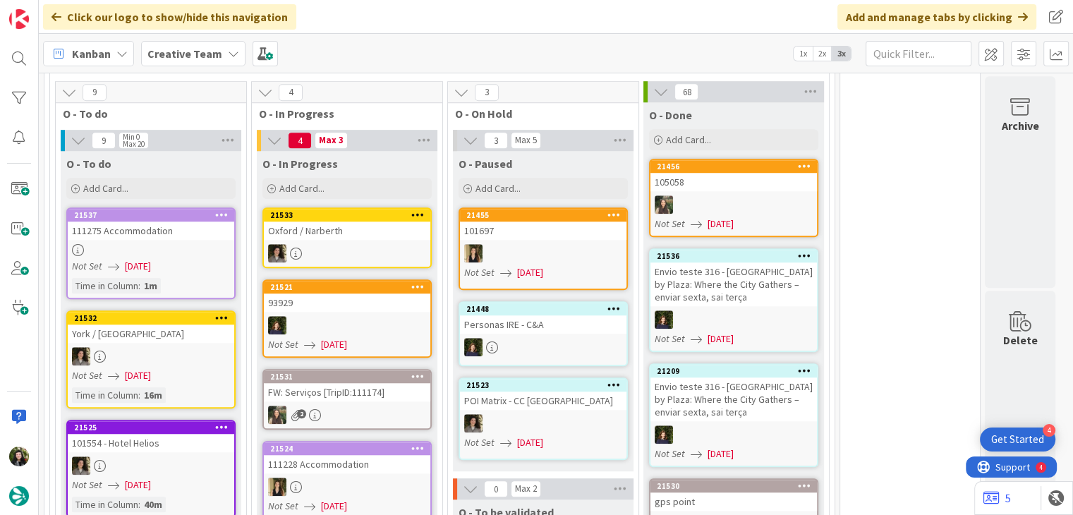
click at [223, 210] on icon at bounding box center [221, 215] width 13 height 10
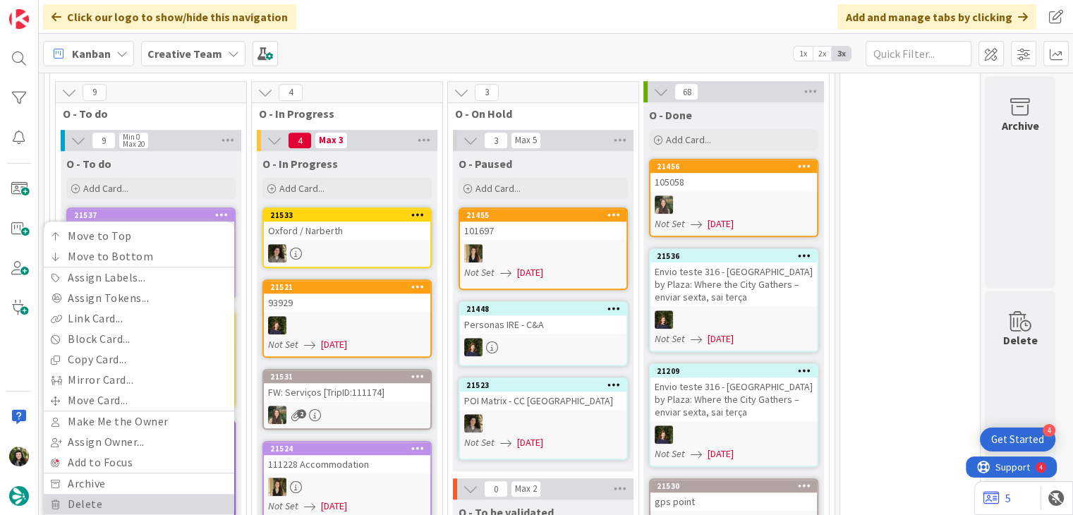
click at [138, 494] on link "Delete" at bounding box center [139, 504] width 190 height 20
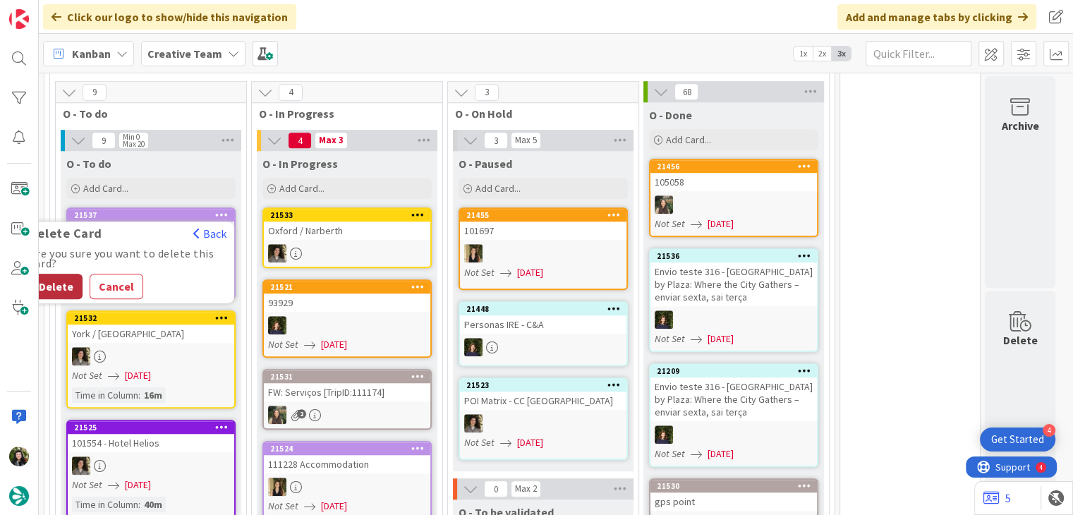
click at [63, 274] on button "Delete" at bounding box center [56, 286] width 53 height 25
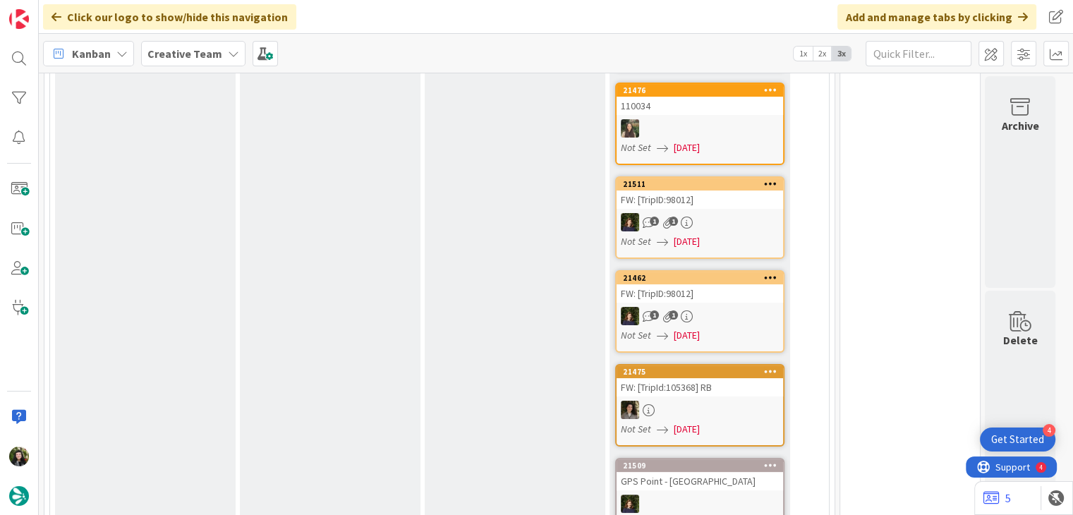
scroll to position [196, 0]
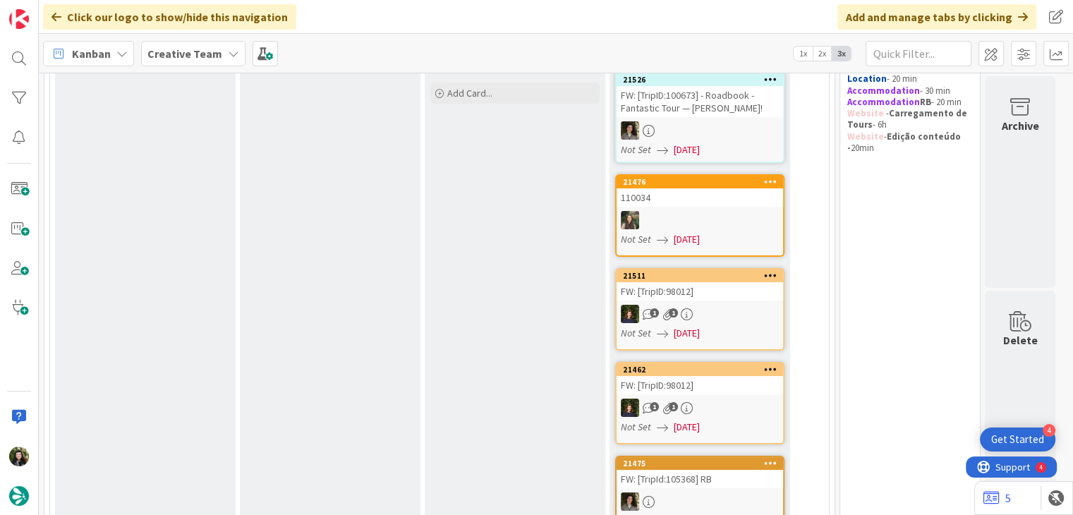
click at [189, 54] on b "Creative Team" at bounding box center [184, 54] width 75 height 14
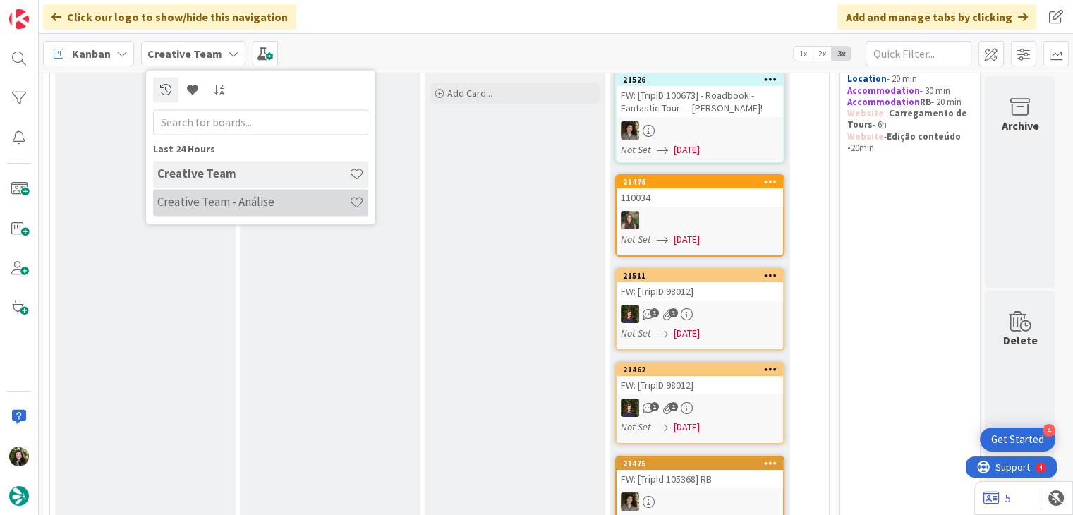
click at [257, 202] on h4 "Creative Team - Análise" at bounding box center [253, 202] width 192 height 14
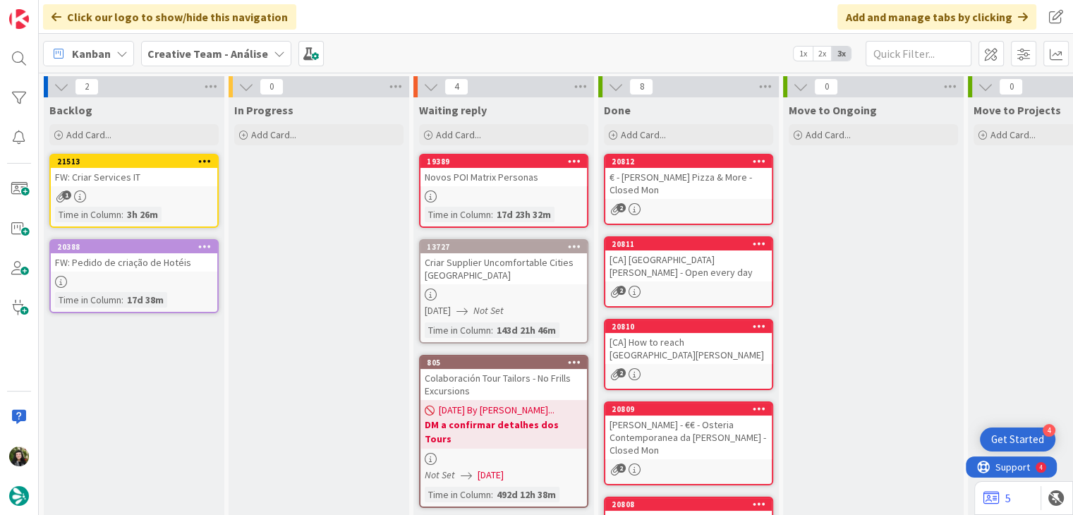
click at [184, 59] on b "Creative Team - Análise" at bounding box center [207, 54] width 121 height 14
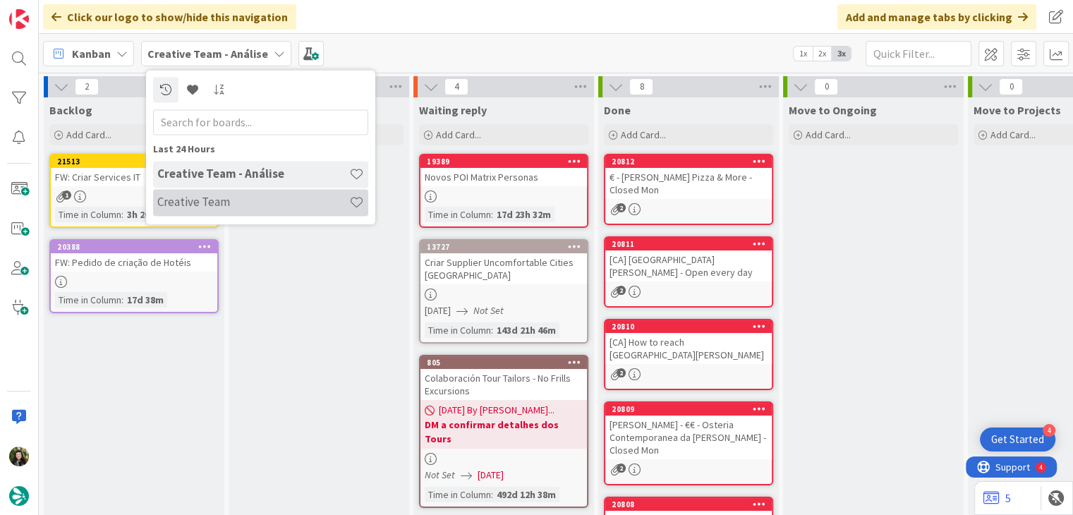
click at [211, 208] on h4 "Creative Team" at bounding box center [253, 202] width 192 height 14
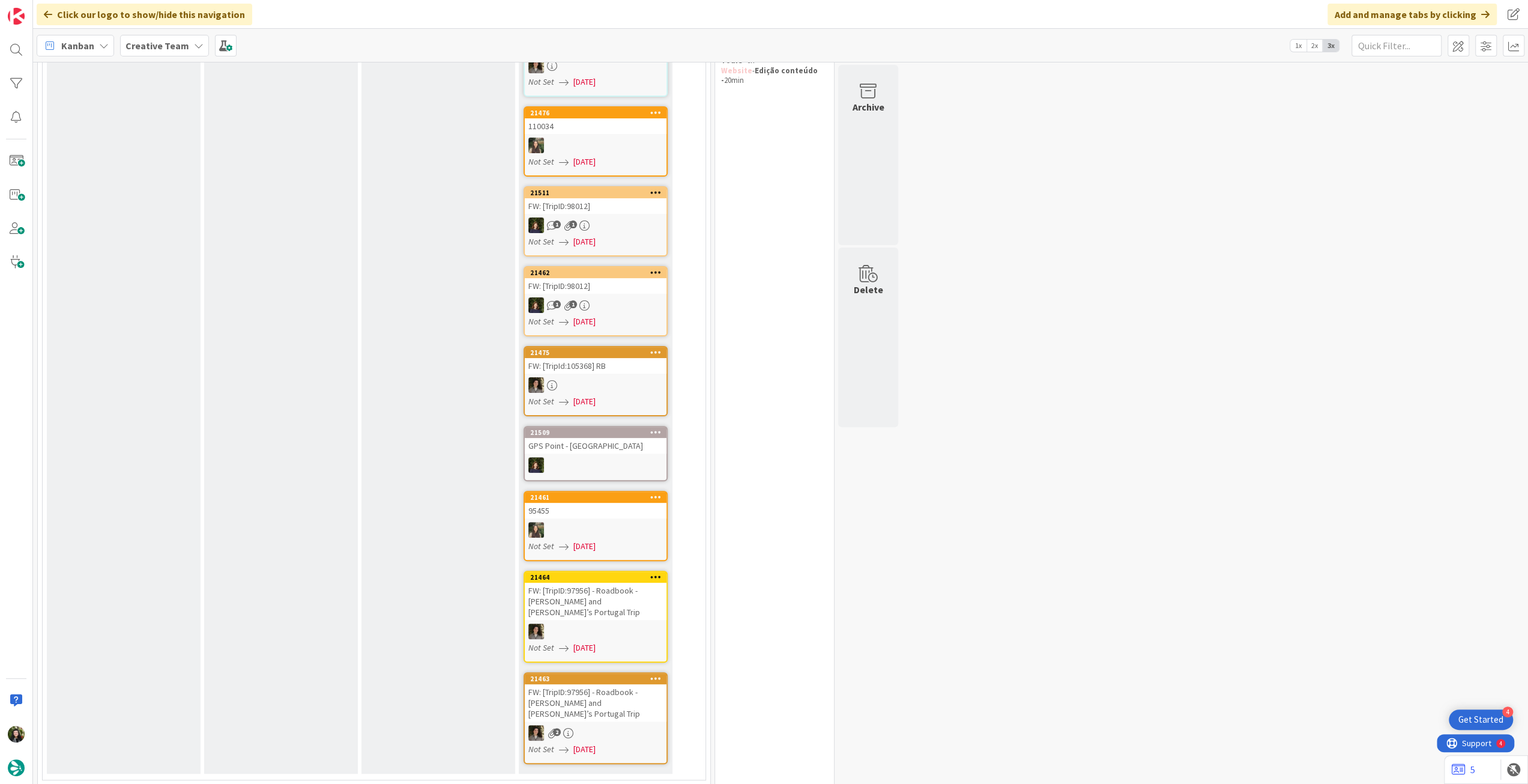
scroll to position [80, 0]
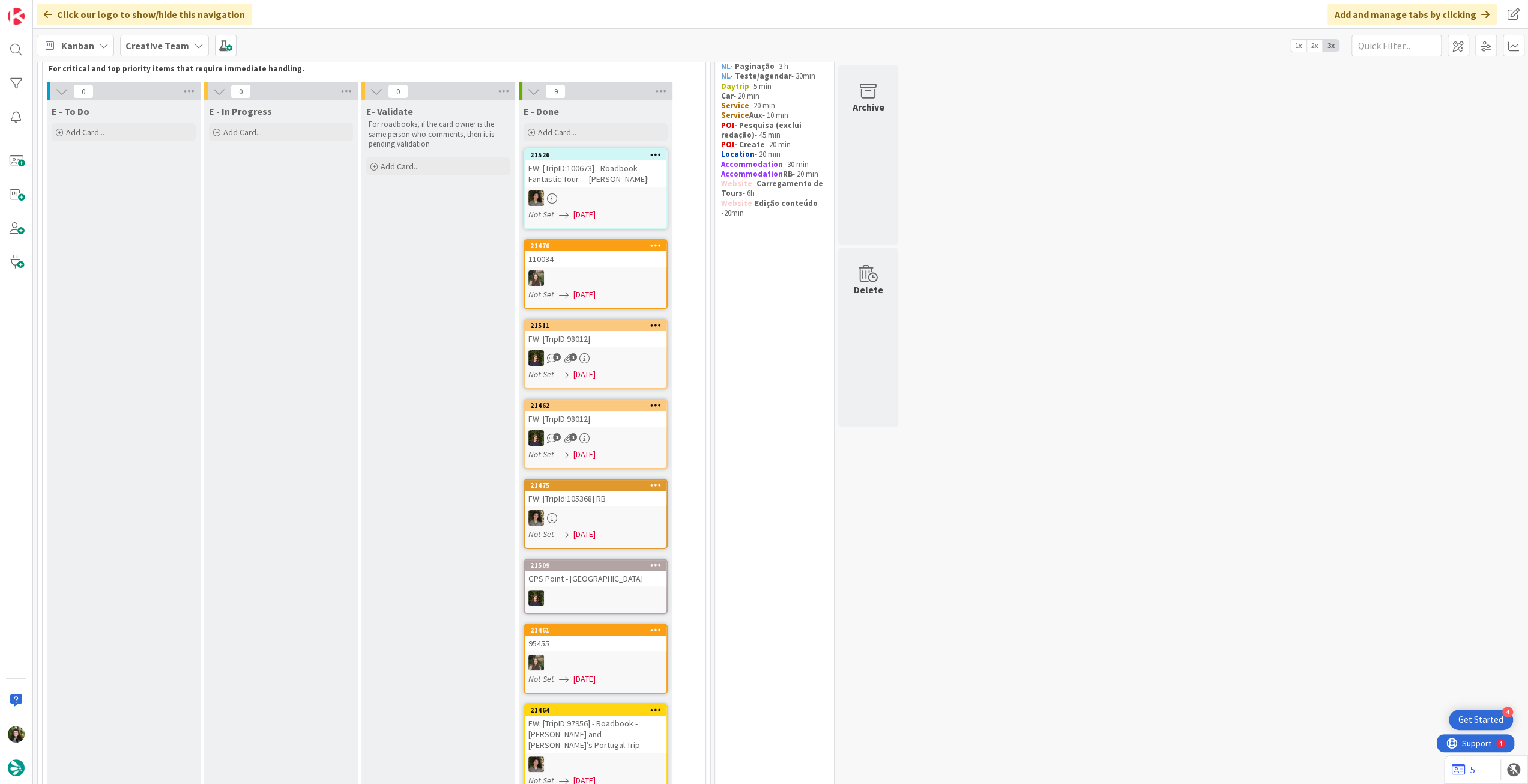
click at [167, 46] on b "Creative Team" at bounding box center [157, 46] width 64 height 12
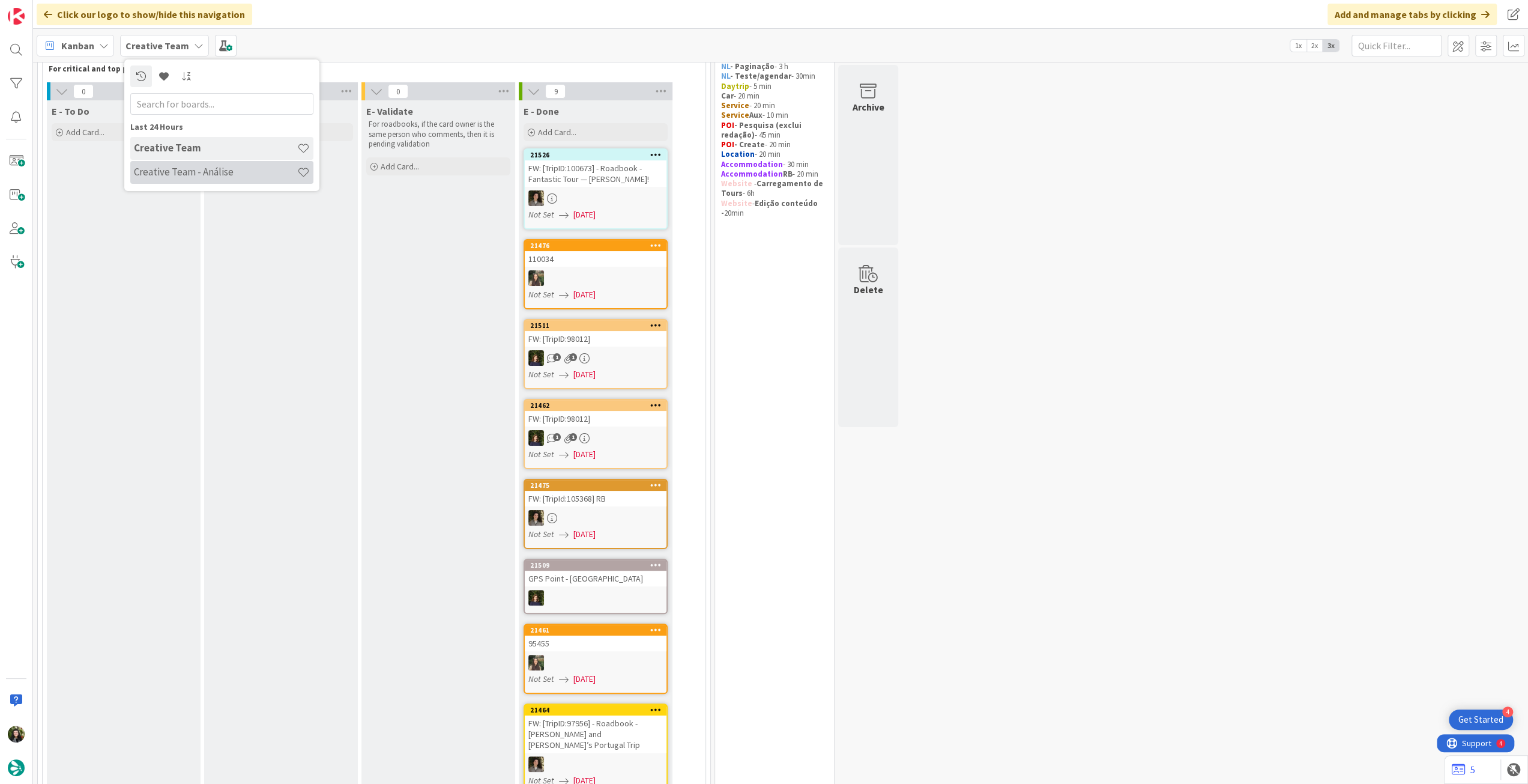
click at [187, 177] on h4 "Creative Team - Análise" at bounding box center [215, 172] width 163 height 12
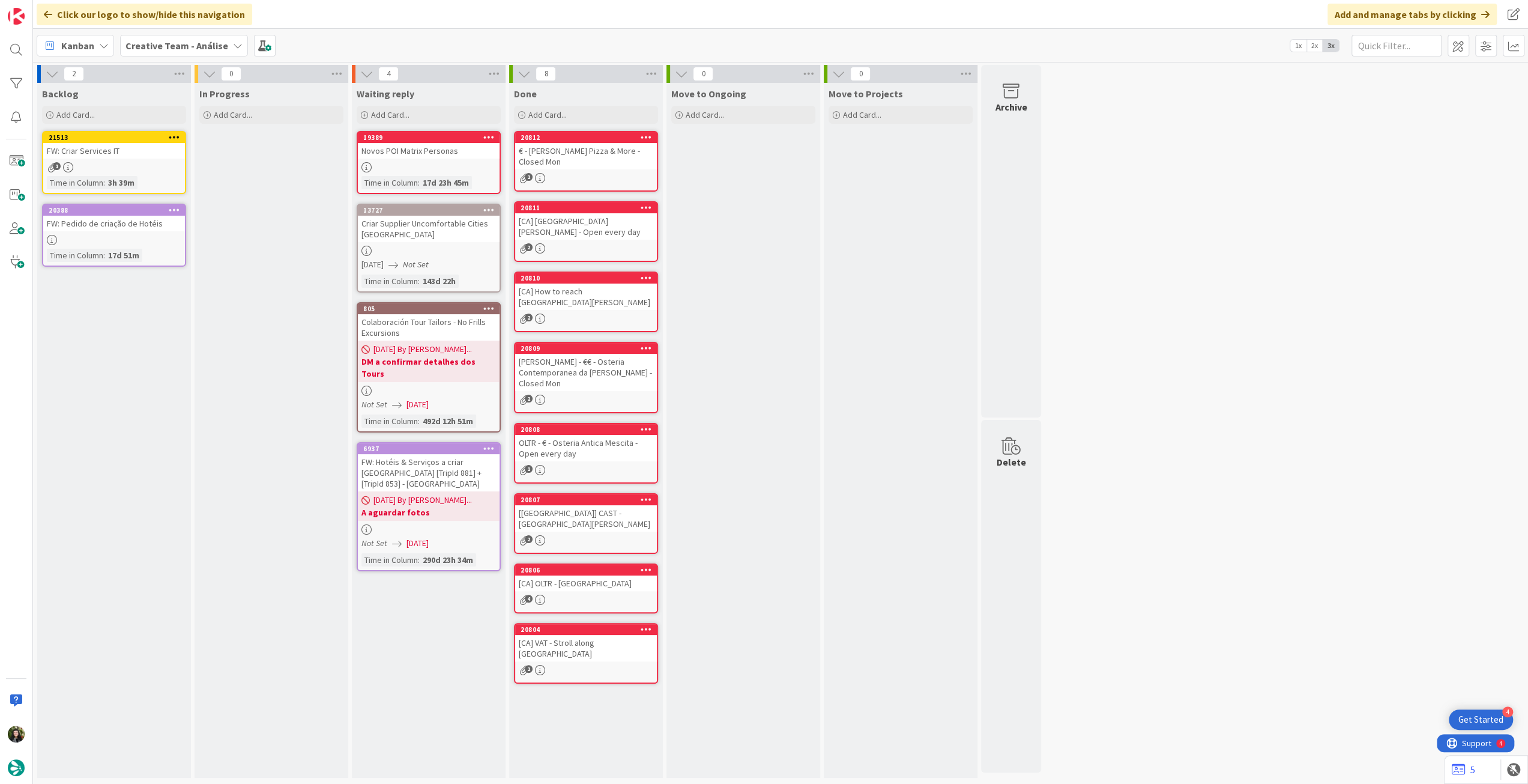
click at [169, 44] on b "Creative Team - Análise" at bounding box center [176, 46] width 103 height 12
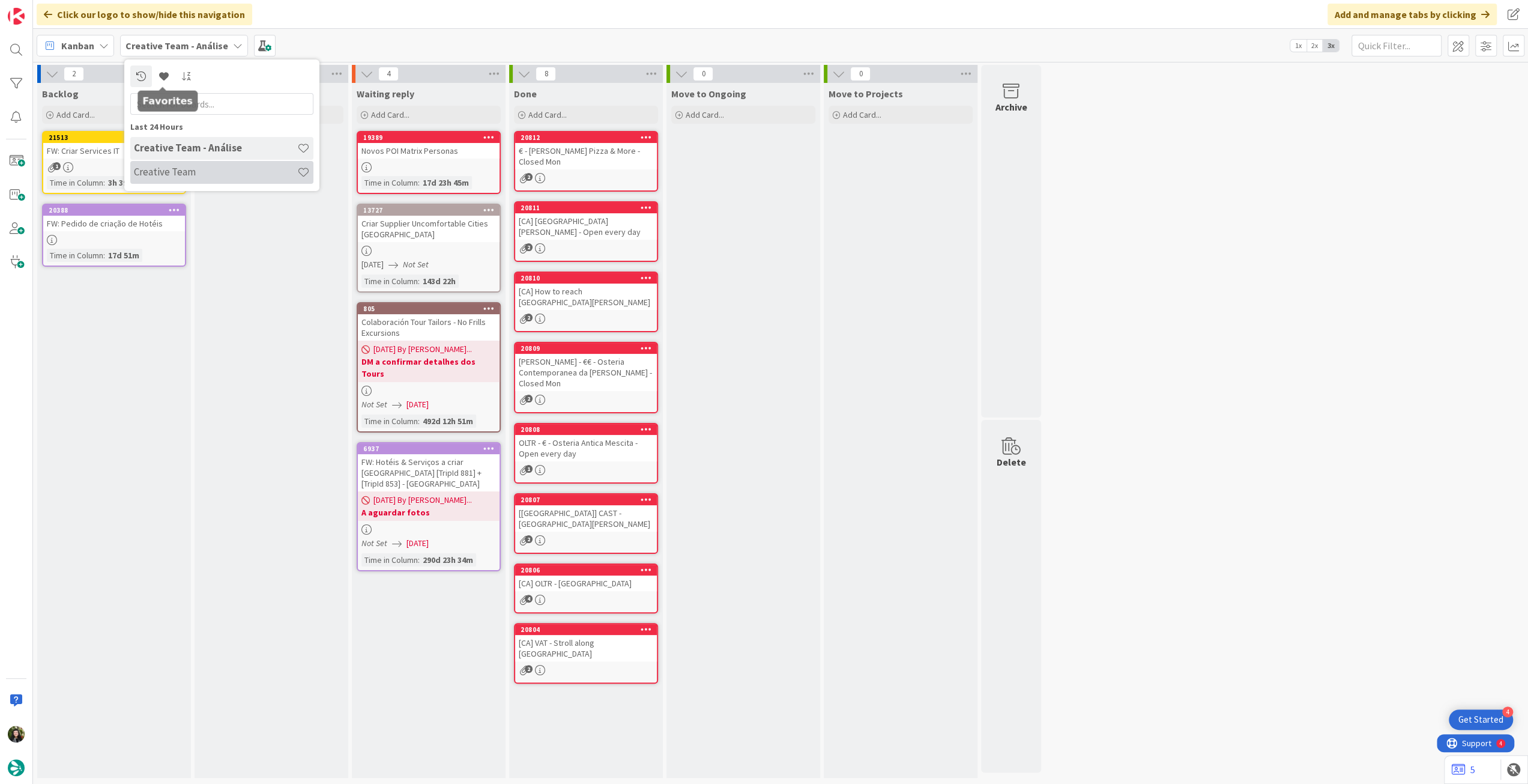
click at [194, 179] on div "Creative Team" at bounding box center [221, 172] width 183 height 23
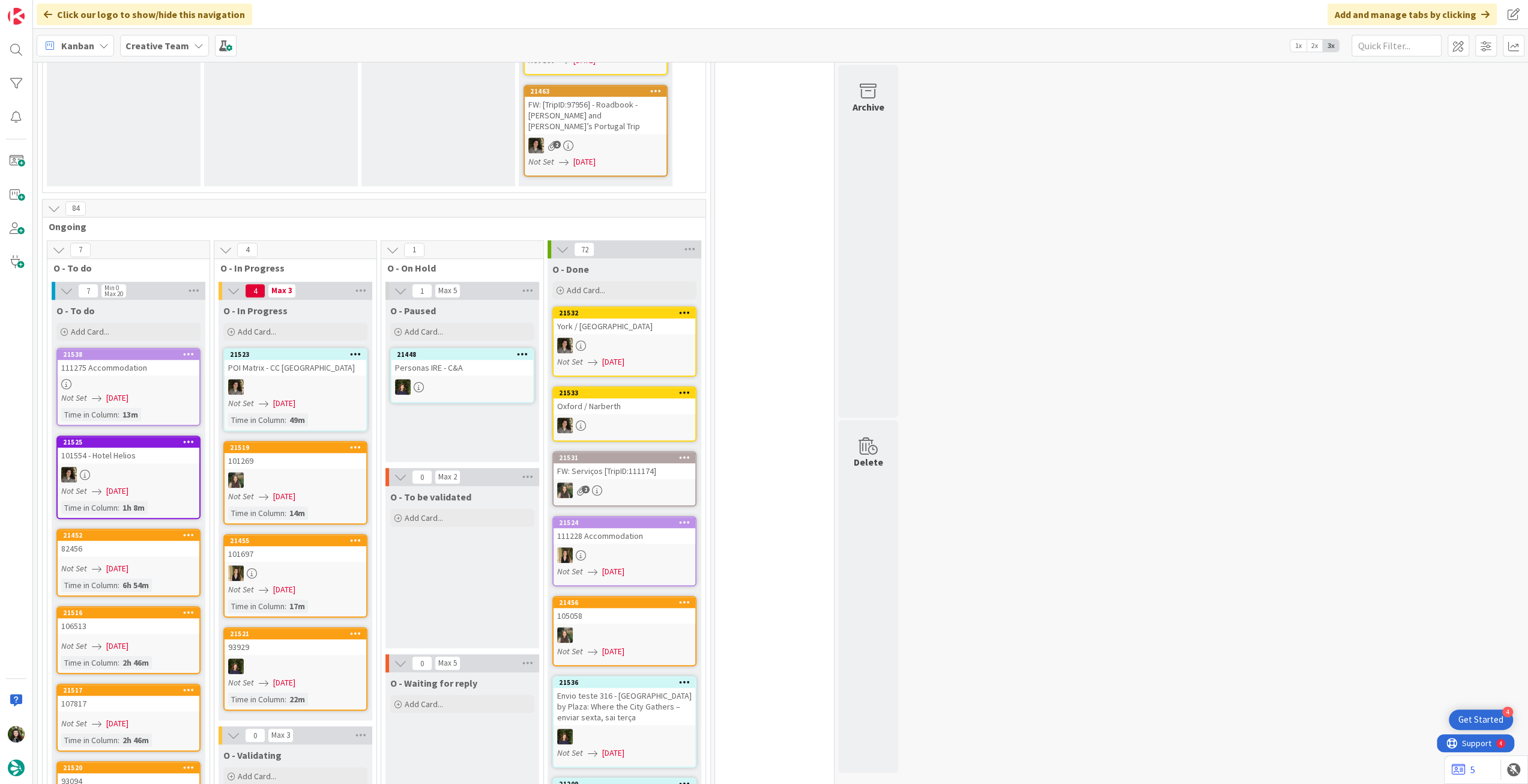
scroll to position [880, 0]
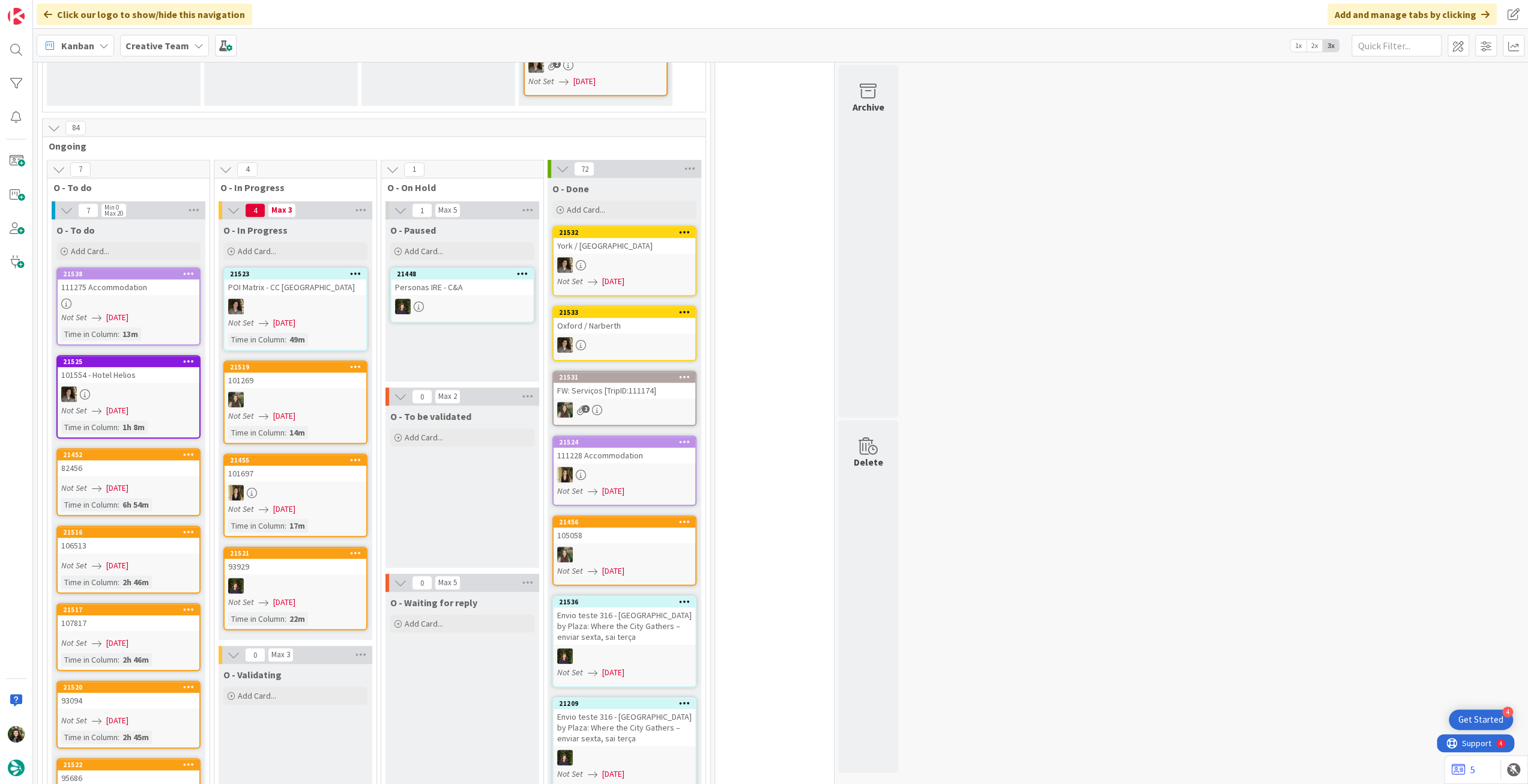
click at [140, 43] on b "Creative Team" at bounding box center [157, 46] width 64 height 12
click at [164, 170] on h4 "Creative Team - Análise" at bounding box center [215, 172] width 163 height 12
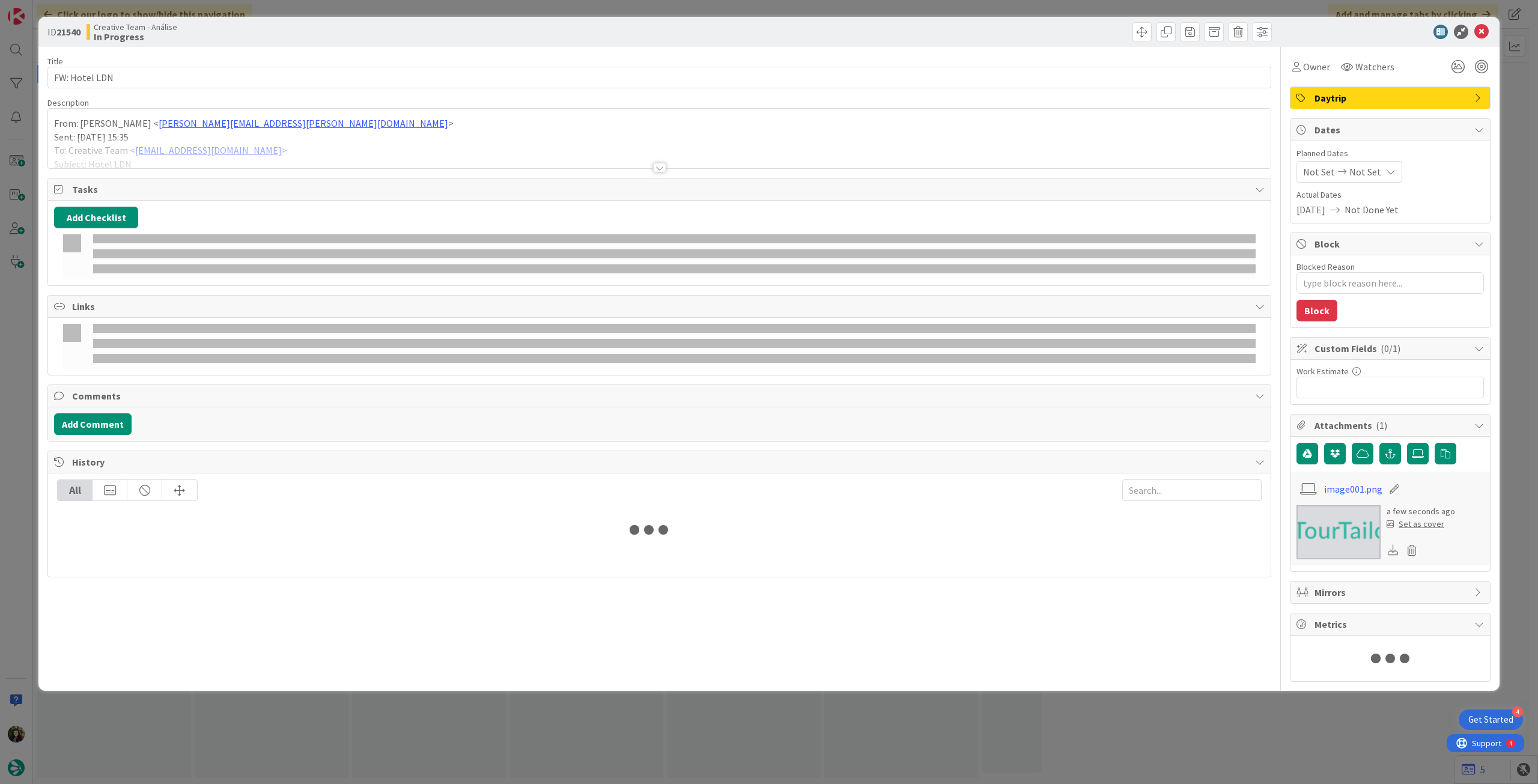
click at [307, 145] on div at bounding box center [659, 153] width 1223 height 31
type textarea "x"
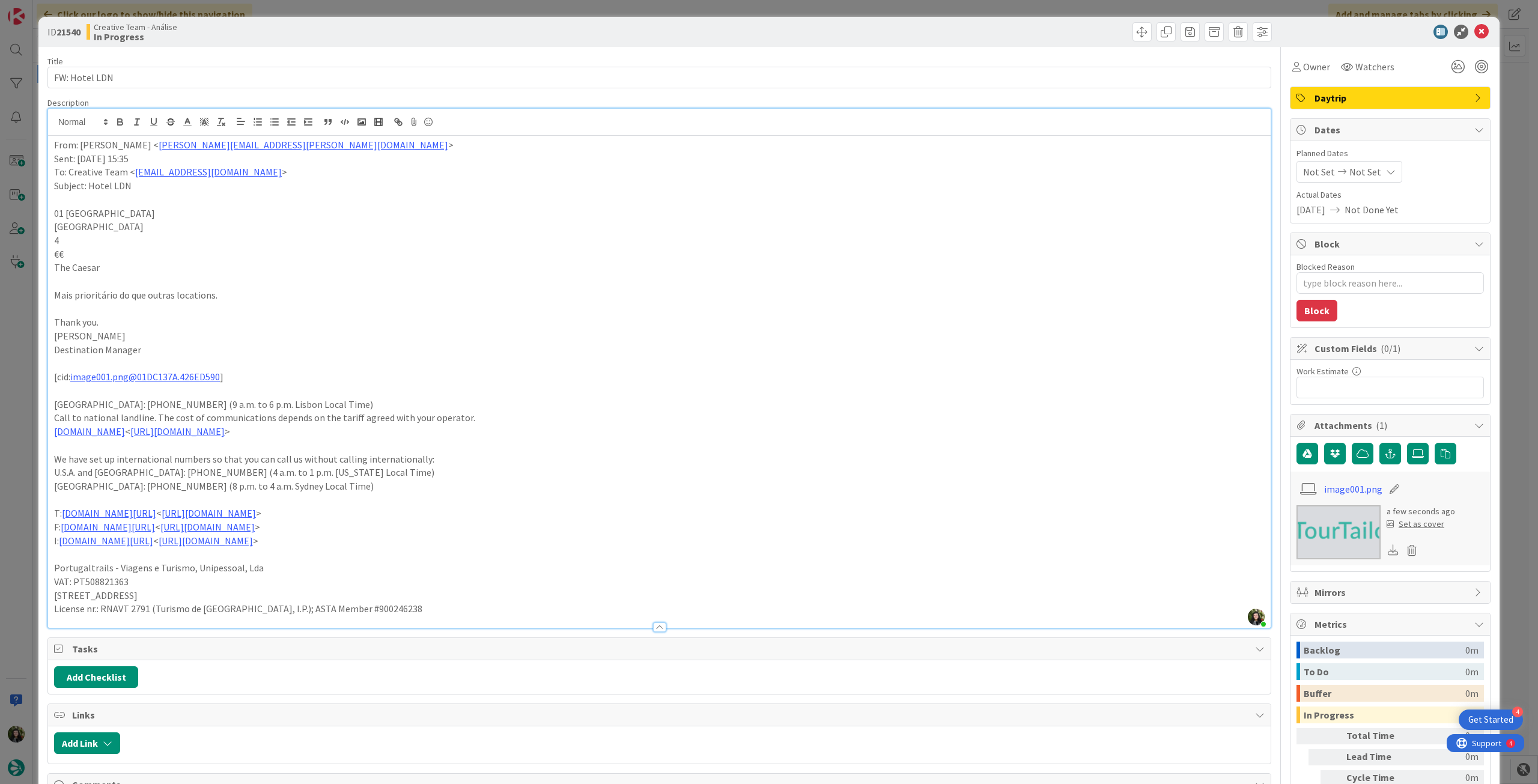
click at [913, 175] on icon at bounding box center [1390, 171] width 9 height 9
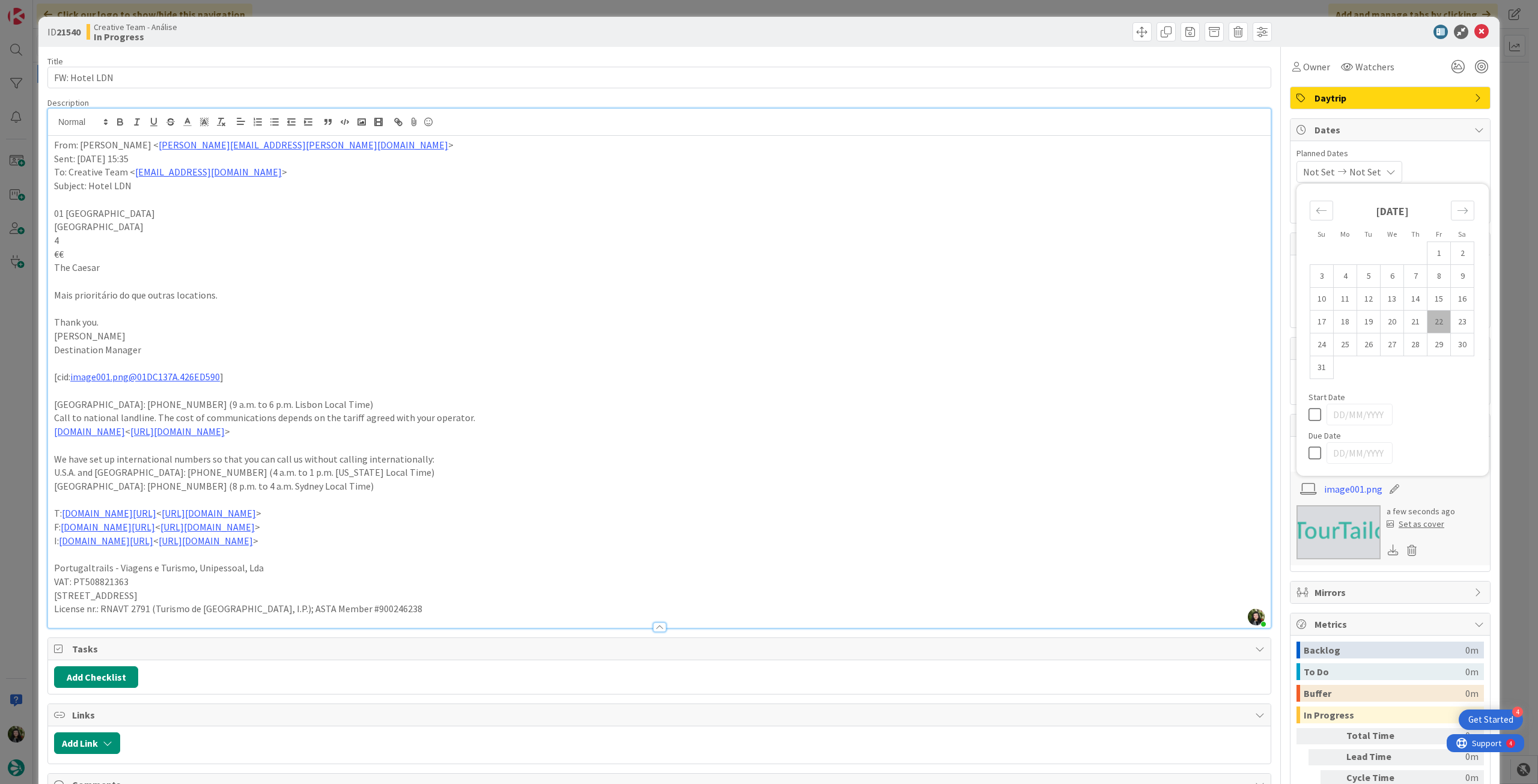
click at [913, 438] on icon at bounding box center [1317, 452] width 18 height 14
type input "[DATE]"
click at [913, 31] on icon at bounding box center [1481, 31] width 14 height 14
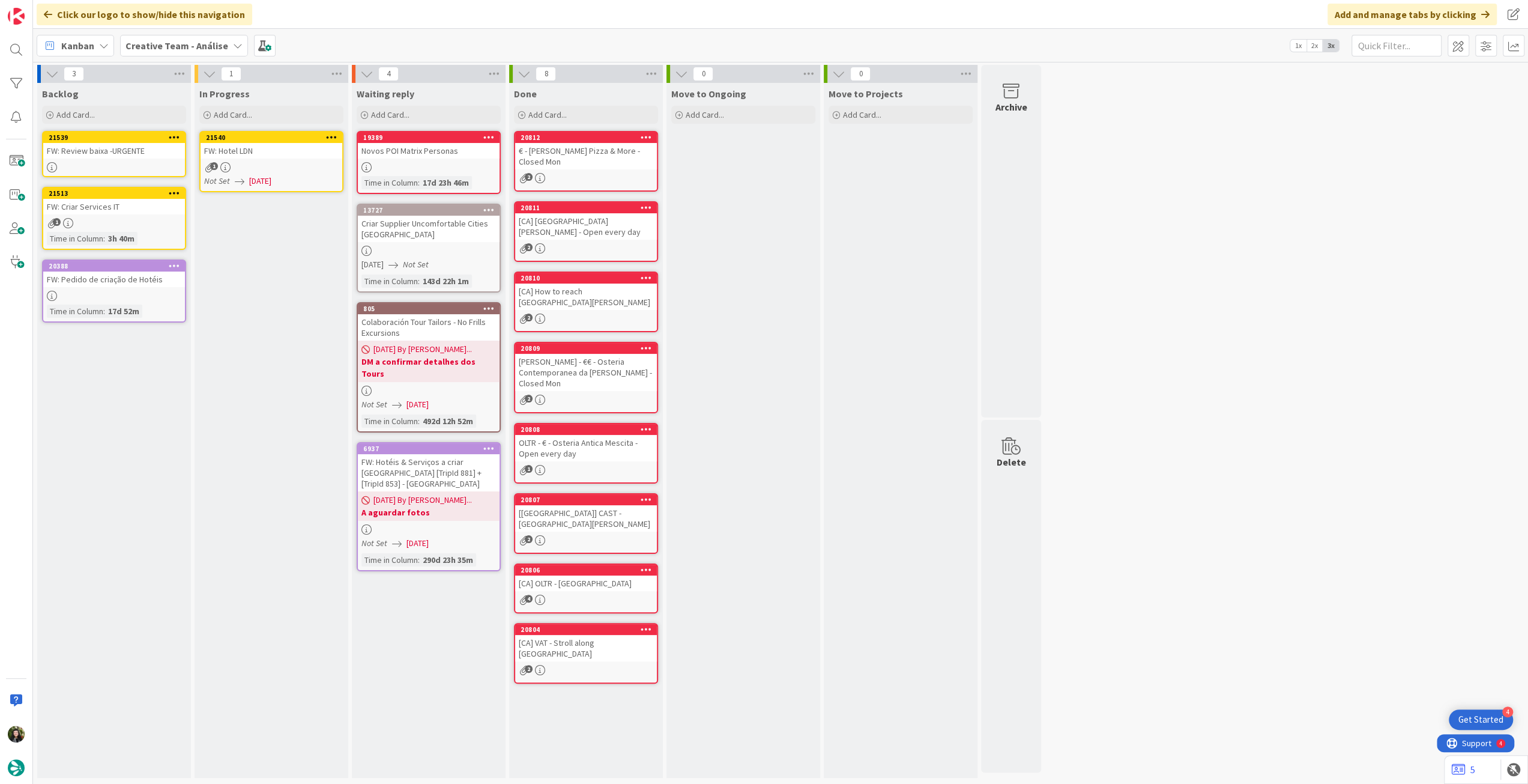
click at [330, 134] on icon at bounding box center [331, 137] width 11 height 9
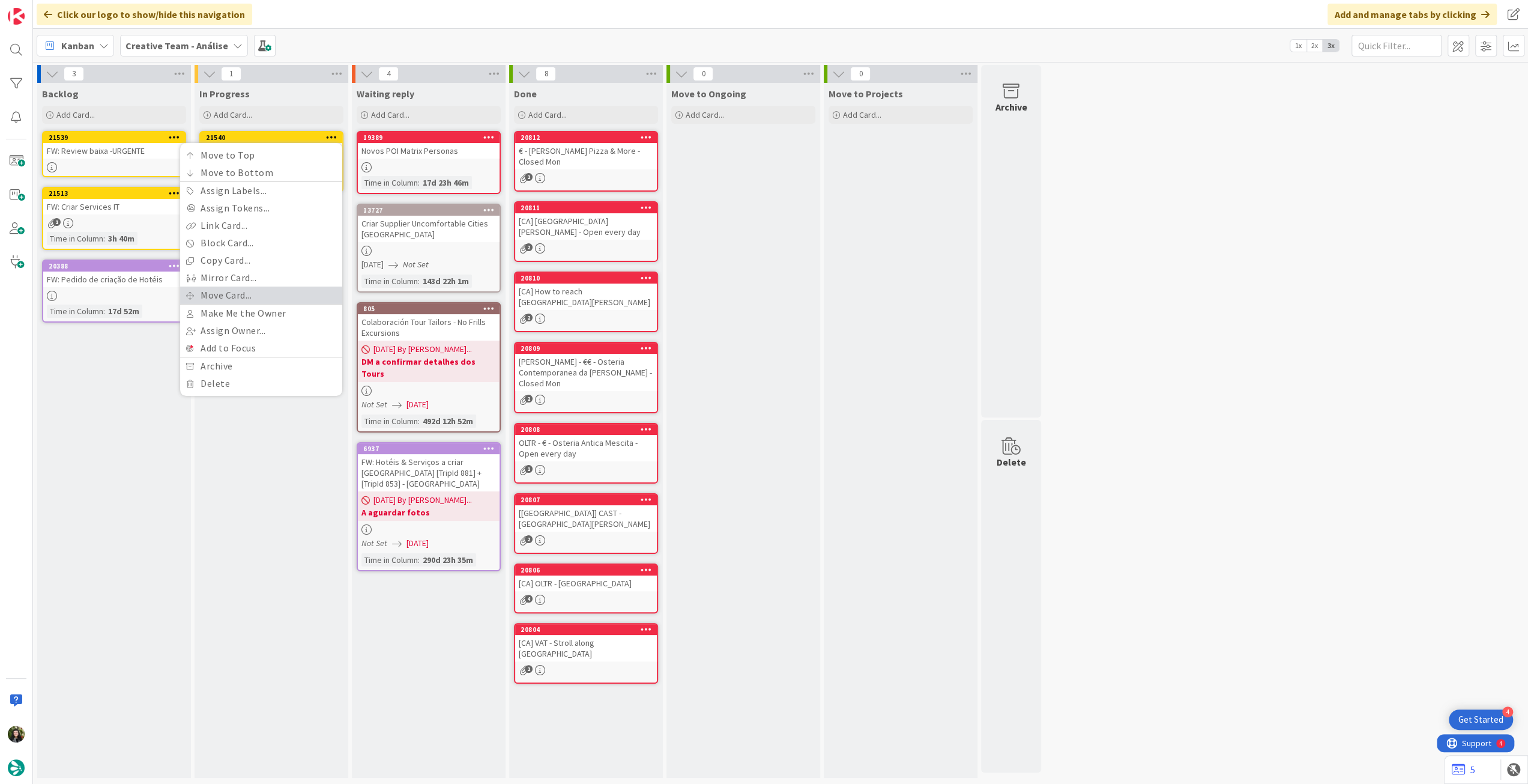
click at [266, 297] on link "Move Card..." at bounding box center [261, 295] width 162 height 17
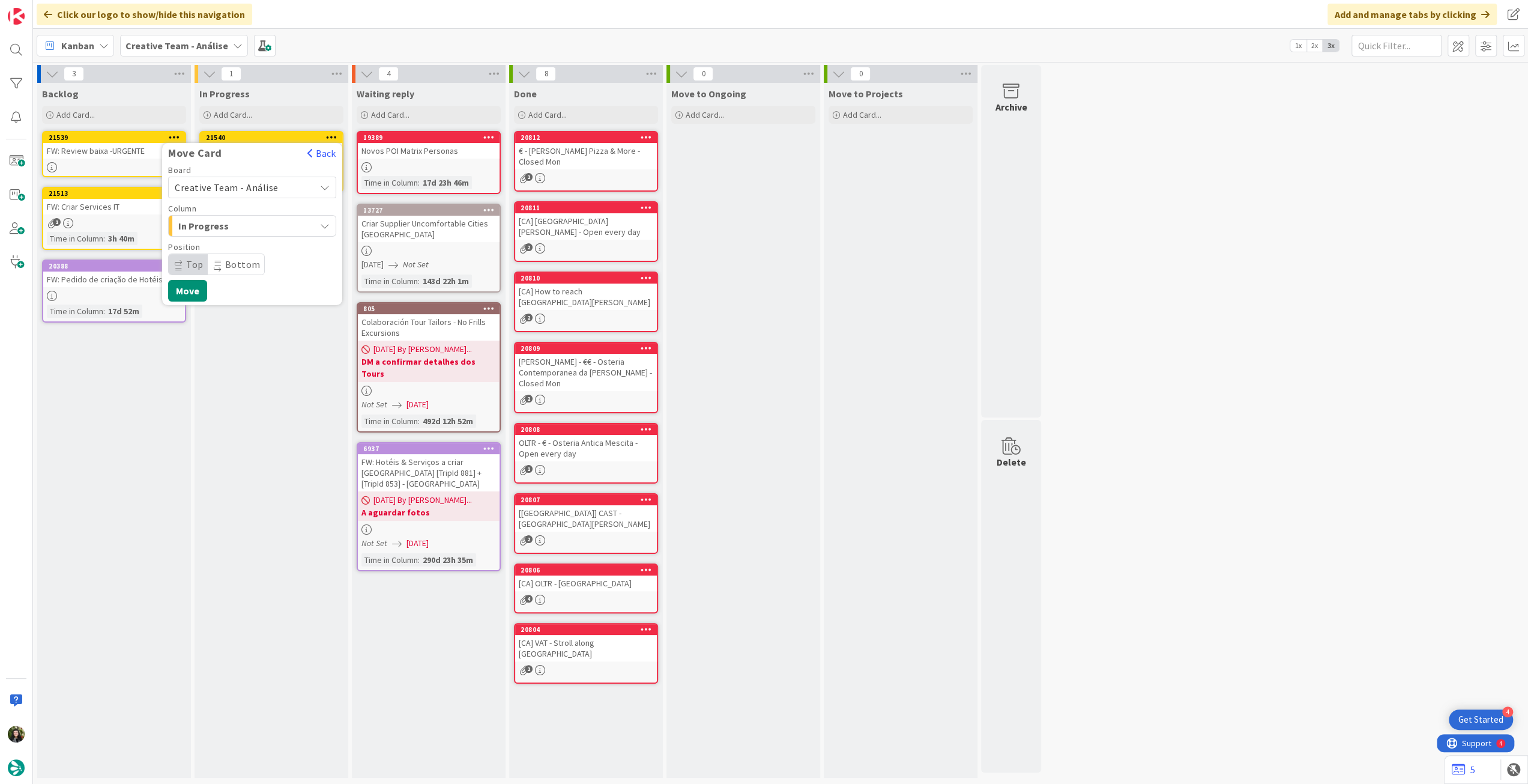
click at [242, 182] on span "Creative Team - Análise" at bounding box center [226, 187] width 104 height 12
click at [239, 241] on span "Creative Team" at bounding box center [260, 243] width 140 height 18
click at [249, 227] on span "E - To Do" at bounding box center [224, 226] width 90 height 15
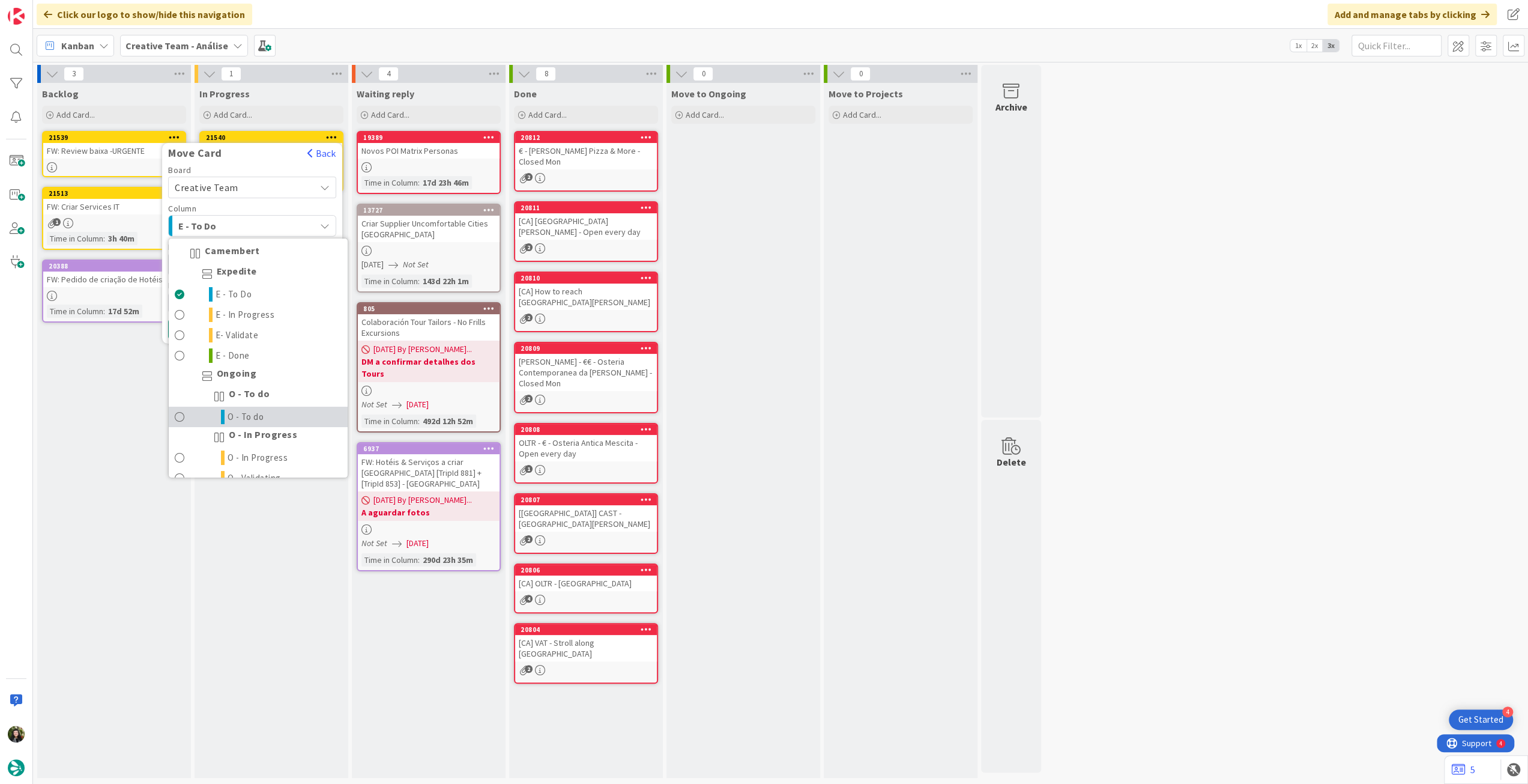
click at [267, 416] on link "O - To do" at bounding box center [258, 417] width 179 height 20
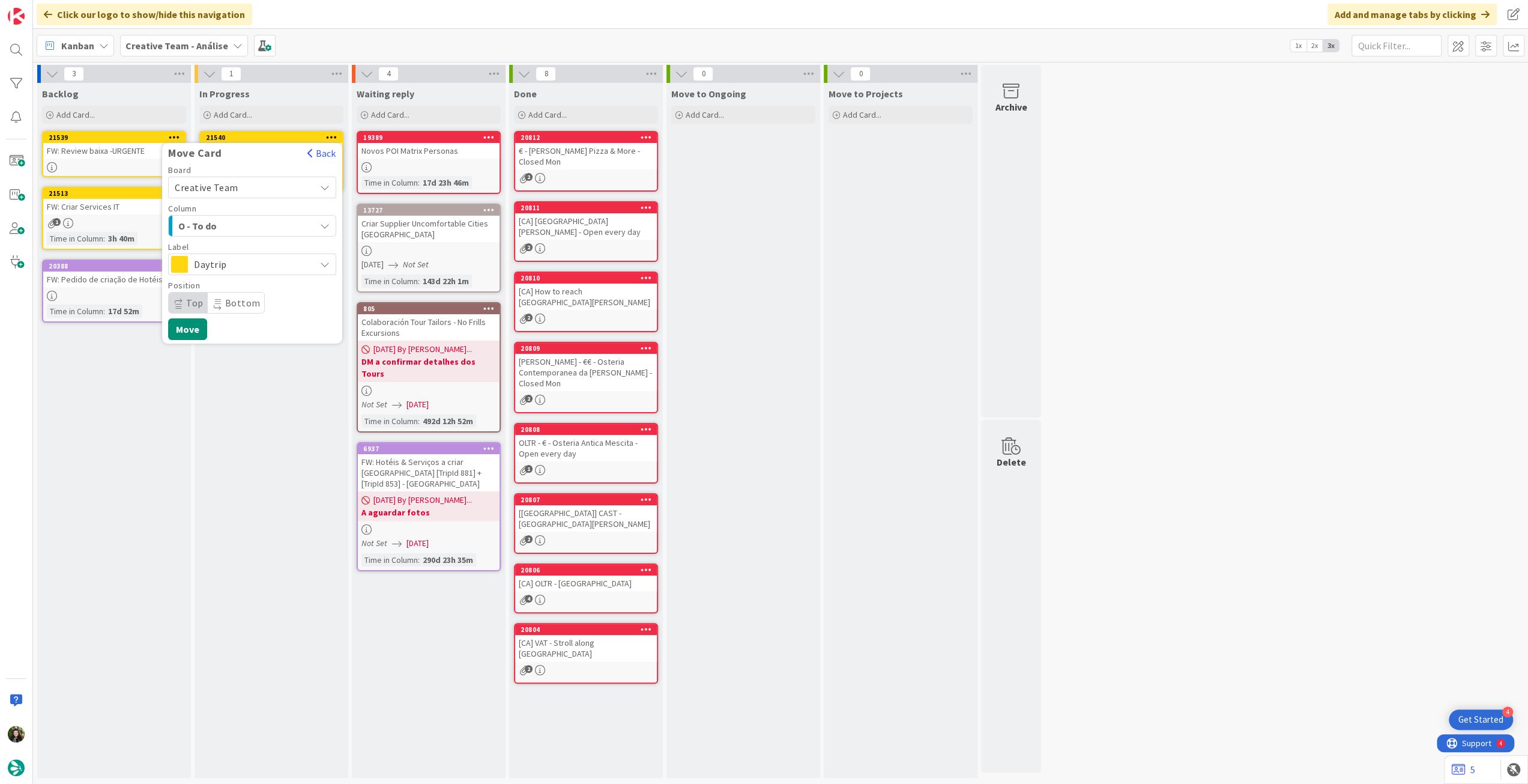
click at [242, 267] on span "Daytrip" at bounding box center [251, 265] width 115 height 17
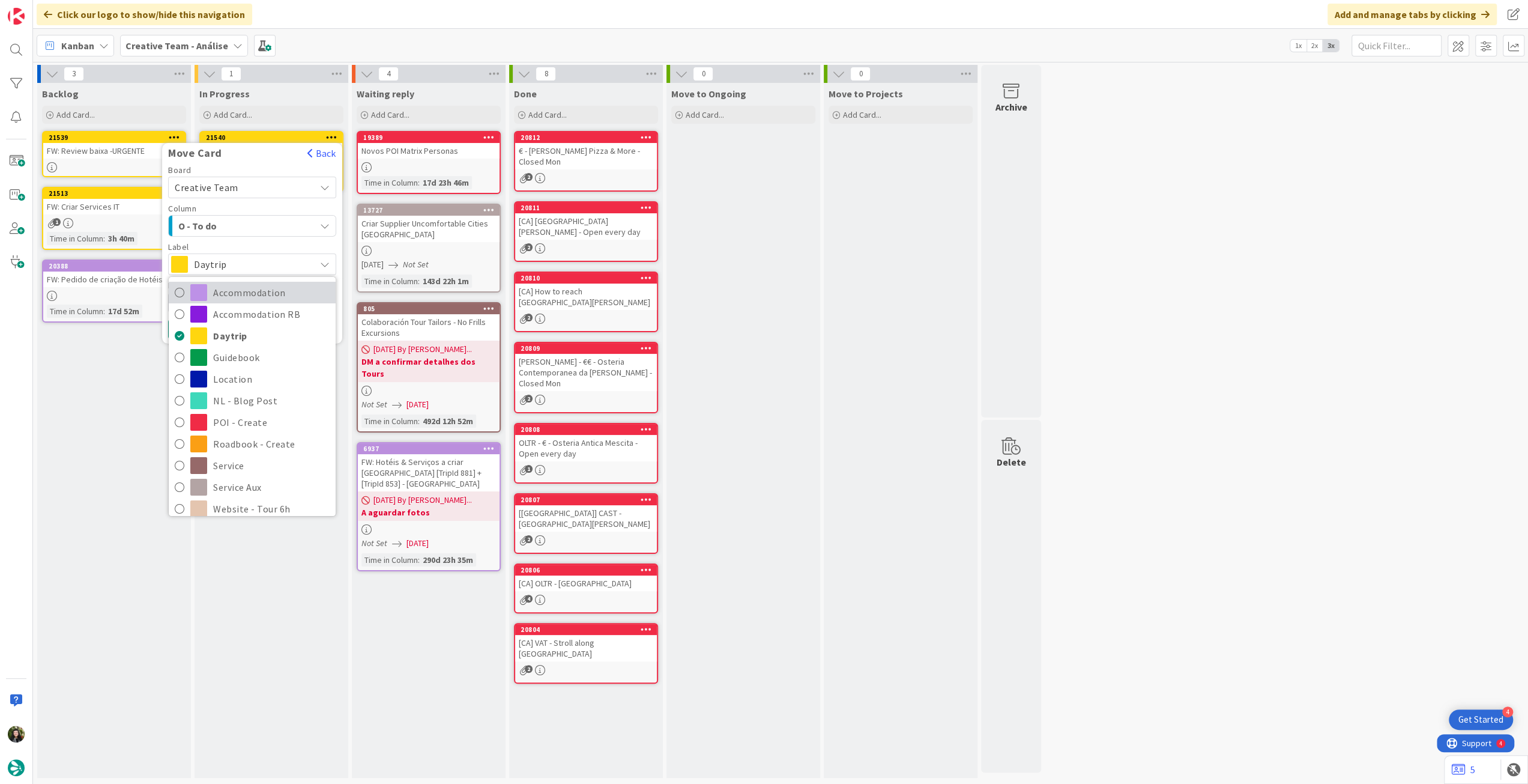
click at [241, 296] on span "Accommodation" at bounding box center [271, 292] width 117 height 18
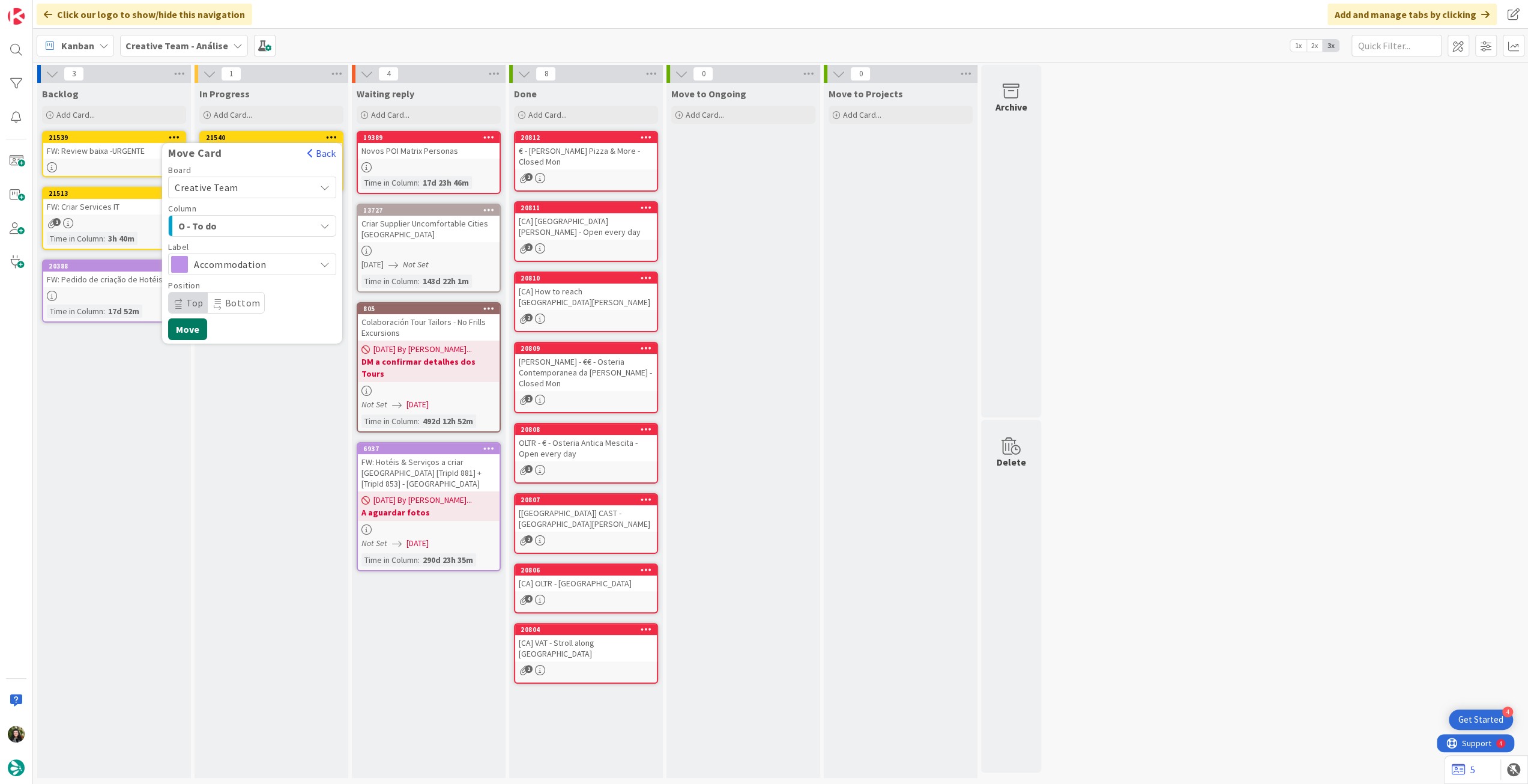
click at [202, 325] on button "Move" at bounding box center [188, 329] width 39 height 21
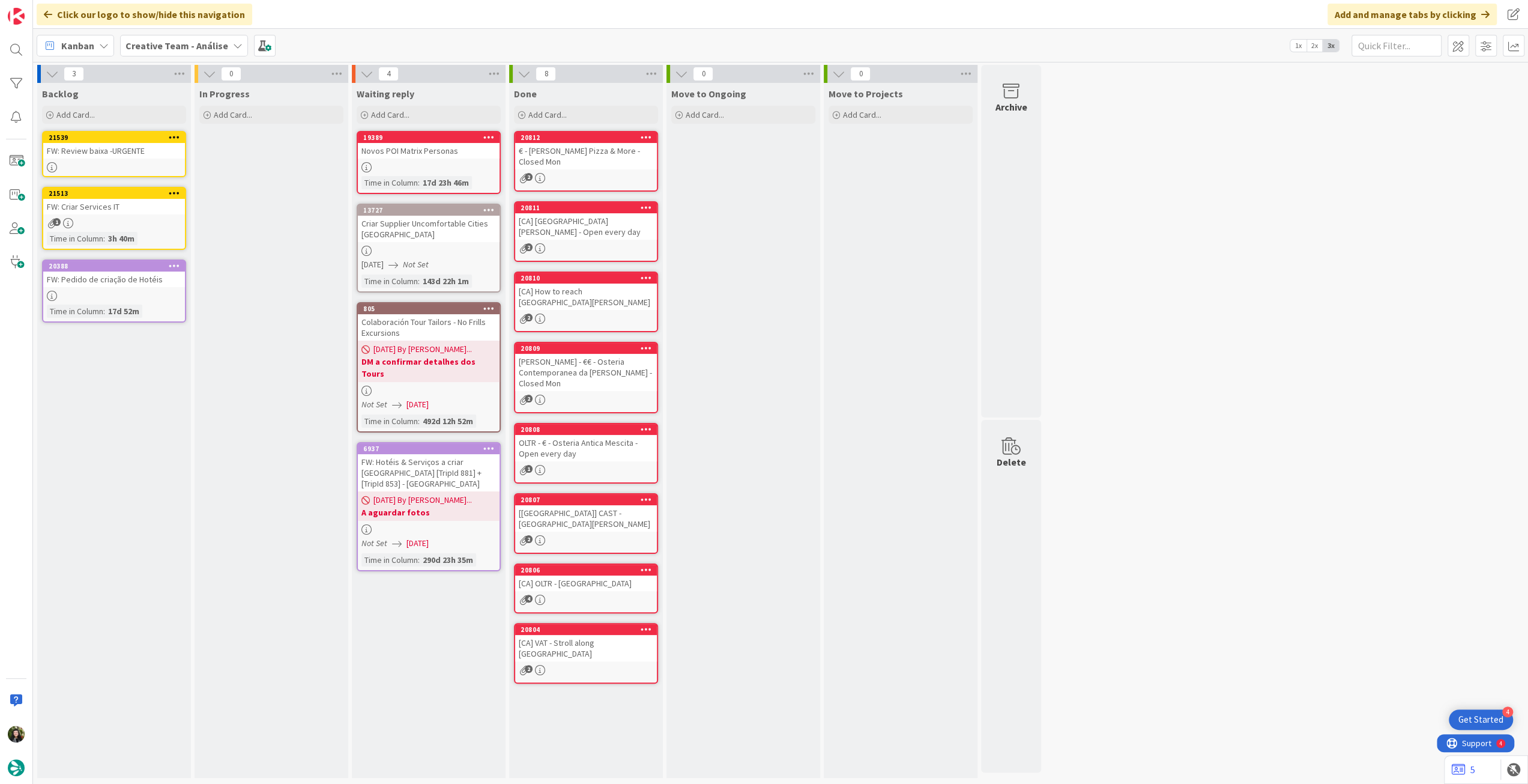
click at [152, 158] on link "21539 FW: Review baixa -URGENTE" at bounding box center [113, 154] width 144 height 46
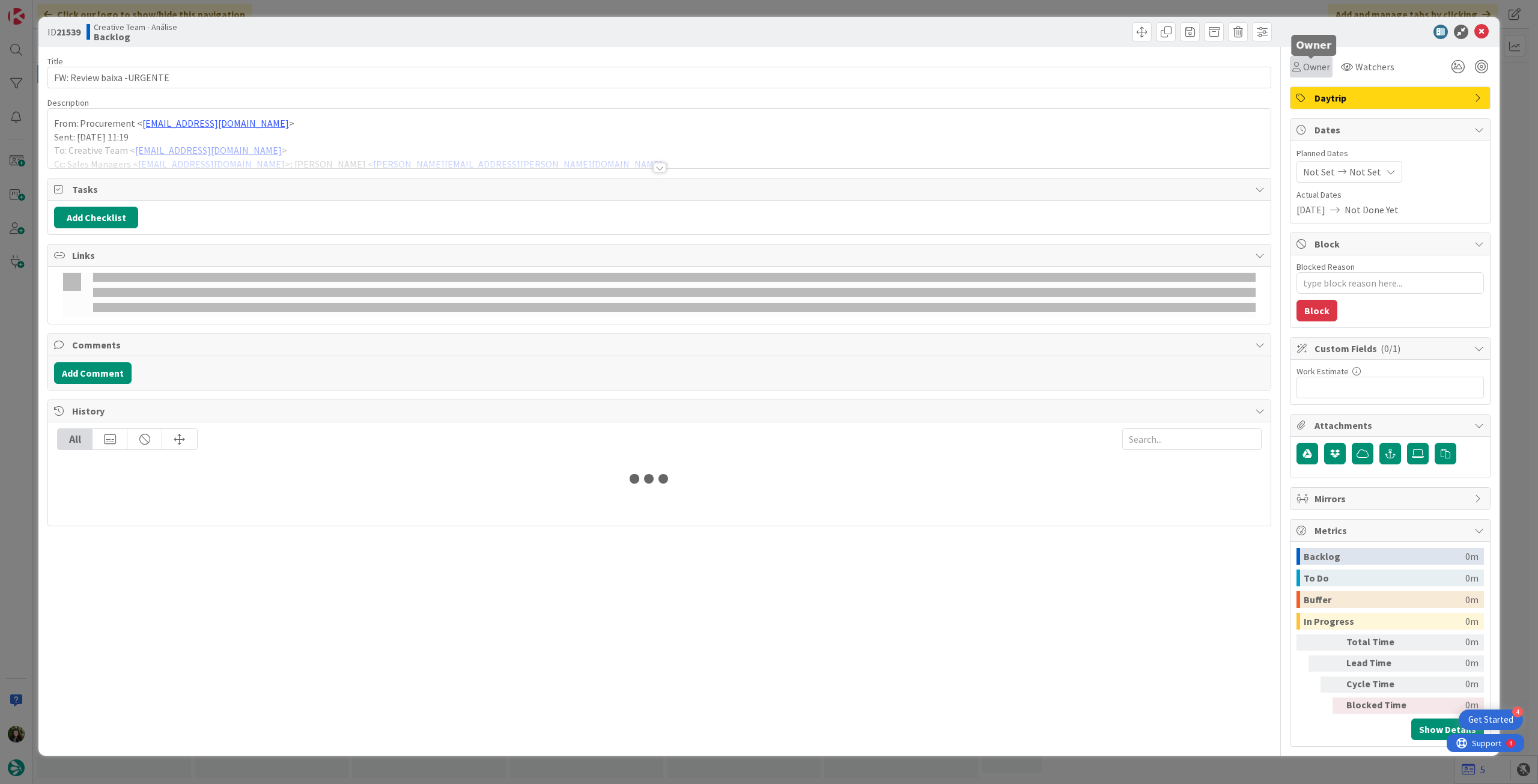
click at [913, 64] on span "Owner" at bounding box center [1317, 66] width 27 height 14
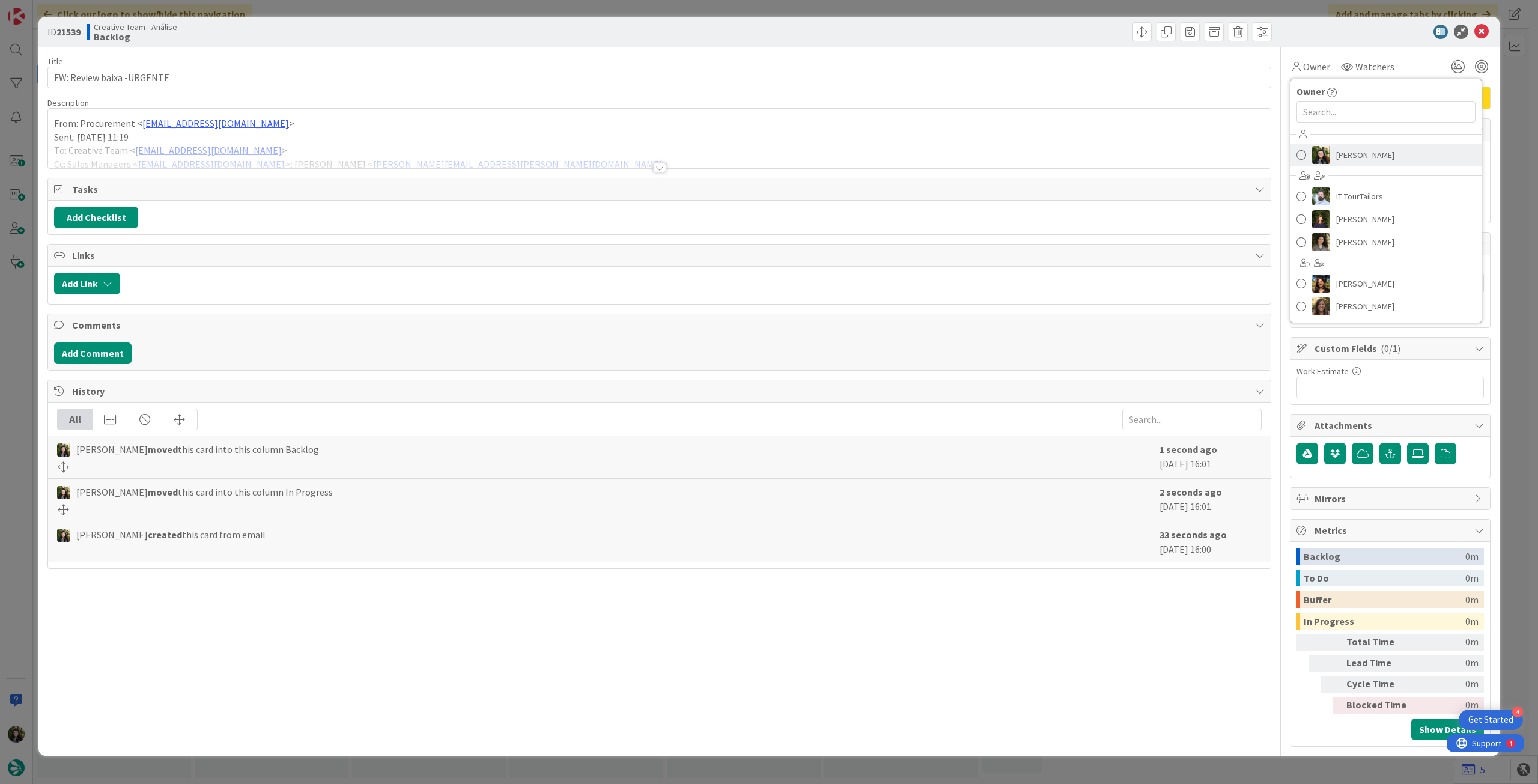
click at [913, 157] on span "[PERSON_NAME]" at bounding box center [1365, 154] width 58 height 18
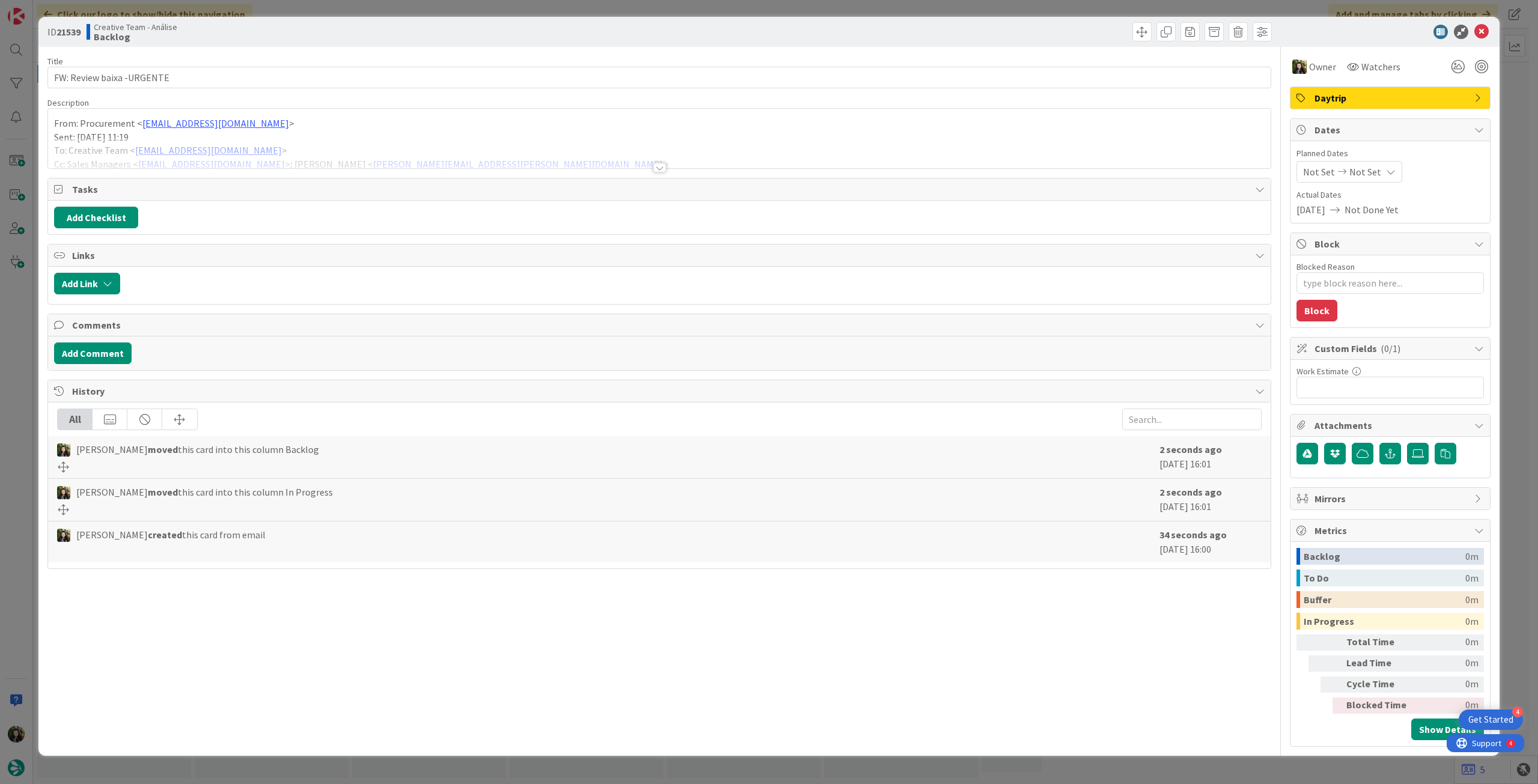
type textarea "x"
click at [913, 36] on icon at bounding box center [1481, 31] width 14 height 14
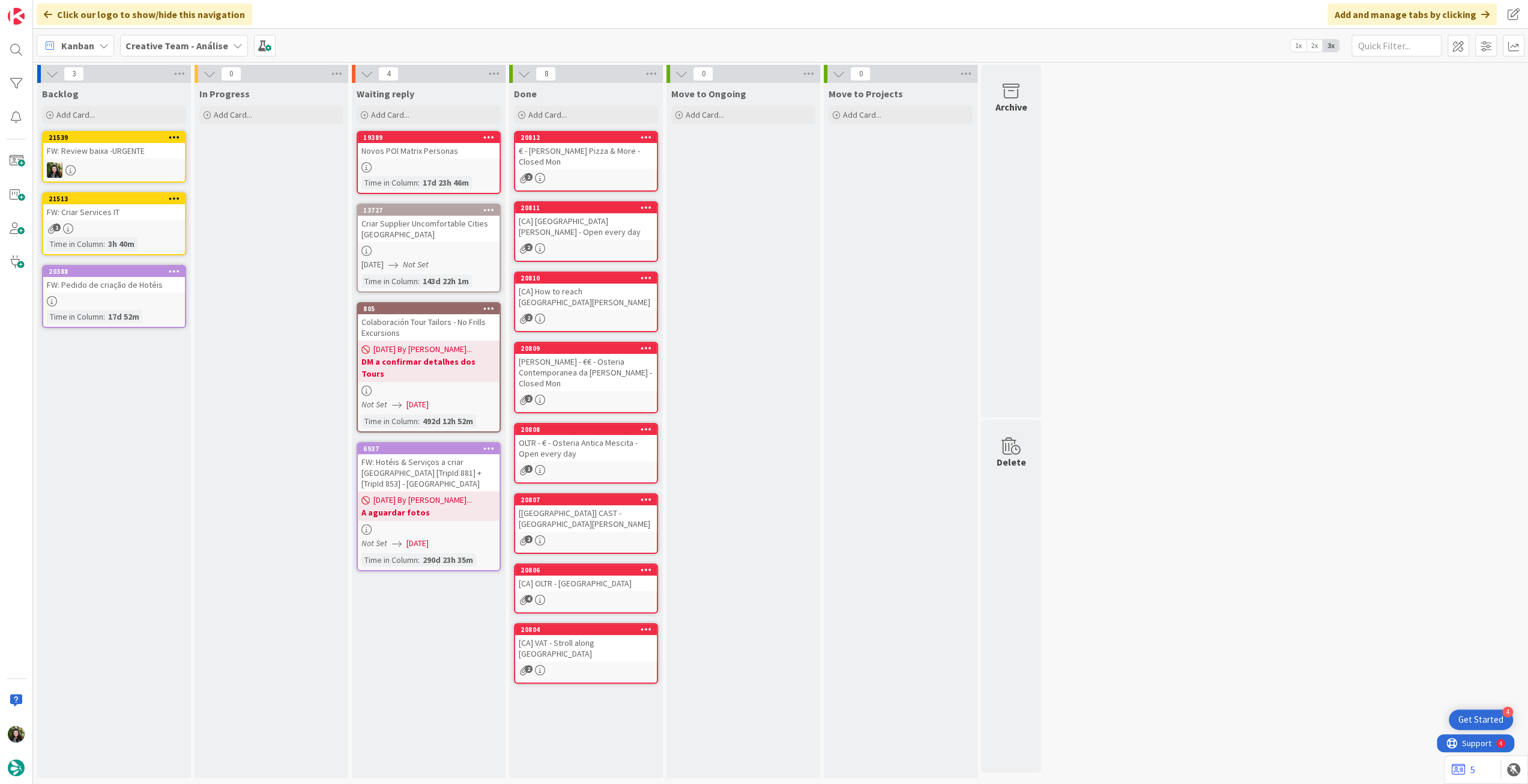
click at [180, 42] on b "Creative Team - Análise" at bounding box center [176, 46] width 103 height 12
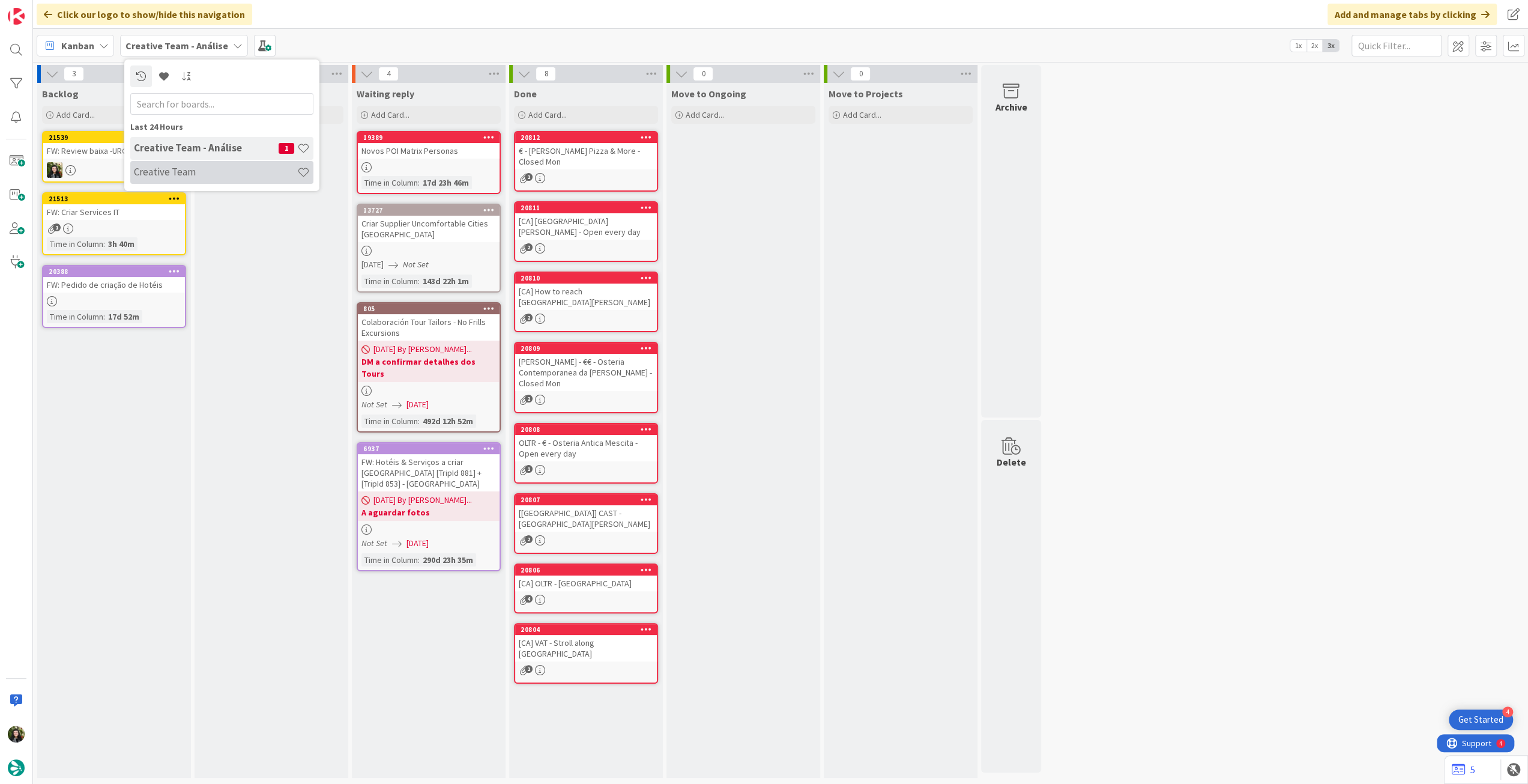
click at [192, 176] on h4 "Creative Team" at bounding box center [215, 172] width 163 height 12
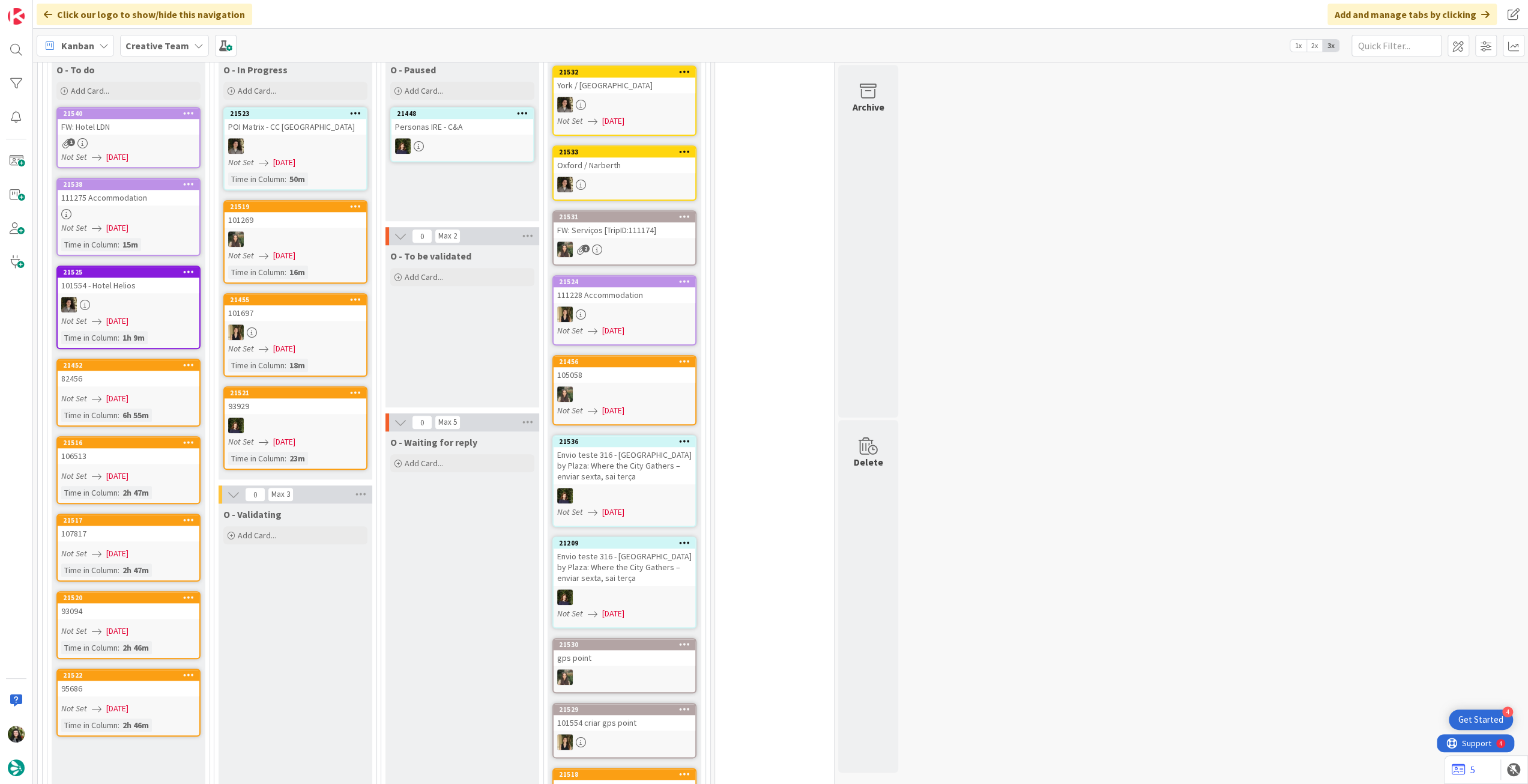
scroll to position [880, 0]
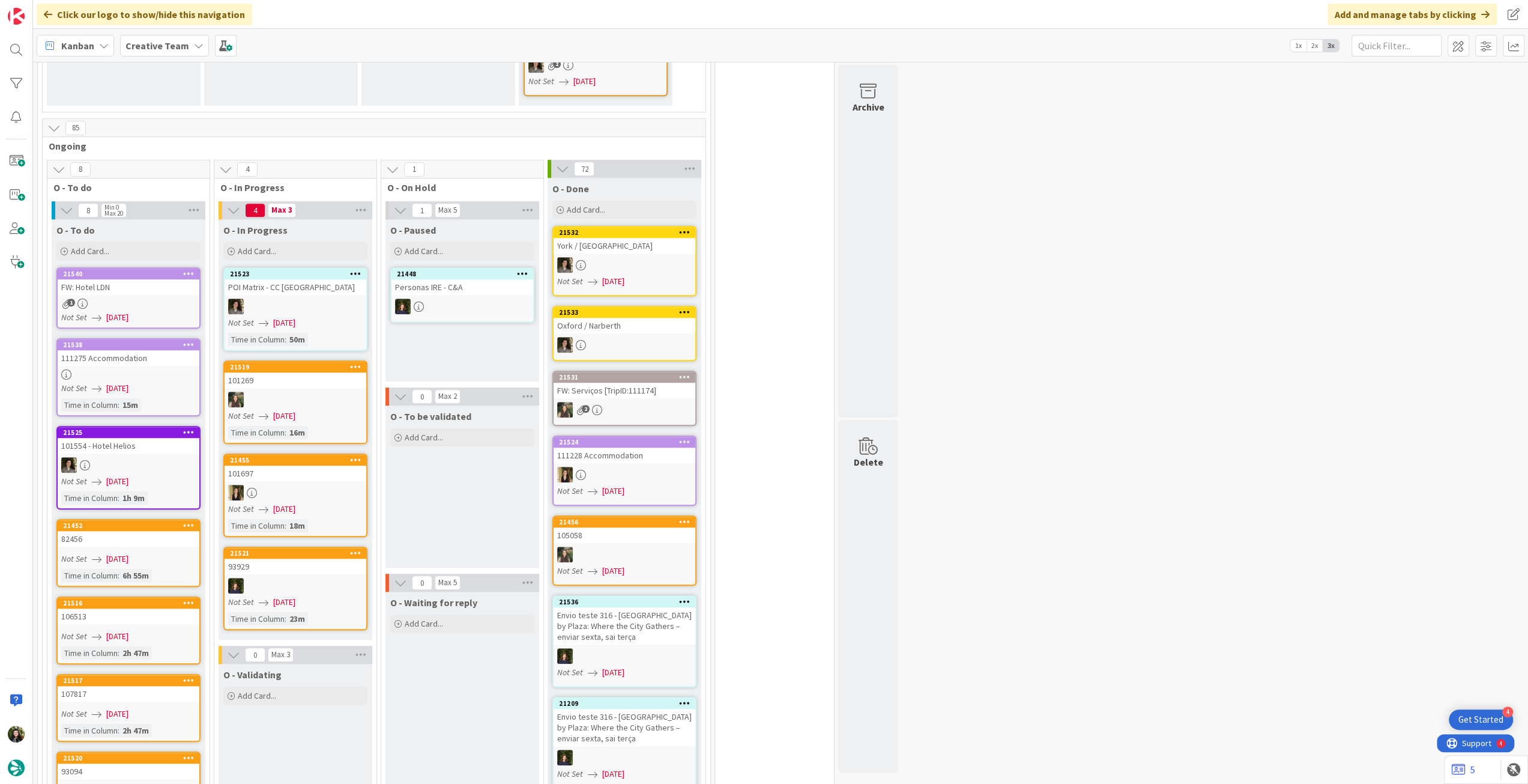
click at [169, 41] on b "Creative Team" at bounding box center [157, 46] width 64 height 12
click at [185, 170] on h4 "Creative Team - Análise" at bounding box center [206, 172] width 145 height 12
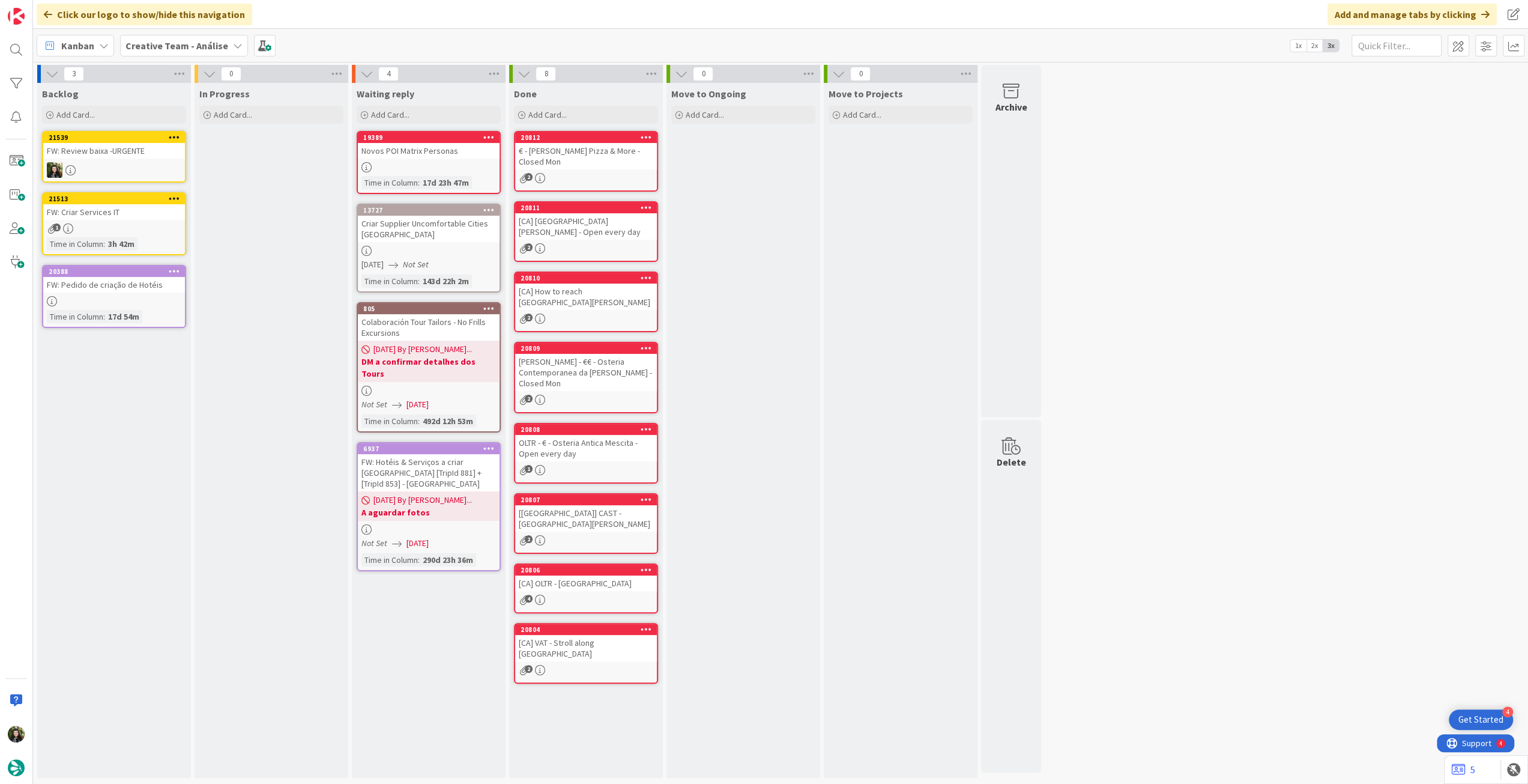
click at [163, 48] on b "Creative Team - Análise" at bounding box center [176, 46] width 103 height 12
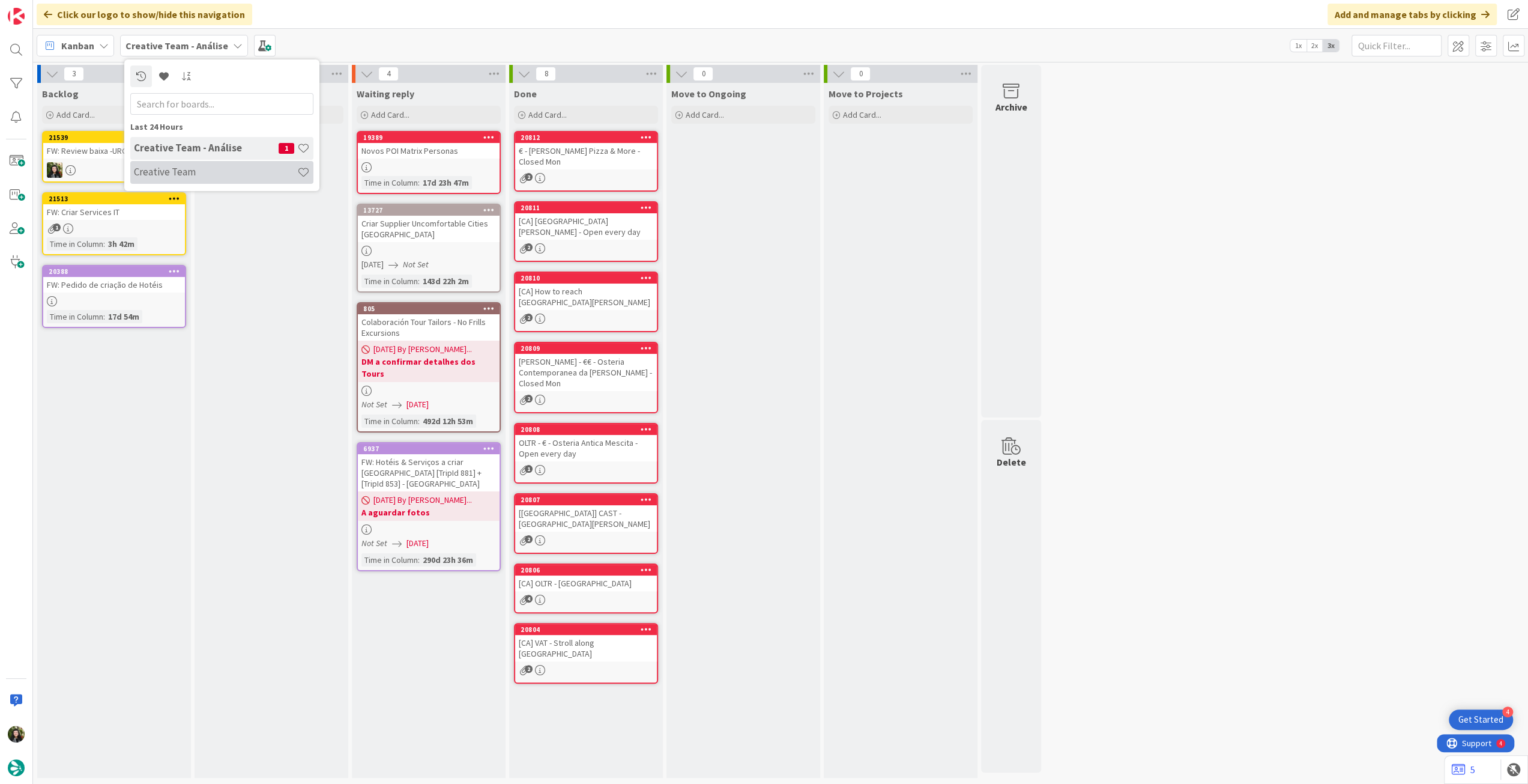
click at [170, 170] on h4 "Creative Team" at bounding box center [215, 172] width 163 height 12
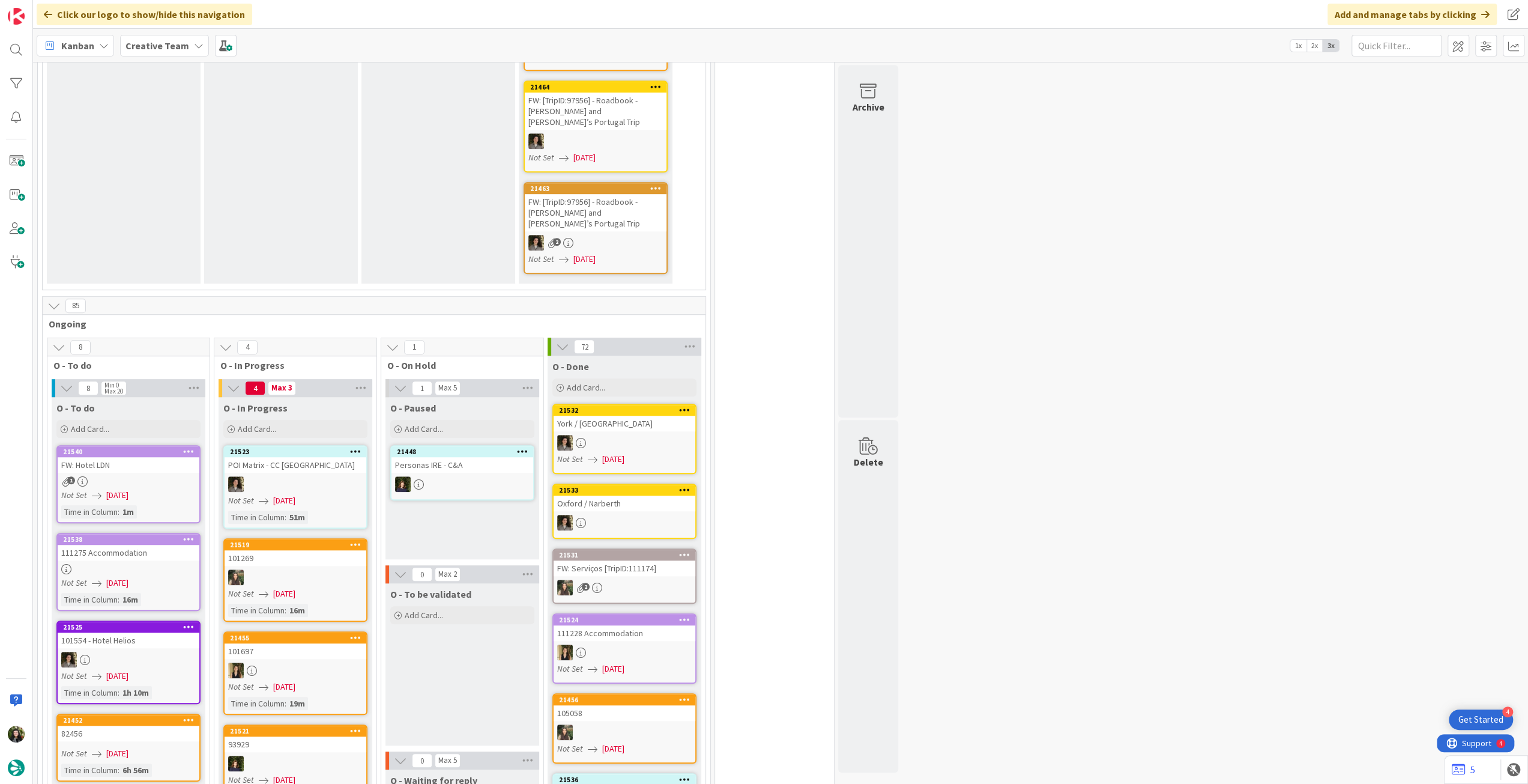
scroll to position [721, 0]
